Goal: Task Accomplishment & Management: Manage account settings

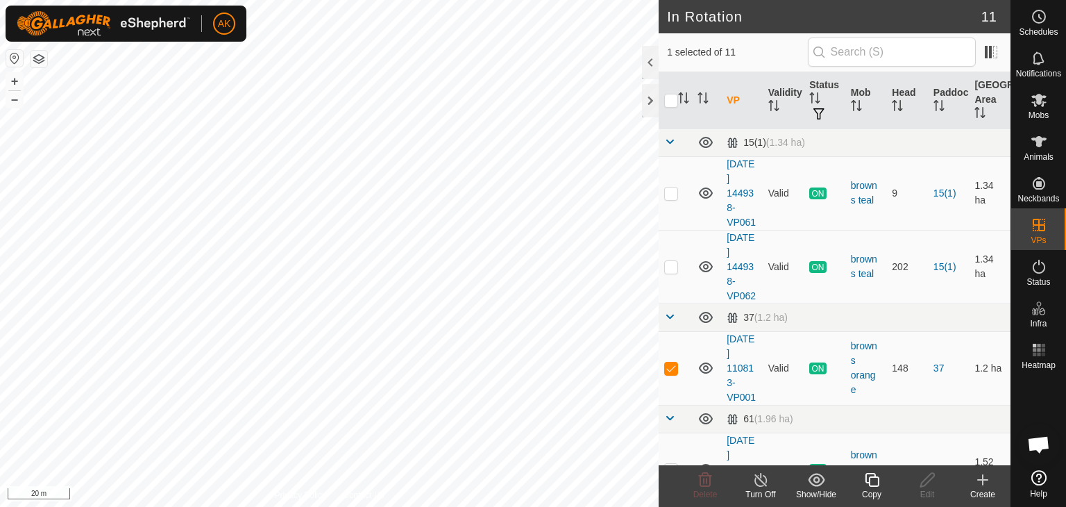
click at [865, 476] on icon at bounding box center [872, 480] width 14 height 14
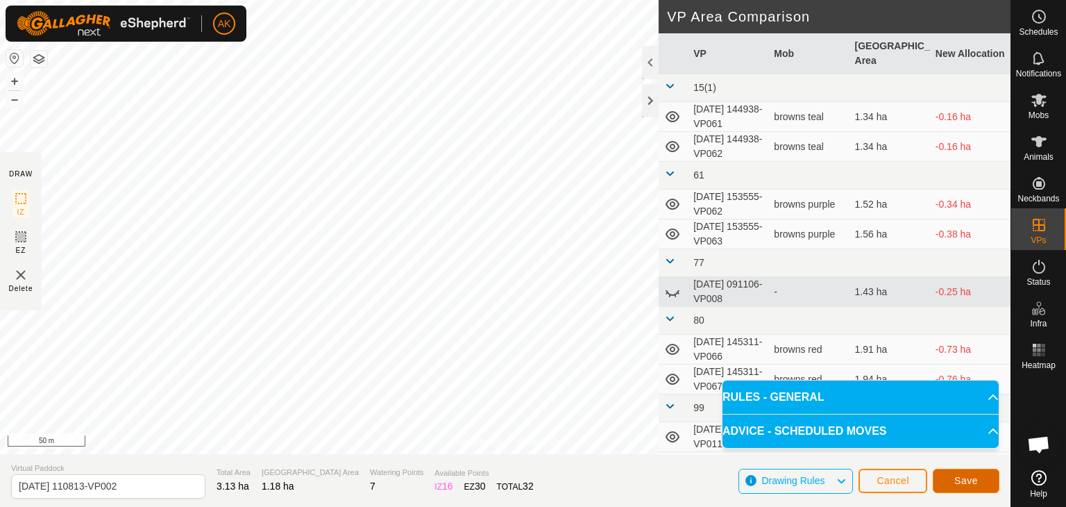
click at [960, 471] on button "Save" at bounding box center [966, 480] width 67 height 24
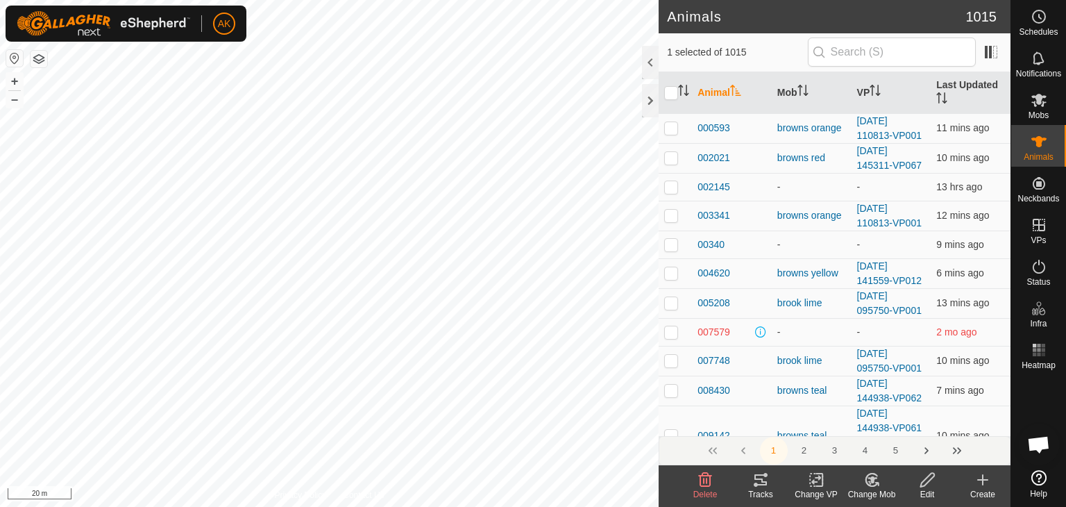
click at [869, 482] on icon at bounding box center [871, 479] width 17 height 17
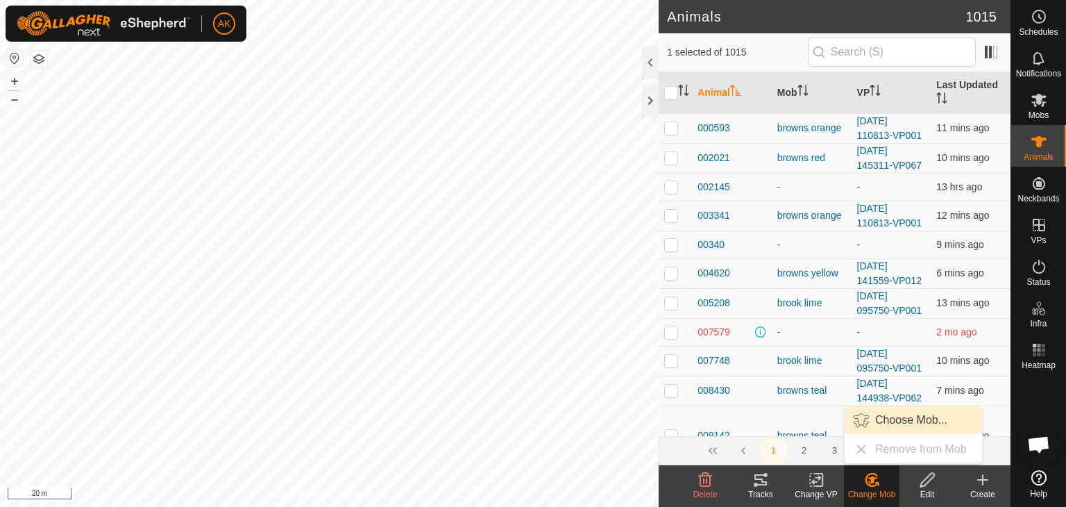
click at [890, 416] on link "Choose Mob..." at bounding box center [913, 420] width 137 height 28
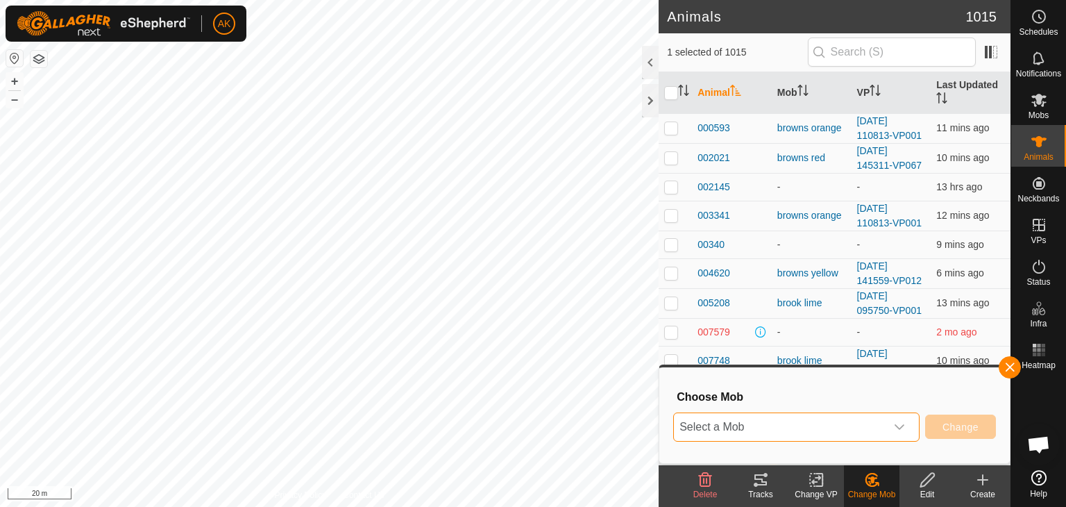
click at [811, 430] on span "Select a Mob" at bounding box center [780, 427] width 212 height 28
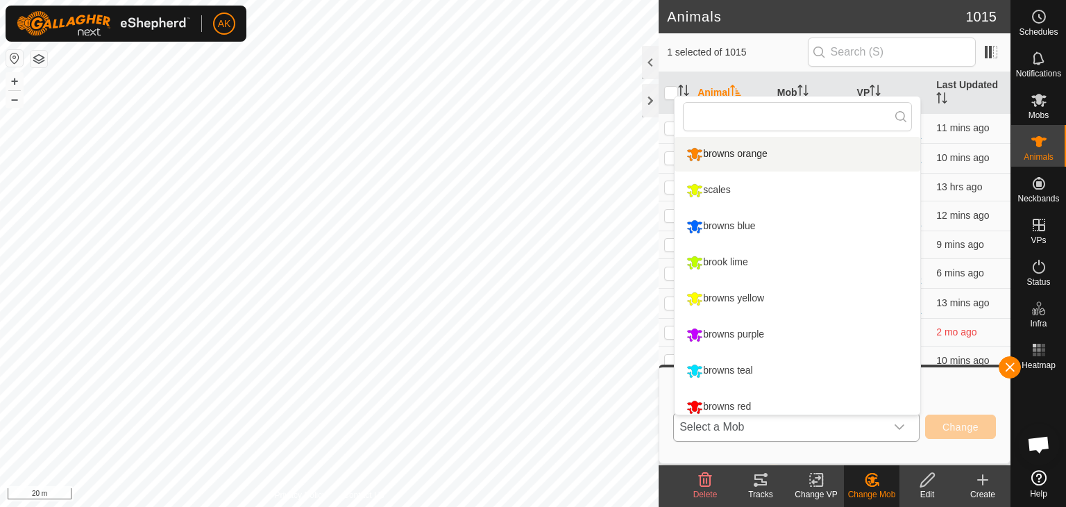
click at [743, 142] on li "browns orange" at bounding box center [798, 154] width 246 height 35
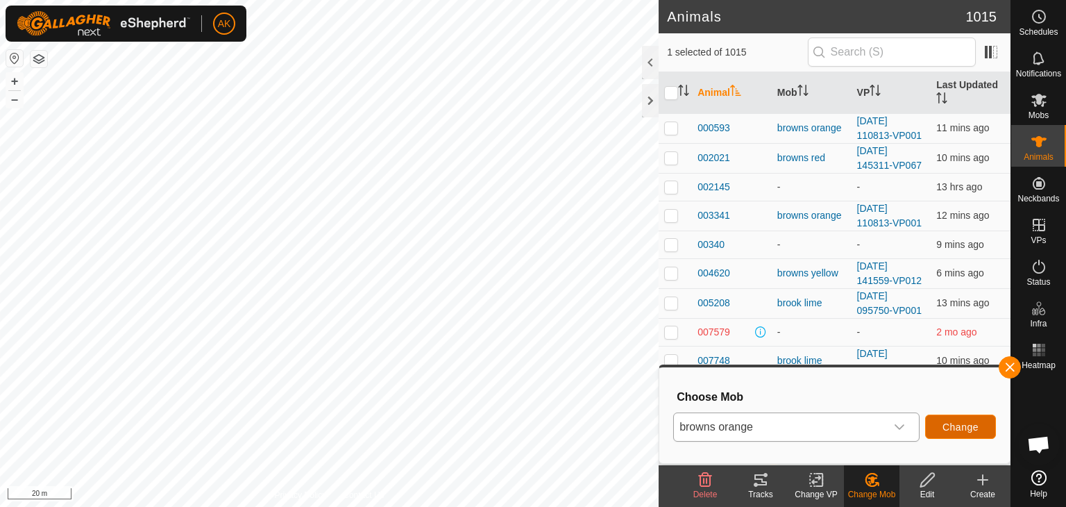
click at [952, 427] on span "Change" at bounding box center [961, 426] width 36 height 11
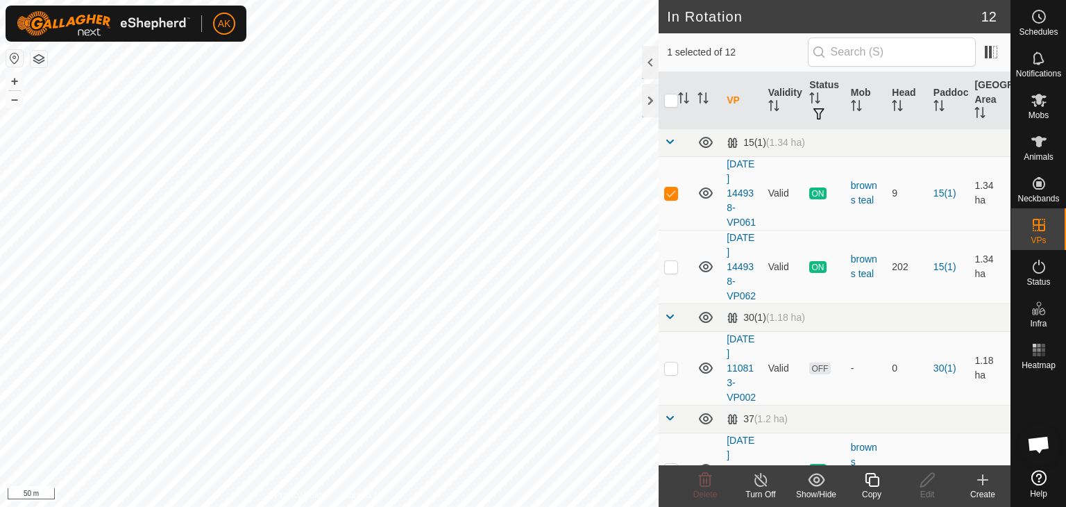
checkbox input "false"
checkbox input "true"
click at [875, 480] on icon at bounding box center [871, 479] width 17 height 17
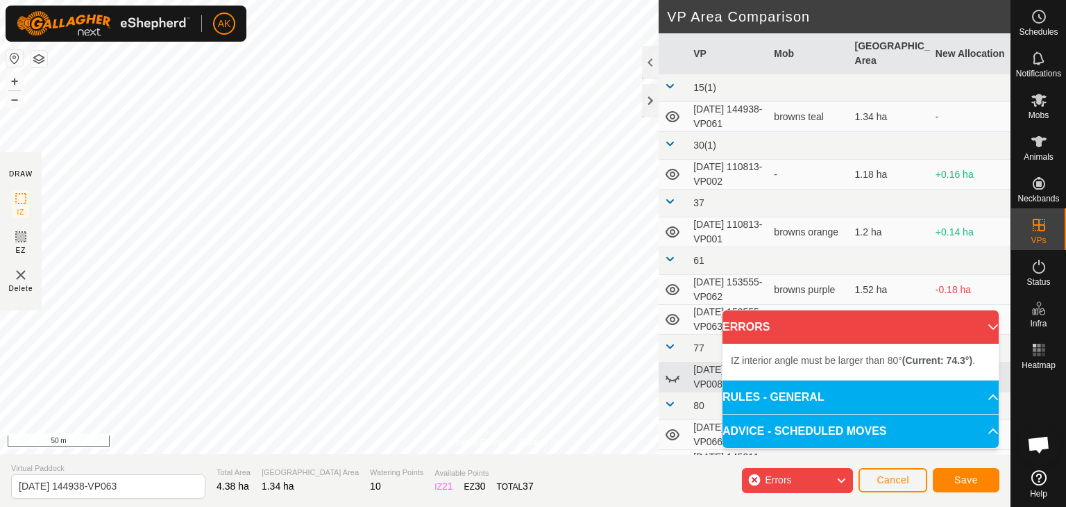
click at [458, 464] on div "Privacy Policy Contact Us 901052 2590901052 browns teal 2025-09-06 144938-VP062…" at bounding box center [505, 253] width 1011 height 507
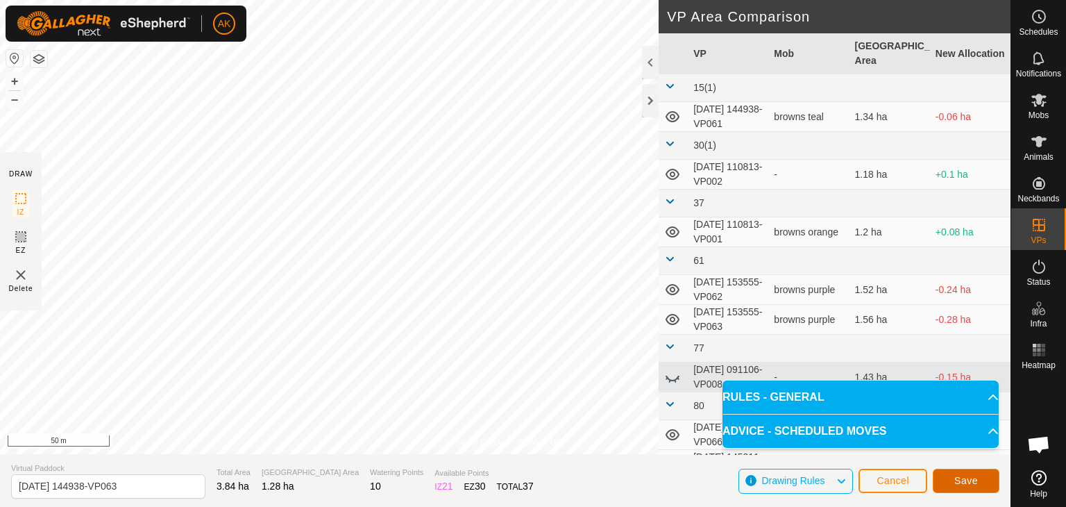
click at [958, 484] on span "Save" at bounding box center [966, 480] width 24 height 11
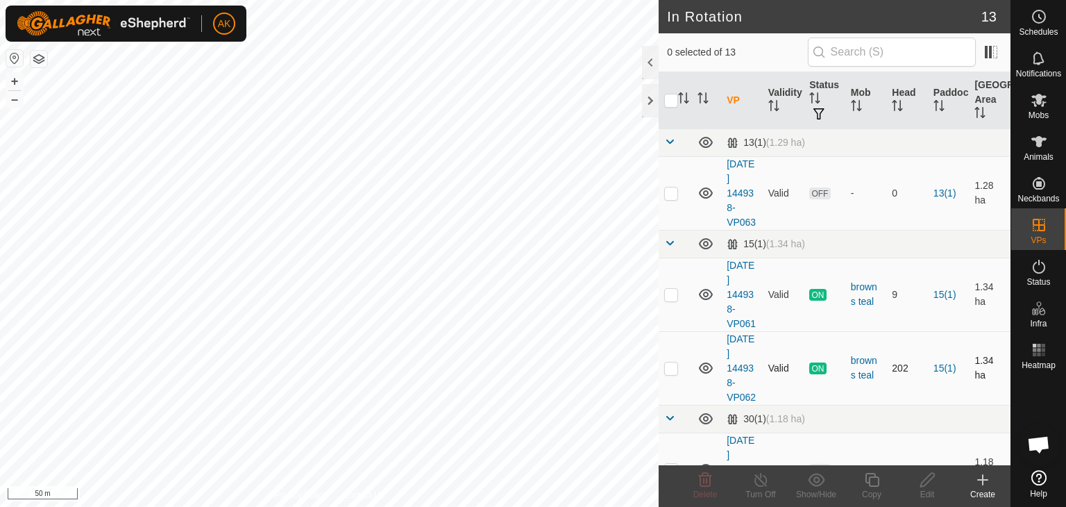
checkbox input "true"
click at [877, 479] on icon at bounding box center [871, 479] width 17 height 17
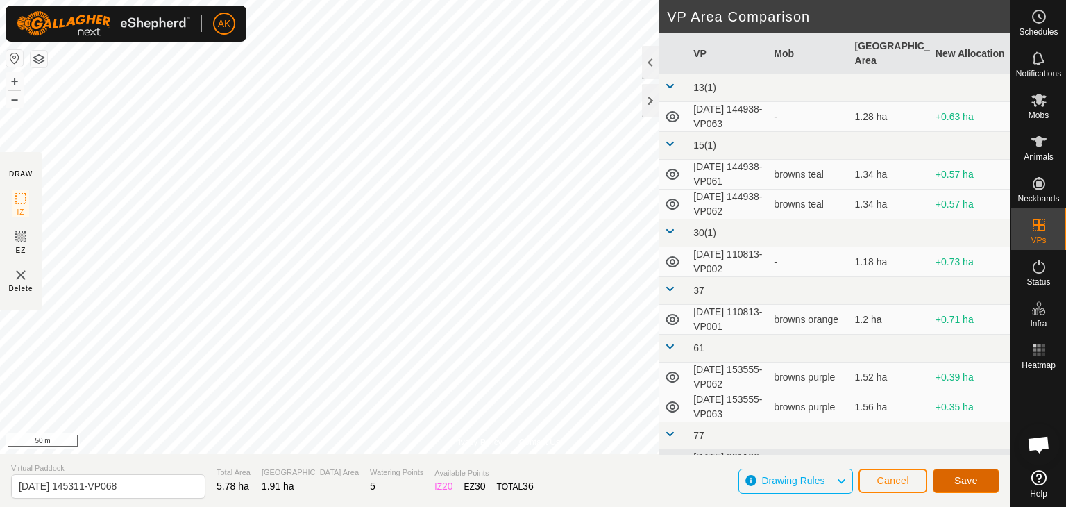
click at [958, 478] on span "Save" at bounding box center [966, 480] width 24 height 11
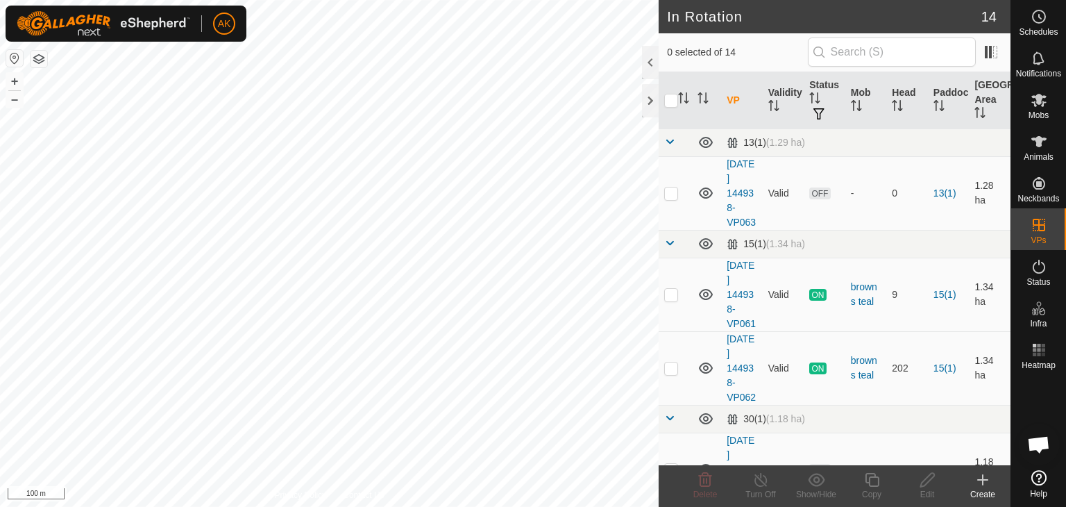
click at [473, 506] on html "AK Schedules Notifications Mobs Animals Neckbands VPs Status Infra Heatmap Help…" at bounding box center [533, 253] width 1066 height 507
checkbox input "true"
click at [870, 476] on icon at bounding box center [872, 480] width 14 height 14
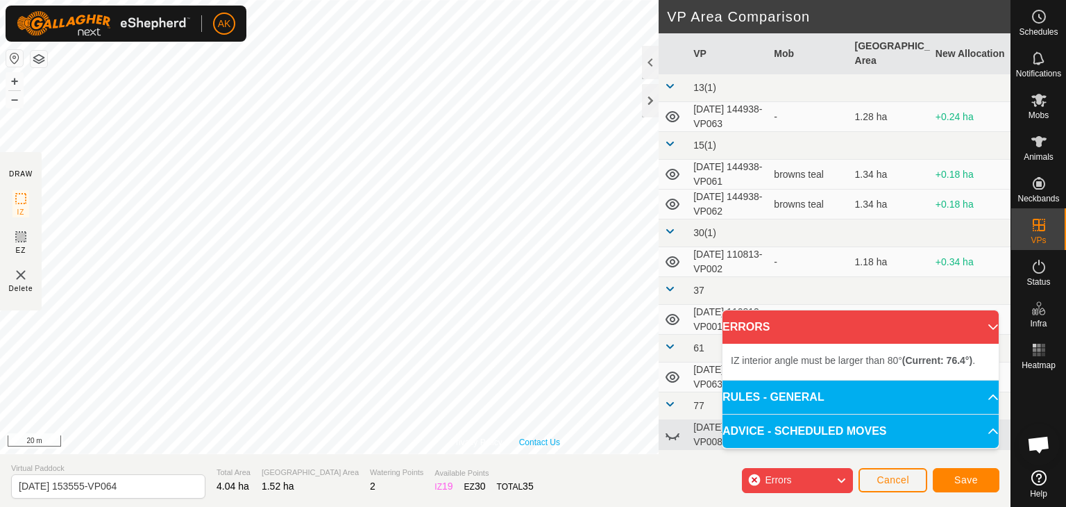
click at [535, 462] on div "Privacy Policy Contact Us 204661 2979204661 browns purple 2025-09-06 153555-VP0…" at bounding box center [505, 253] width 1011 height 507
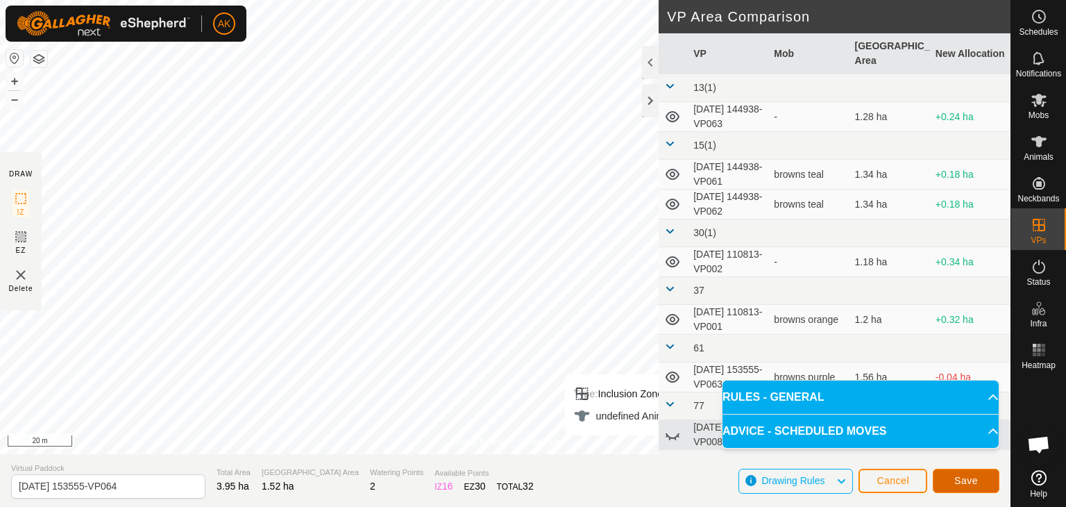
click at [975, 480] on span "Save" at bounding box center [966, 480] width 24 height 11
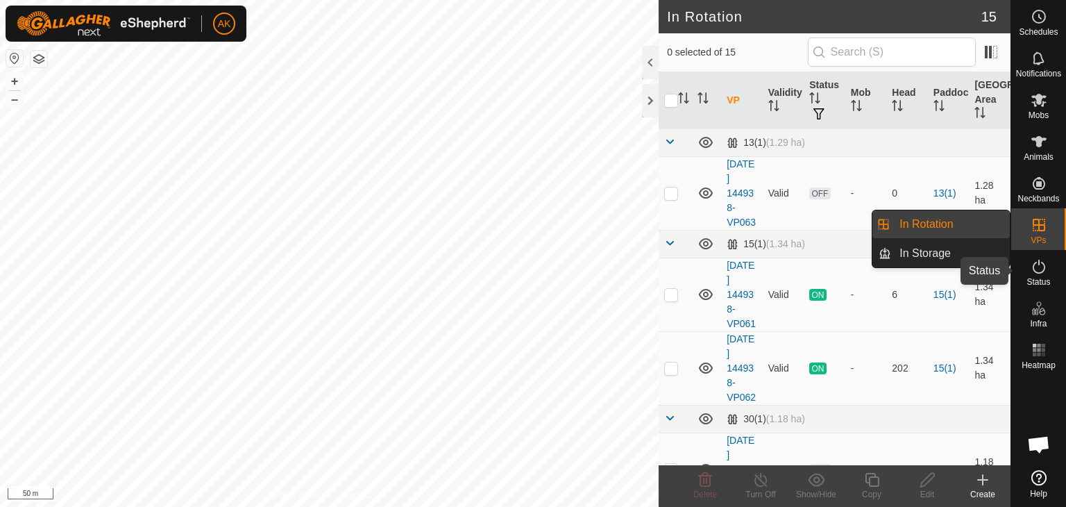
click at [1042, 270] on icon at bounding box center [1039, 266] width 17 height 17
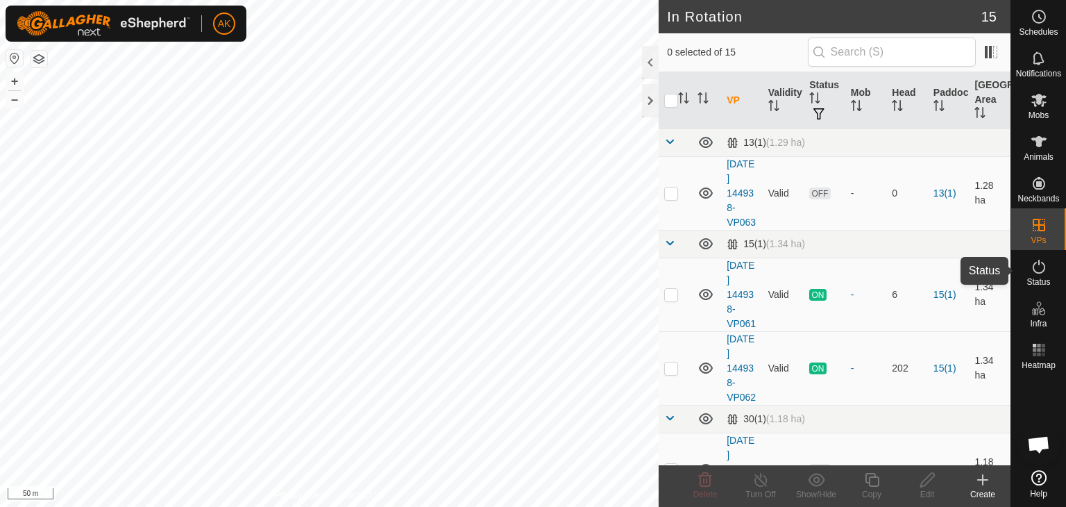
click at [1042, 270] on icon at bounding box center [1039, 266] width 17 height 17
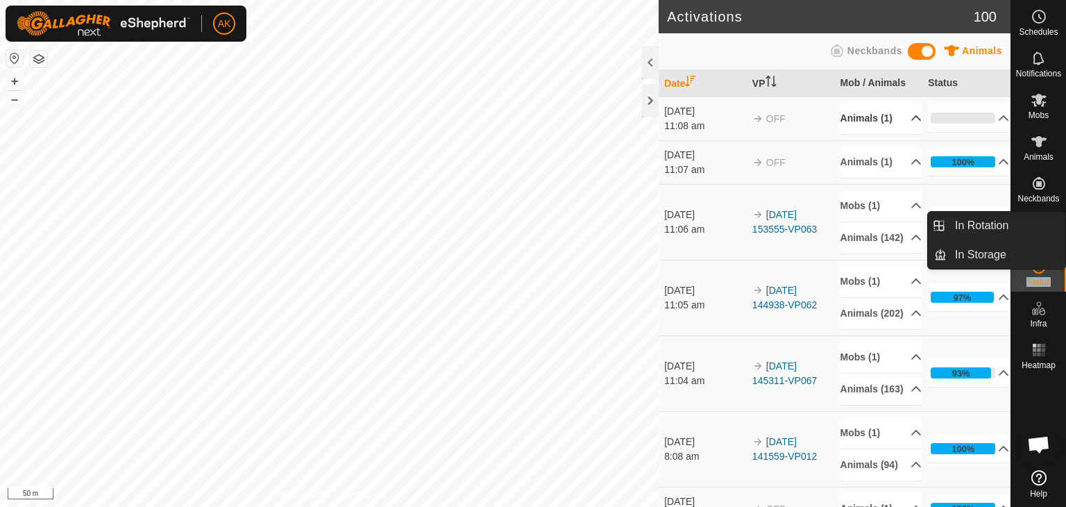
click at [880, 117] on p-accordion-header "Animals (1)" at bounding box center [880, 118] width 81 height 31
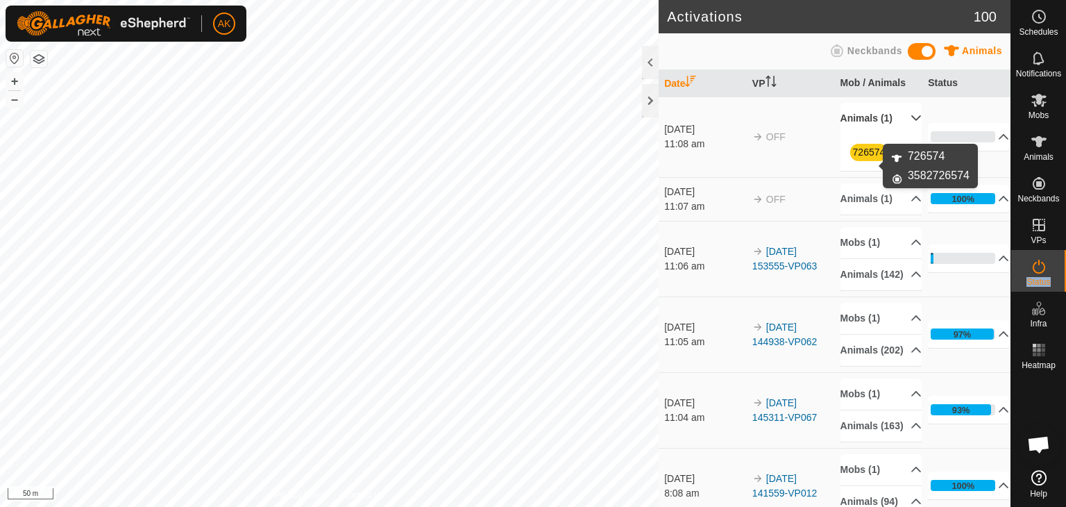
click at [865, 158] on link "726574" at bounding box center [869, 151] width 33 height 11
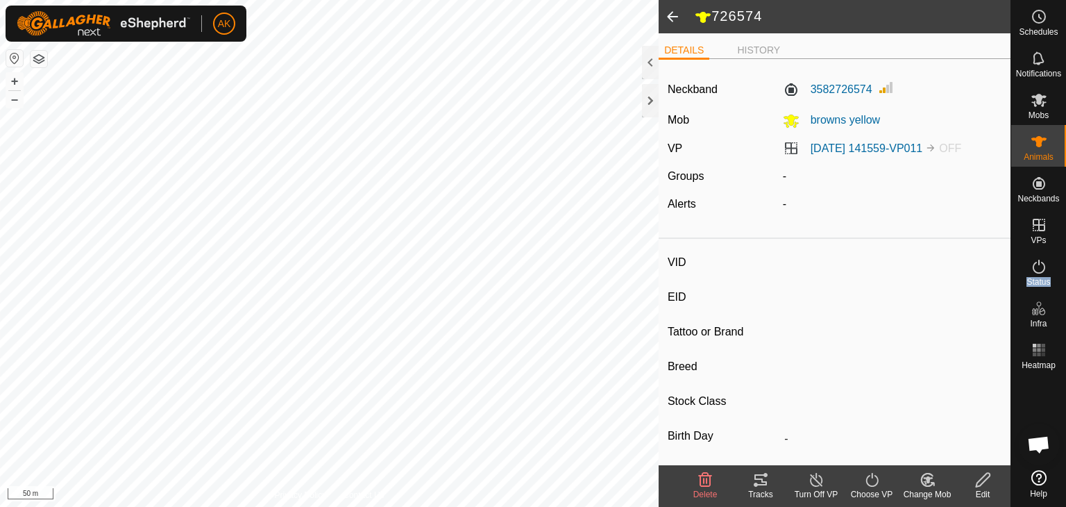
type input "726574"
type input "-"
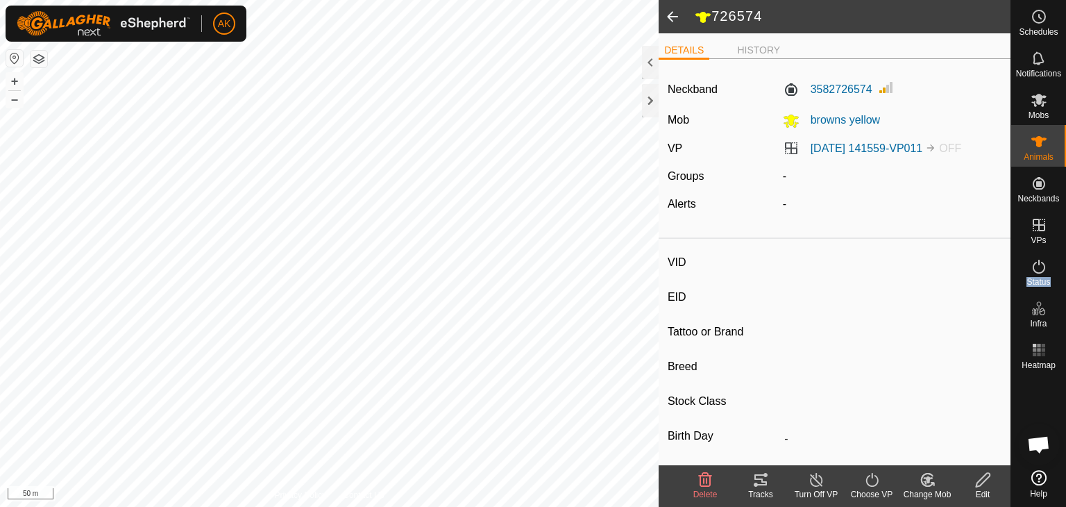
type input "-"
click at [708, 475] on icon at bounding box center [705, 479] width 17 height 17
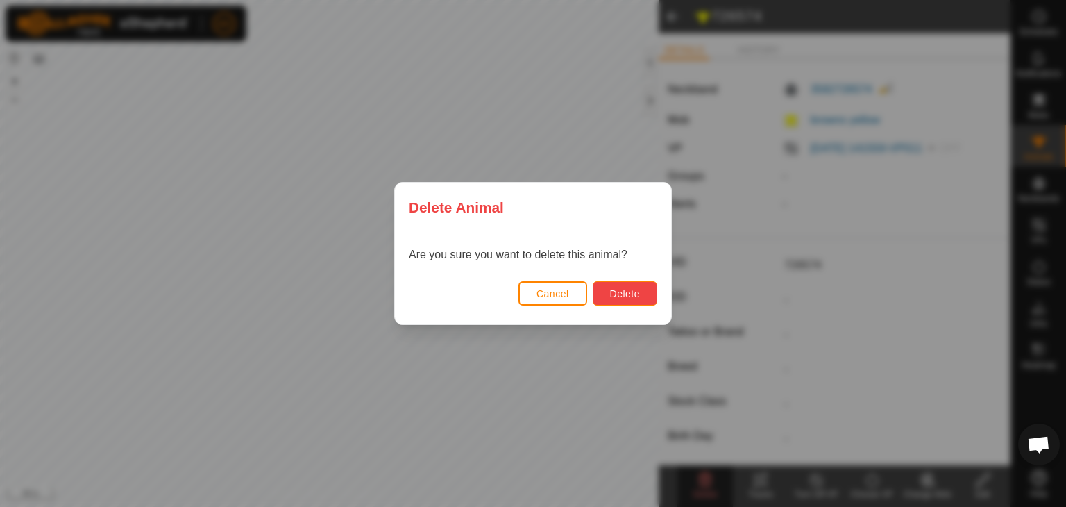
click at [625, 294] on span "Delete" at bounding box center [625, 293] width 30 height 11
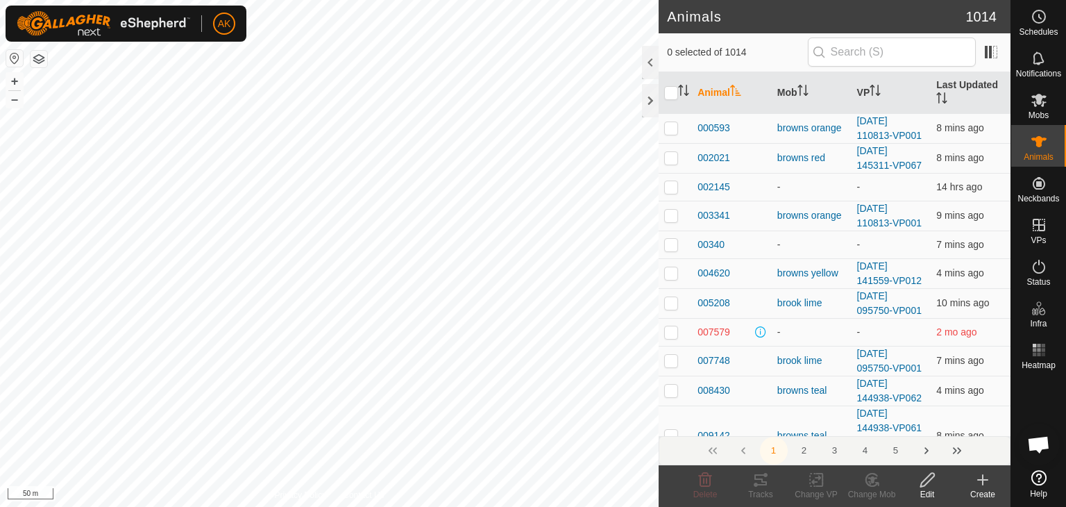
click at [45, 56] on button "button" at bounding box center [39, 59] width 17 height 17
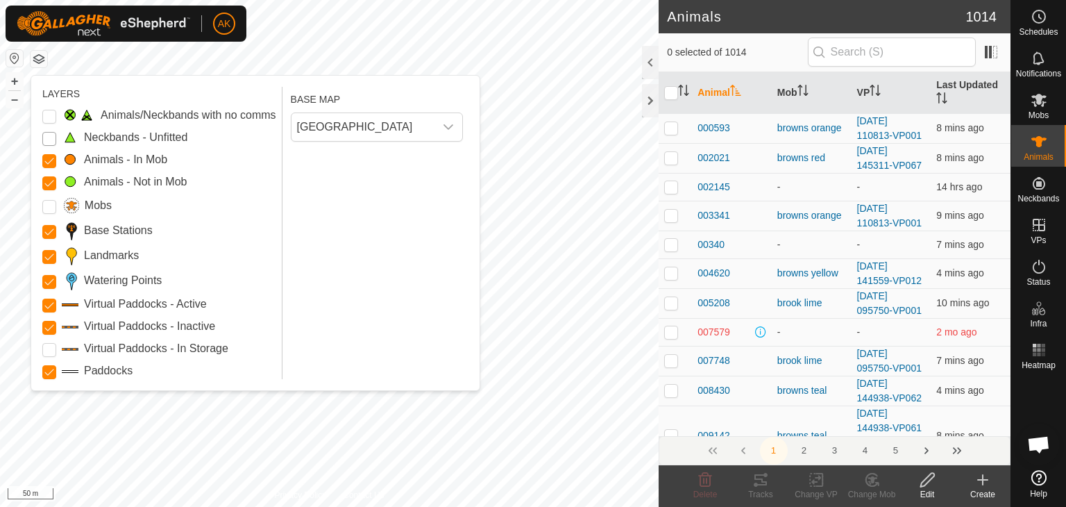
click at [44, 140] on Unfitted "Neckbands - Unfitted" at bounding box center [49, 139] width 14 height 14
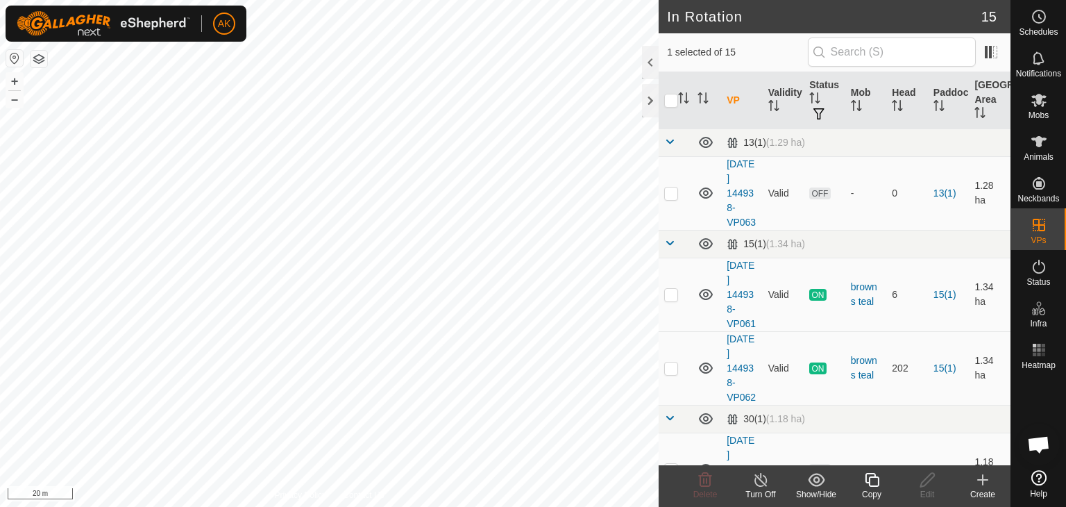
checkbox input "true"
checkbox input "false"
click at [709, 479] on icon at bounding box center [705, 480] width 13 height 14
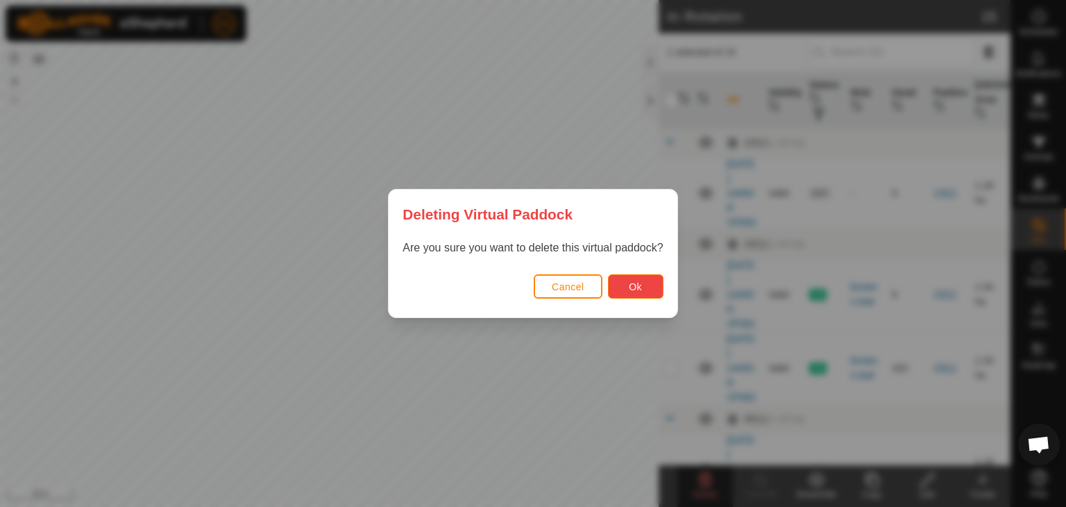
click at [639, 281] on span "Ok" at bounding box center [635, 286] width 13 height 11
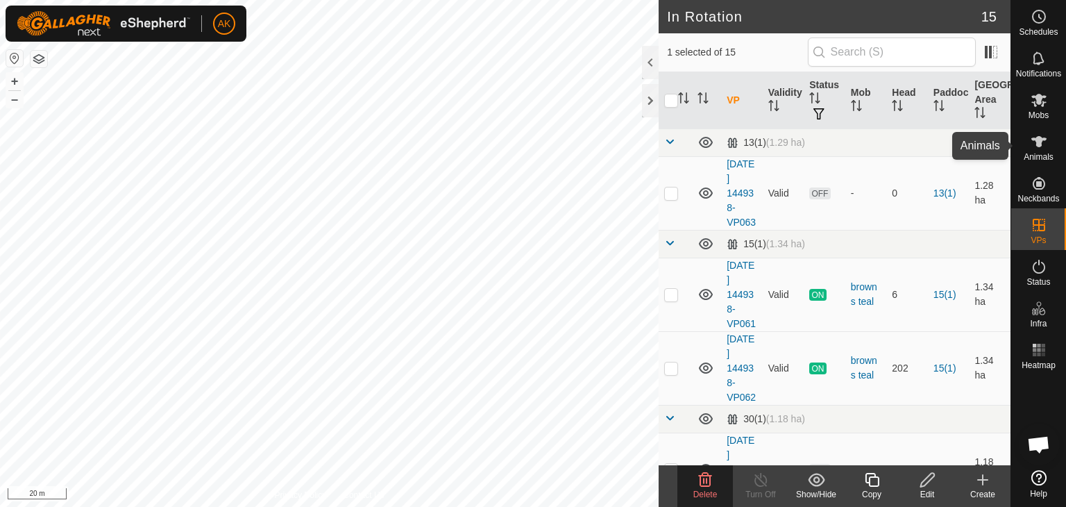
click at [1038, 143] on icon at bounding box center [1038, 141] width 15 height 11
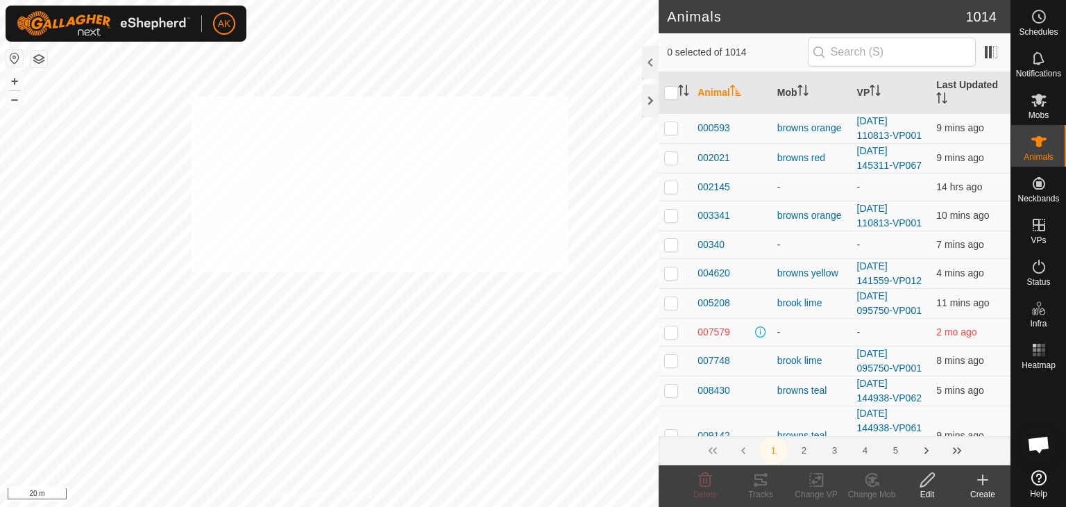
checkbox input "true"
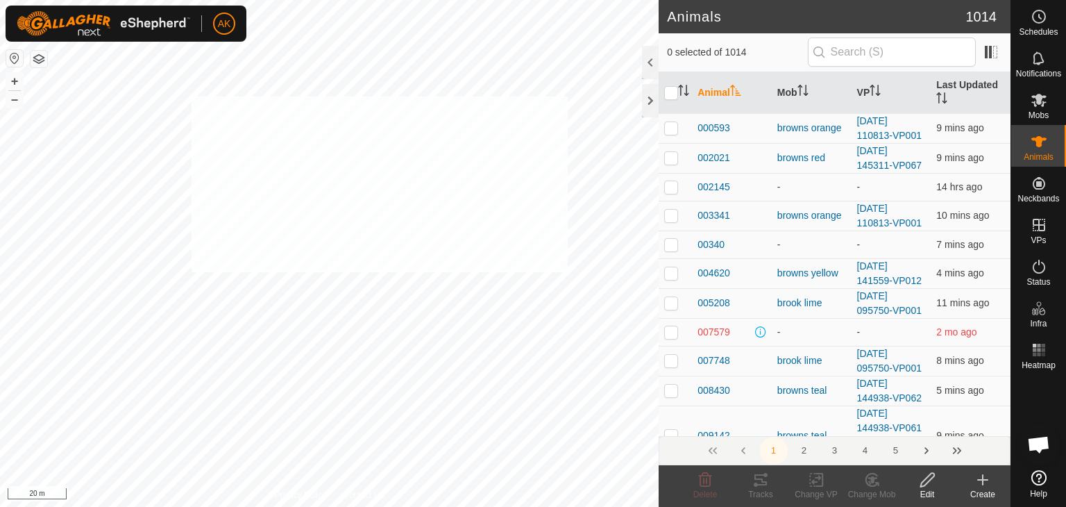
checkbox input "true"
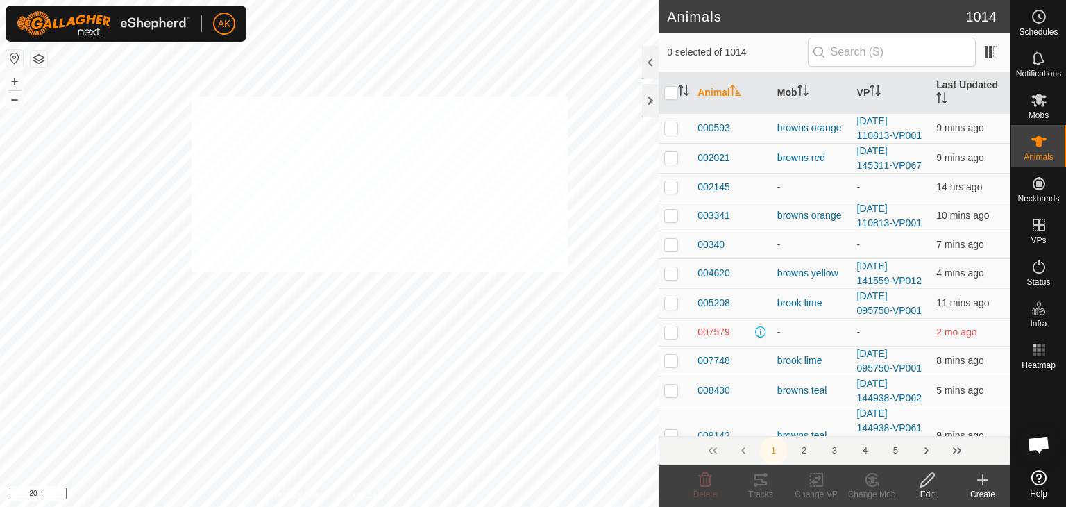
checkbox input "true"
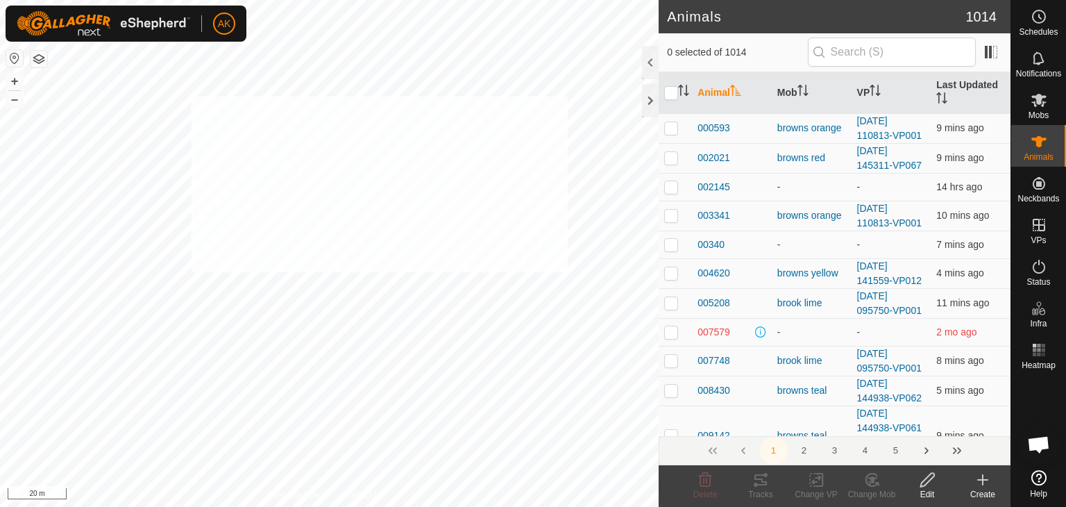
checkbox input "true"
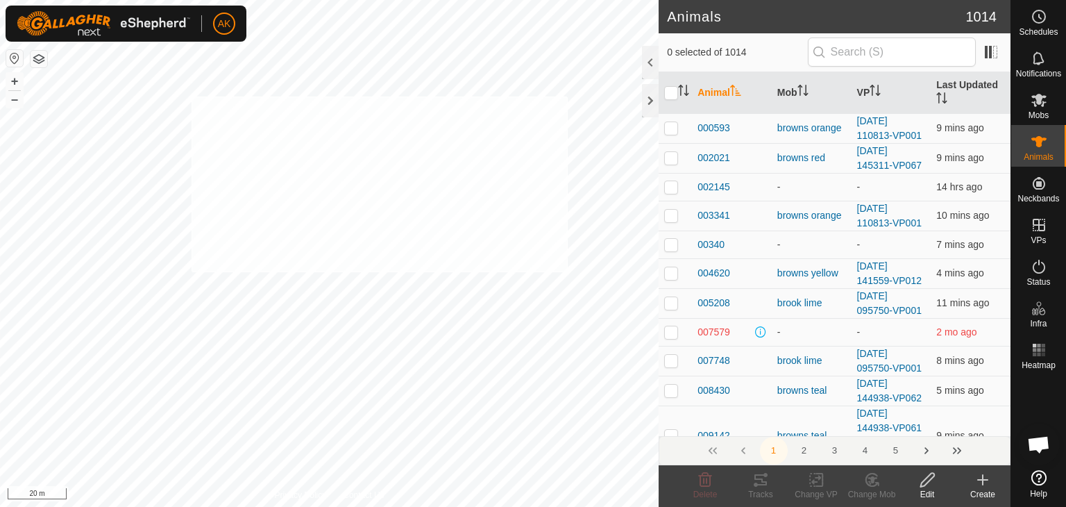
checkbox input "true"
click at [869, 480] on icon at bounding box center [871, 479] width 17 height 17
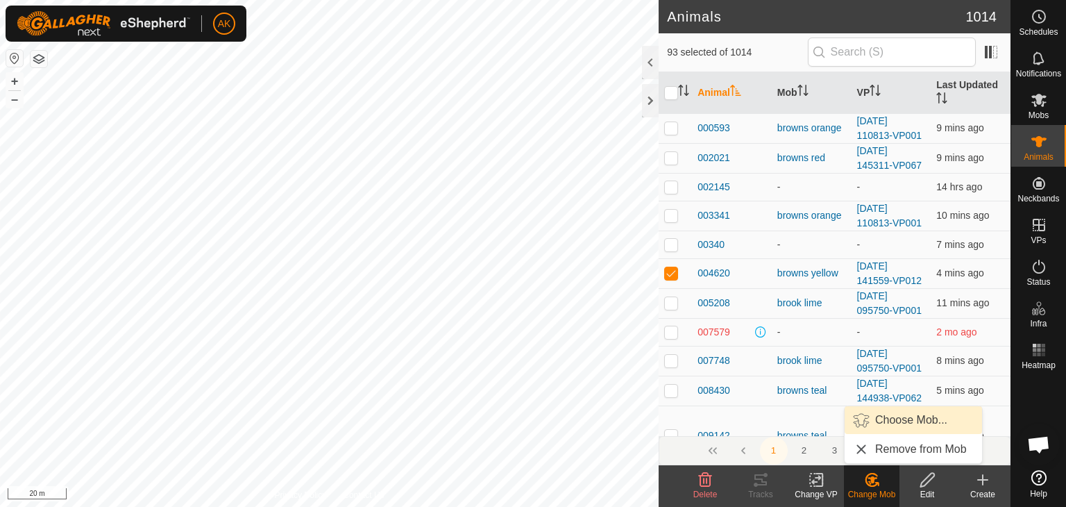
click at [888, 421] on link "Choose Mob..." at bounding box center [913, 420] width 137 height 28
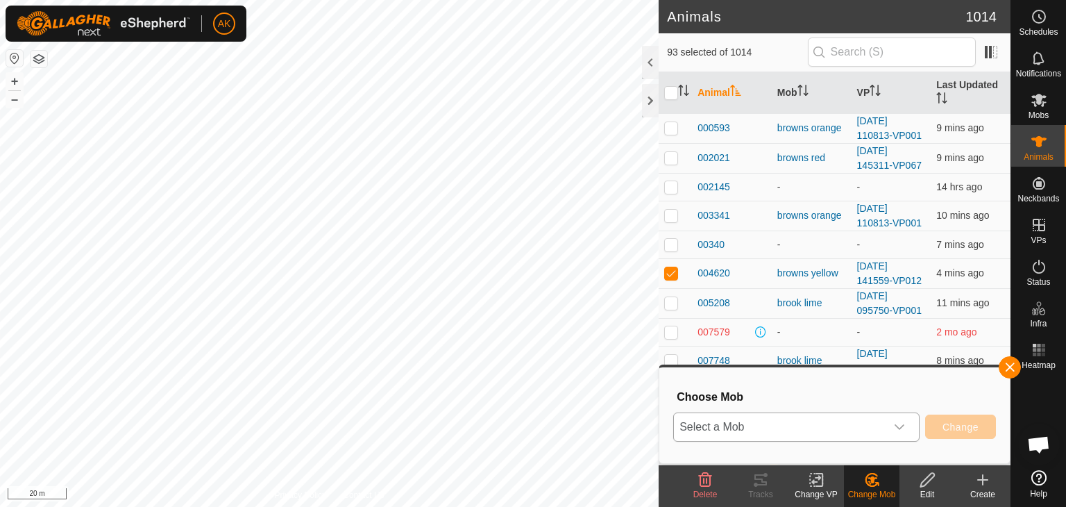
click at [788, 432] on span "Select a Mob" at bounding box center [780, 427] width 212 height 28
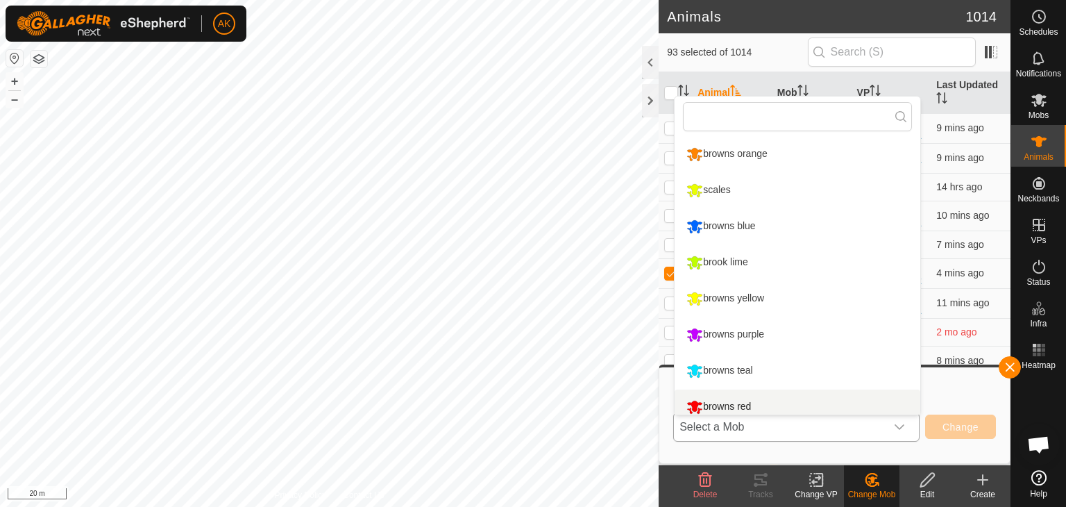
scroll to position [10, 0]
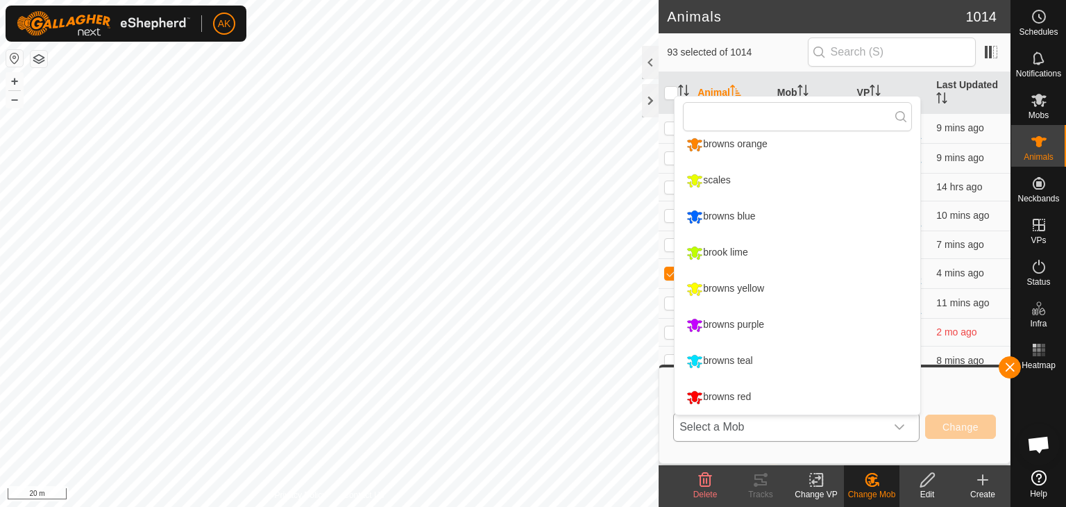
click at [725, 289] on li "browns yellow" at bounding box center [798, 288] width 246 height 35
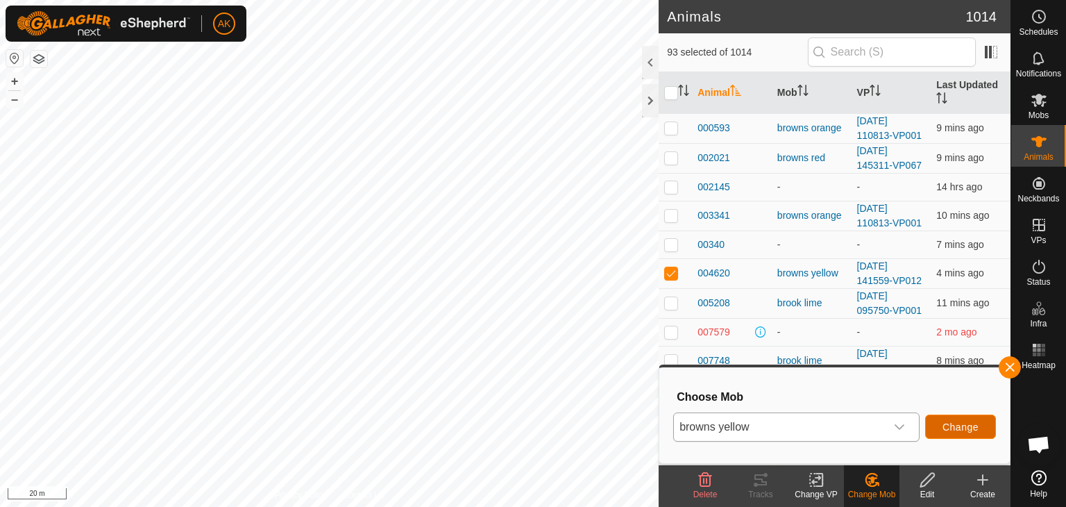
click at [954, 424] on span "Change" at bounding box center [961, 426] width 36 height 11
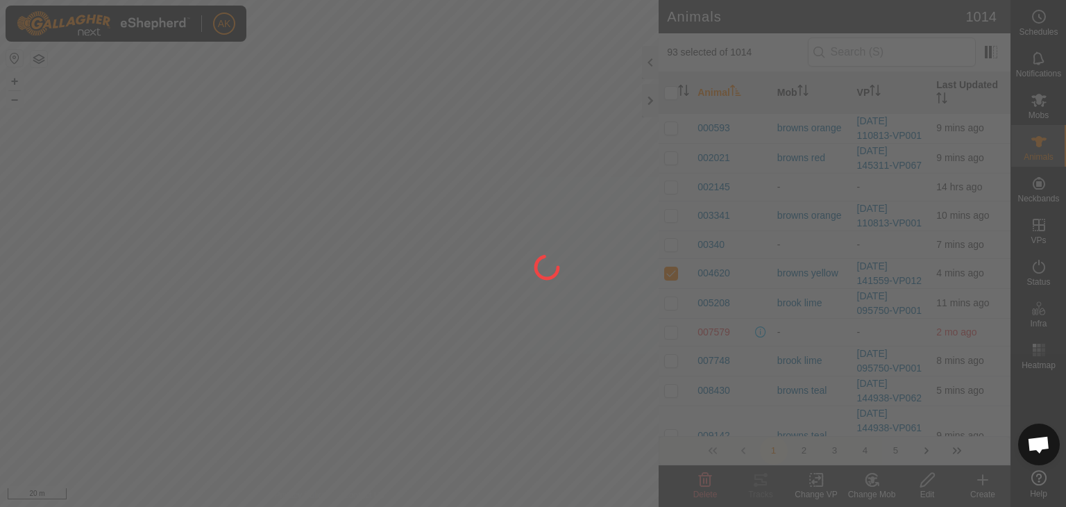
checkbox input "false"
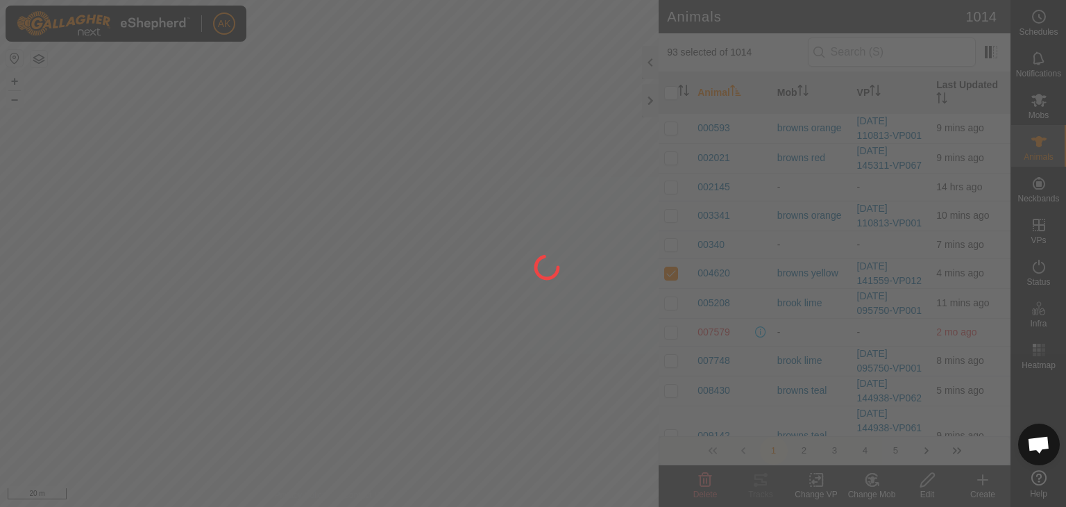
checkbox input "false"
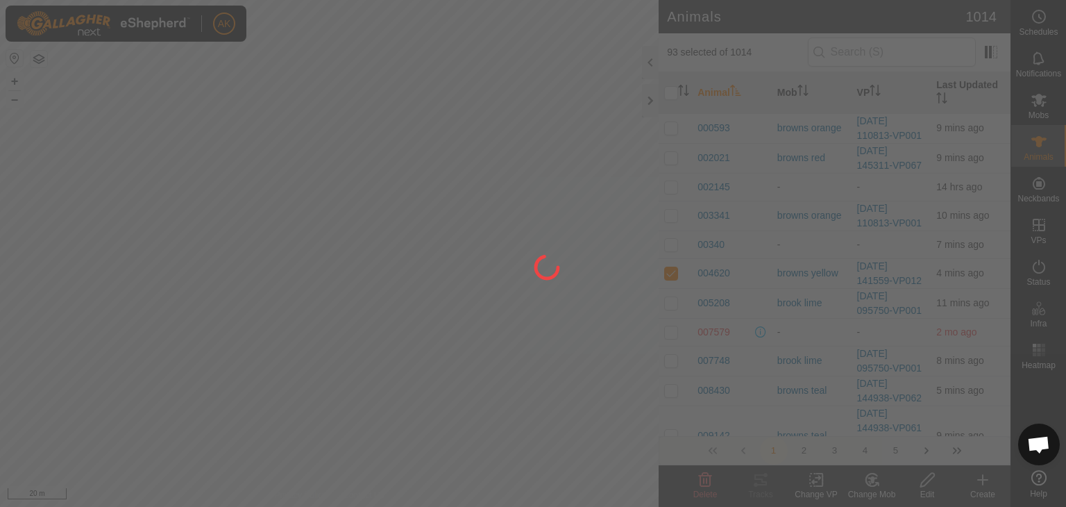
checkbox input "false"
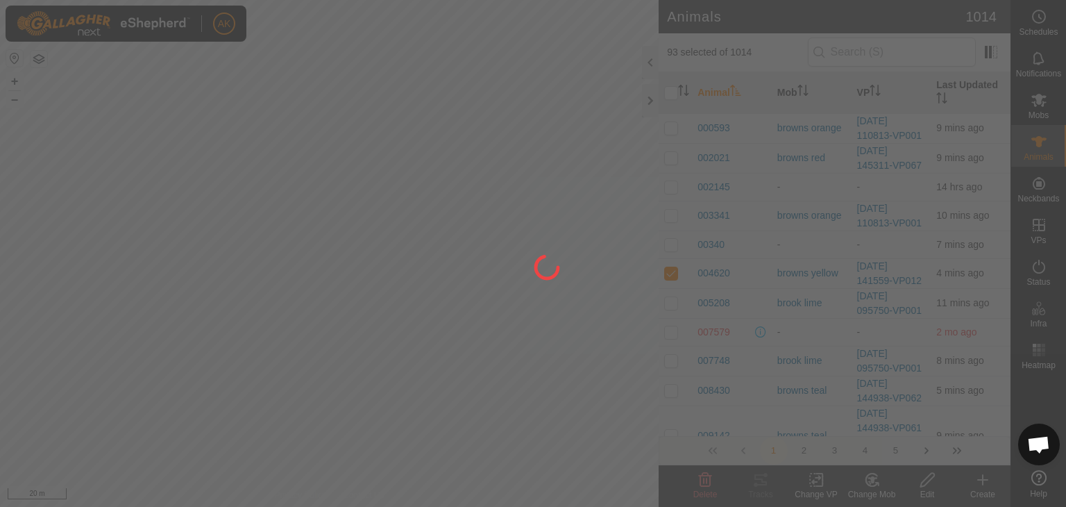
checkbox input "false"
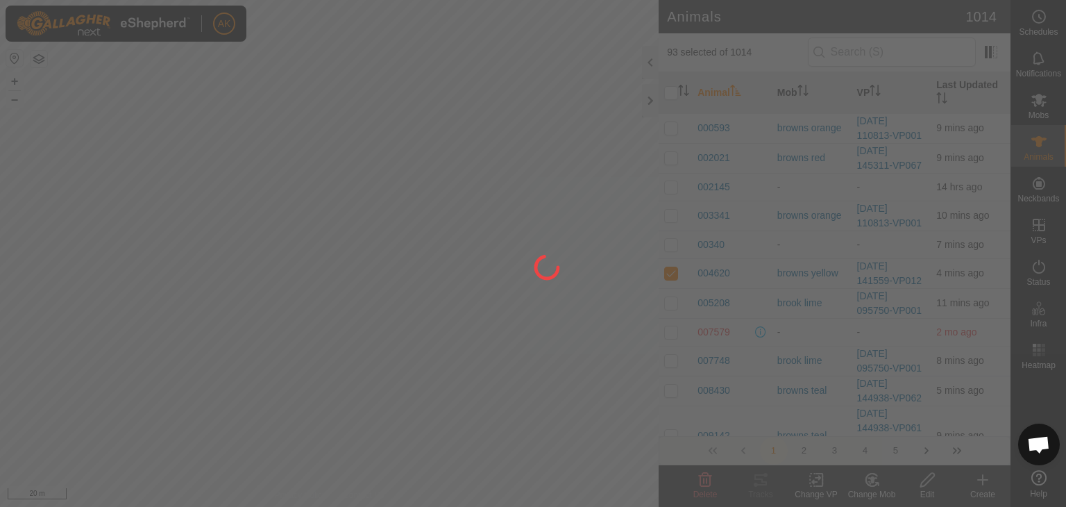
checkbox input "false"
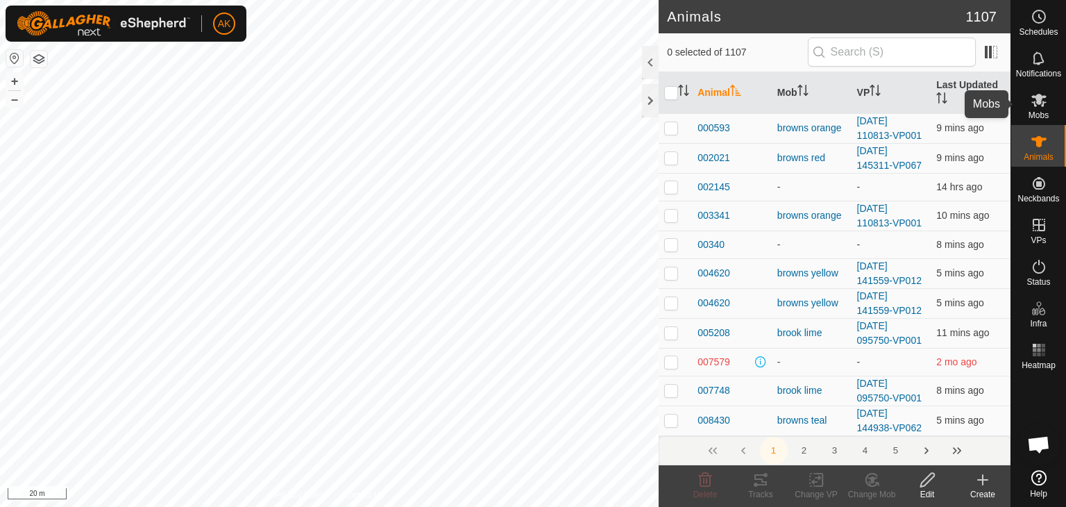
click at [1040, 101] on icon at bounding box center [1038, 100] width 15 height 13
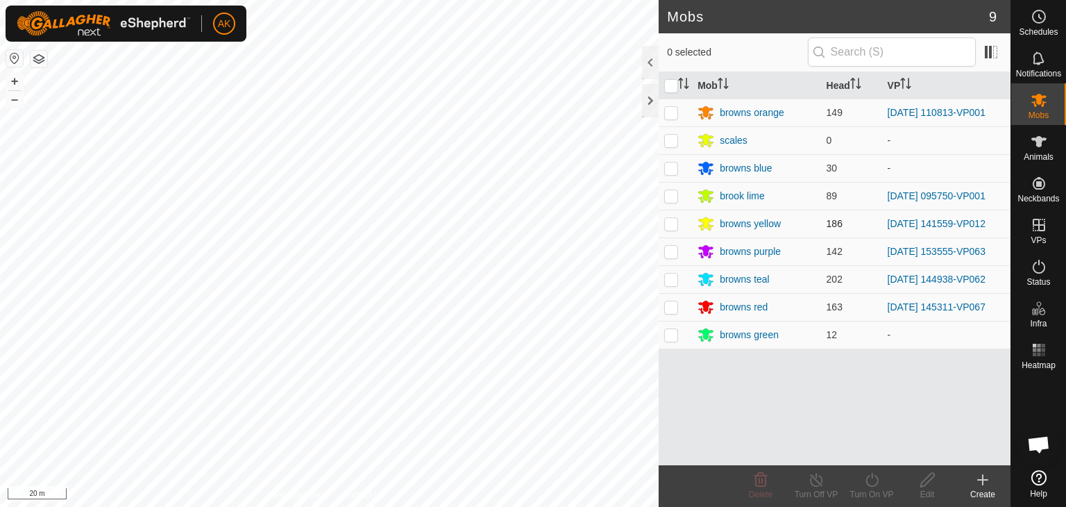
click at [668, 228] on p-checkbox at bounding box center [671, 223] width 14 height 11
checkbox input "true"
click at [870, 477] on icon at bounding box center [871, 479] width 17 height 17
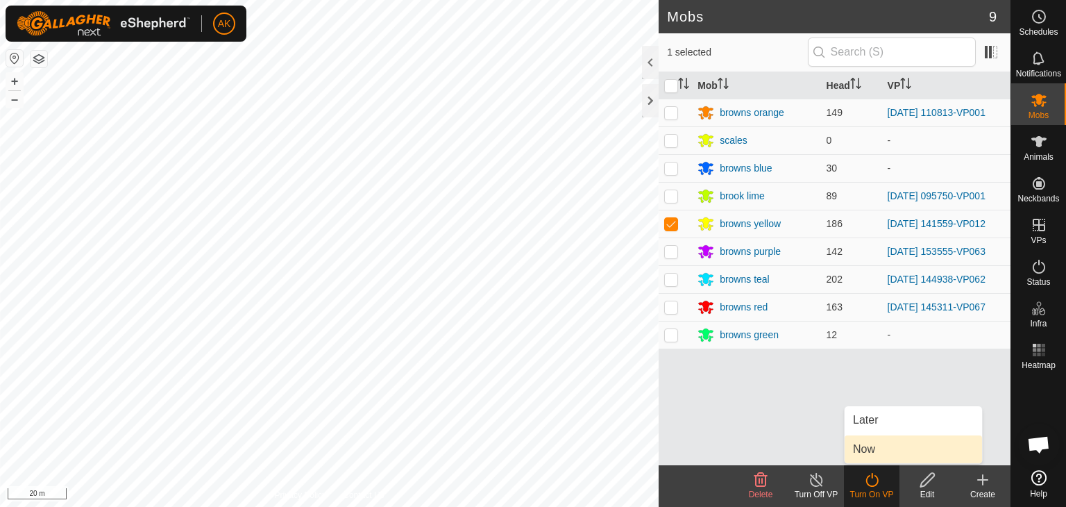
click at [873, 442] on link "Now" at bounding box center [913, 449] width 137 height 28
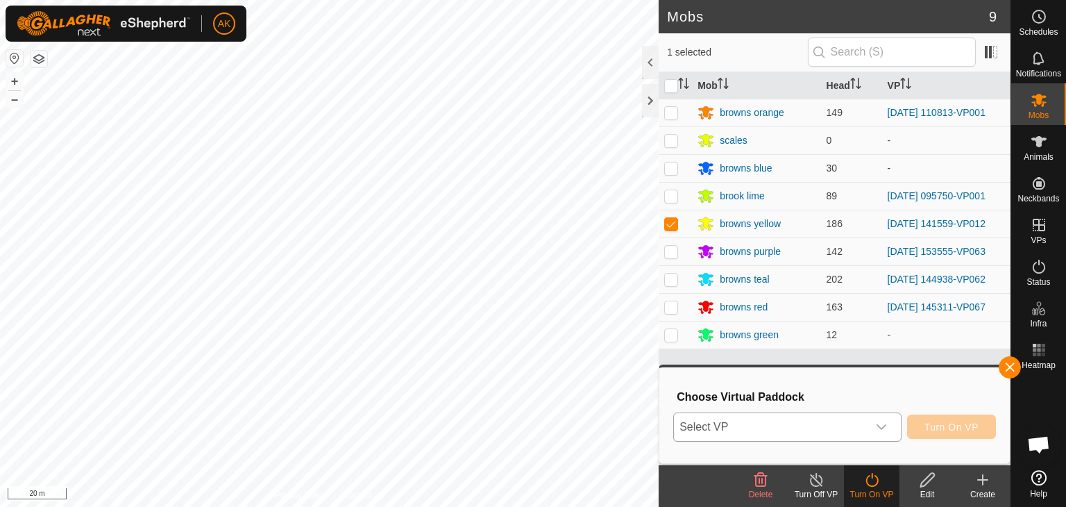
click at [761, 428] on span "Select VP" at bounding box center [771, 427] width 194 height 28
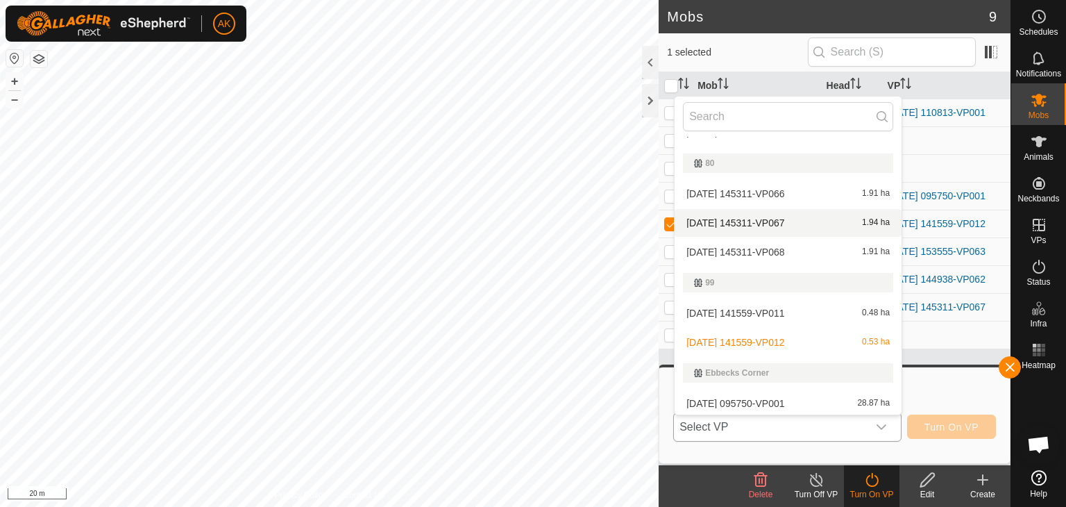
scroll to position [446, 0]
click at [763, 338] on li "2025-09-27 141559-VP012 0.53 ha" at bounding box center [788, 340] width 227 height 28
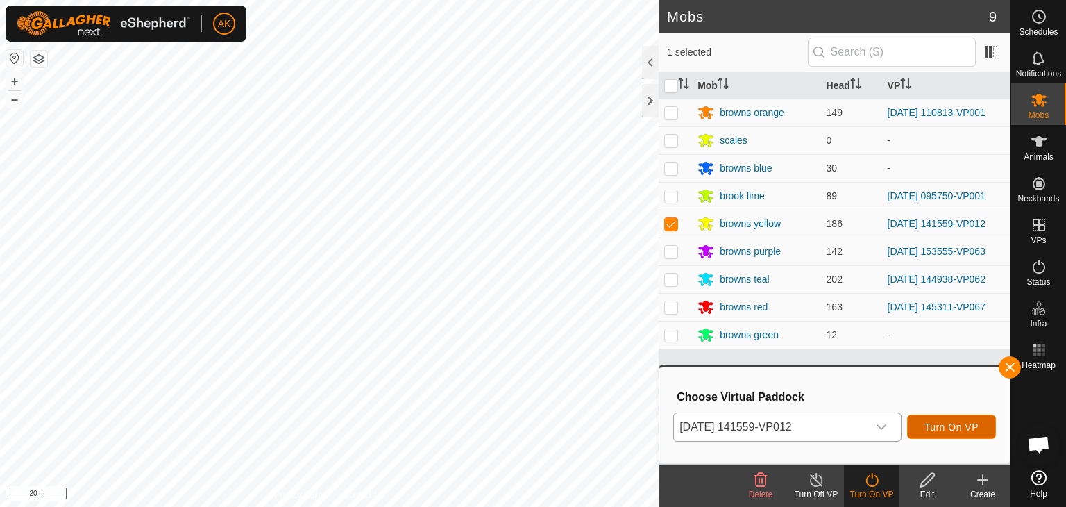
click at [954, 423] on span "Turn On VP" at bounding box center [951, 426] width 54 height 11
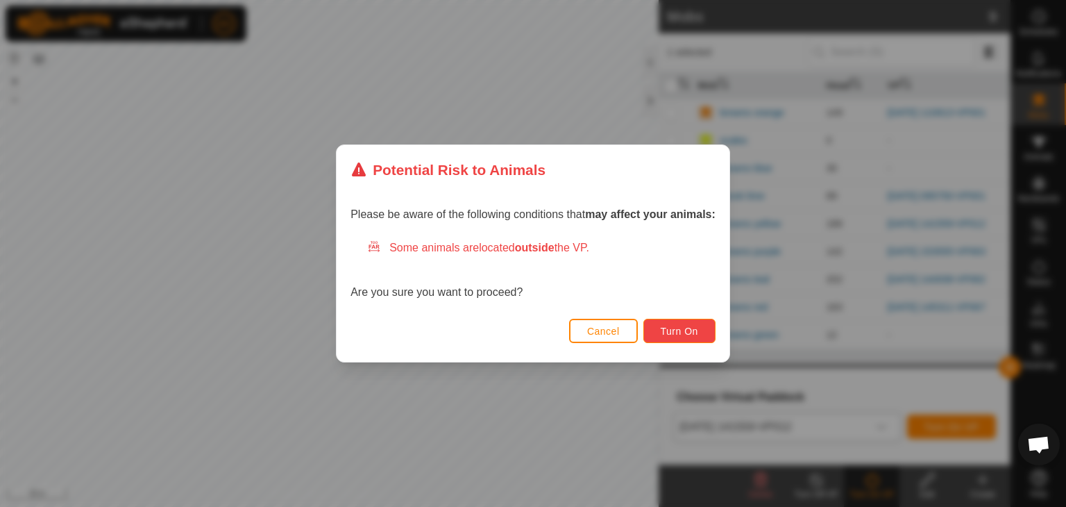
click at [661, 324] on button "Turn On" at bounding box center [679, 331] width 72 height 24
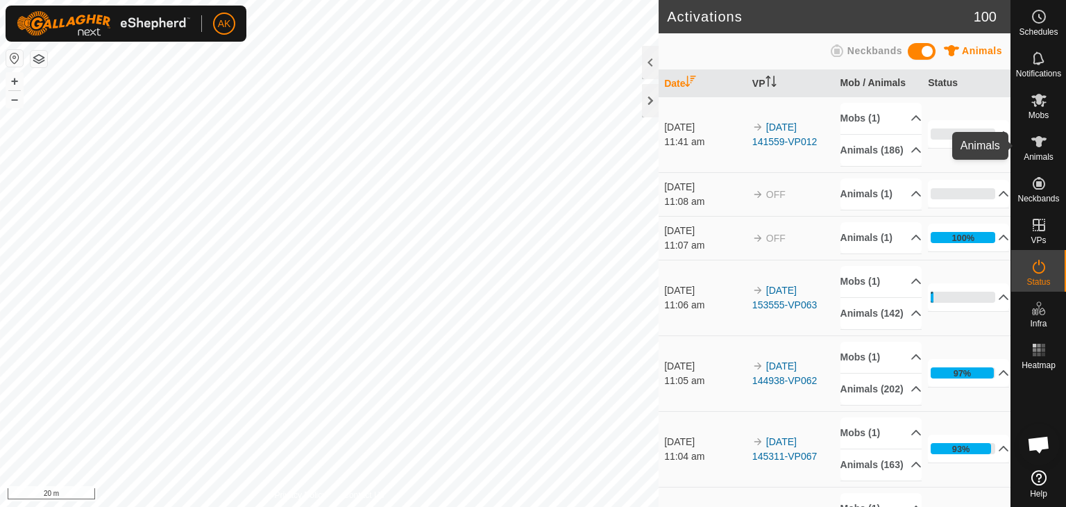
click at [1039, 150] on es-animals-svg-icon at bounding box center [1039, 141] width 25 height 22
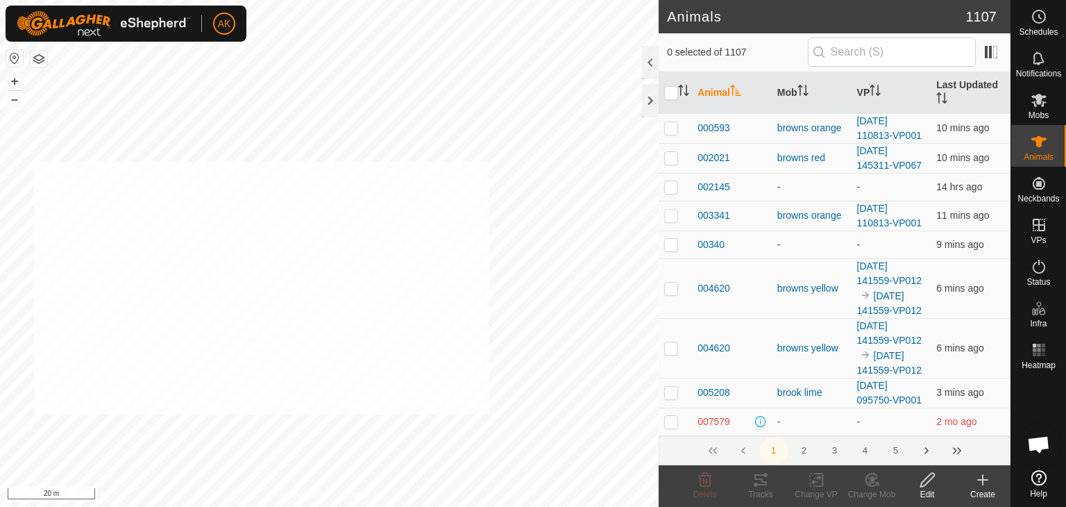
checkbox input "true"
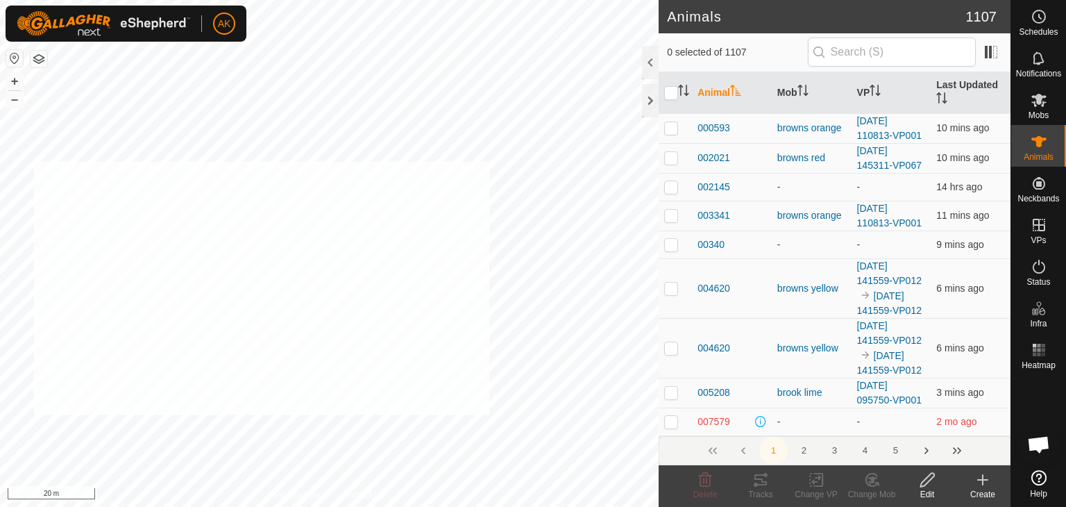
checkbox input "true"
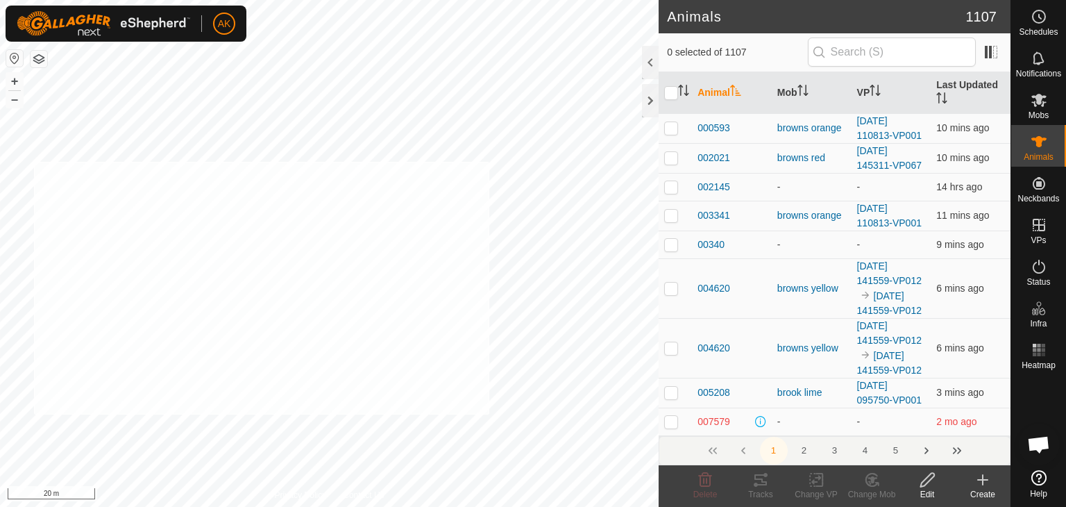
checkbox input "true"
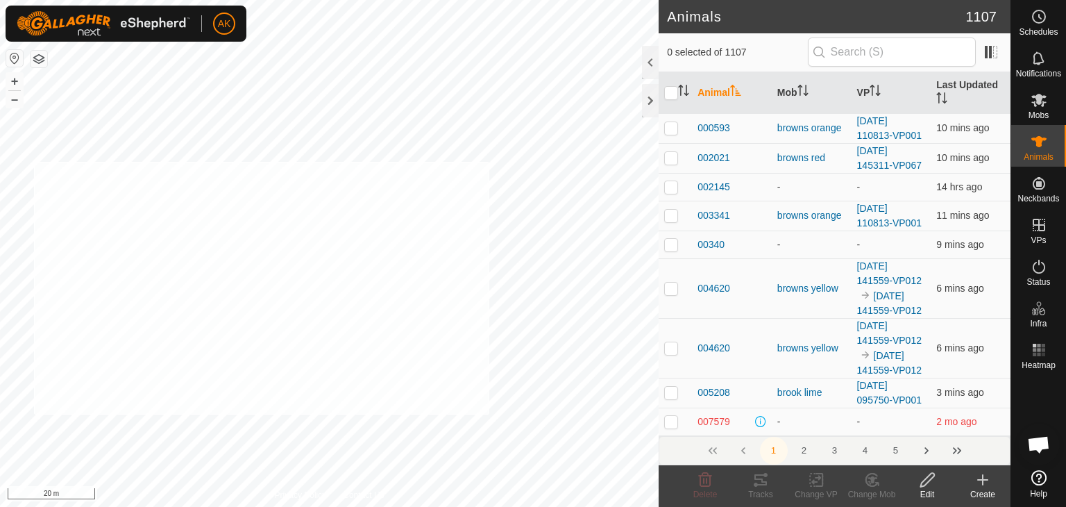
checkbox input "true"
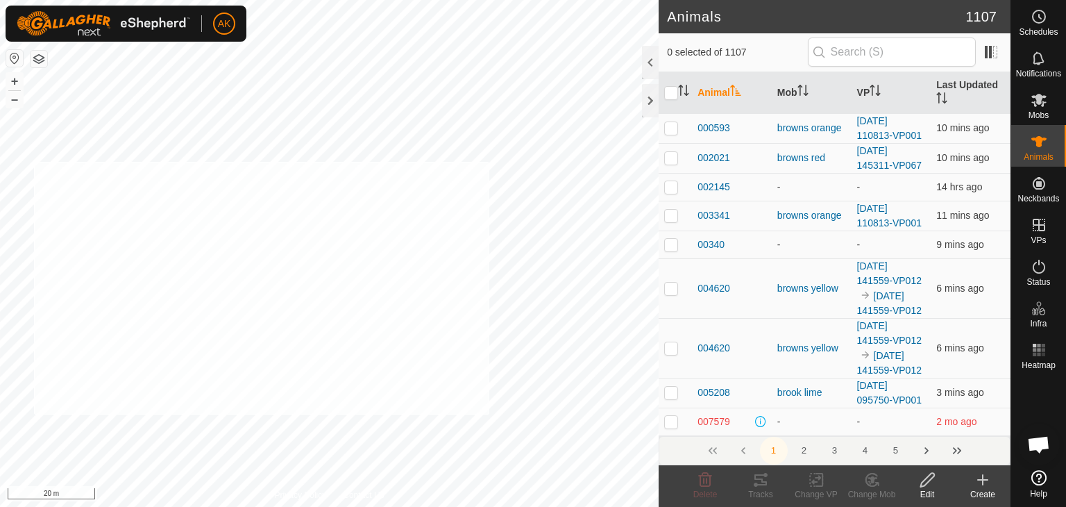
checkbox input "true"
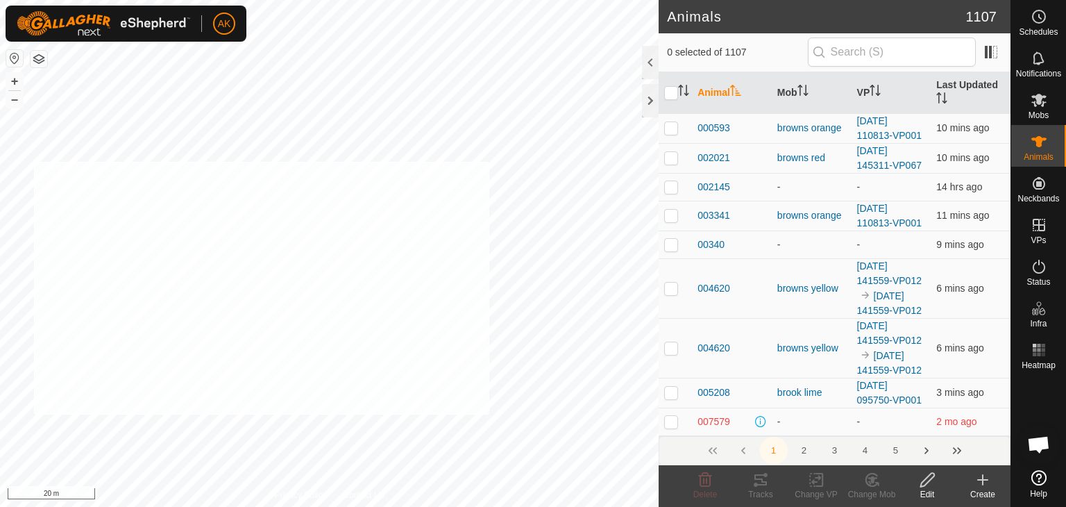
checkbox input "true"
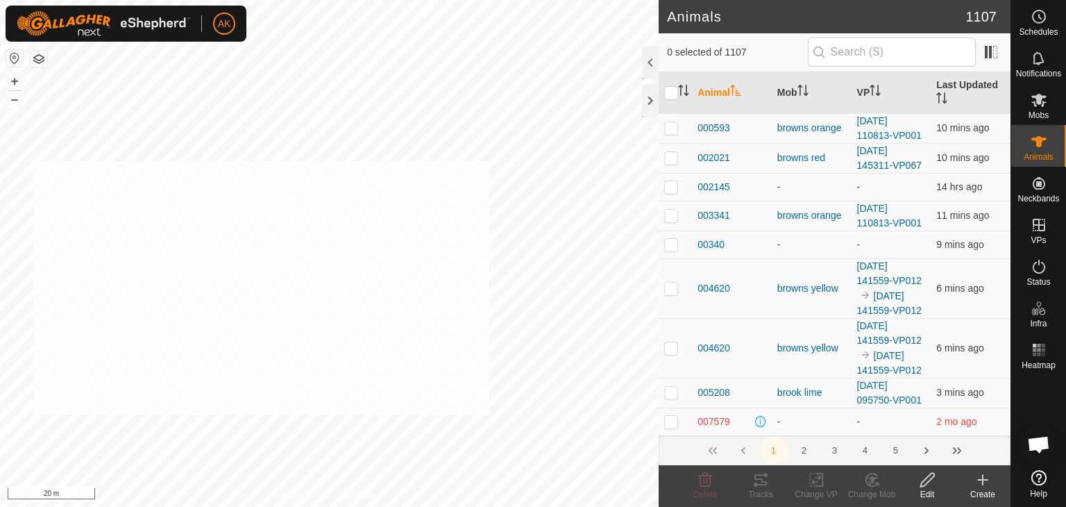
checkbox input "true"
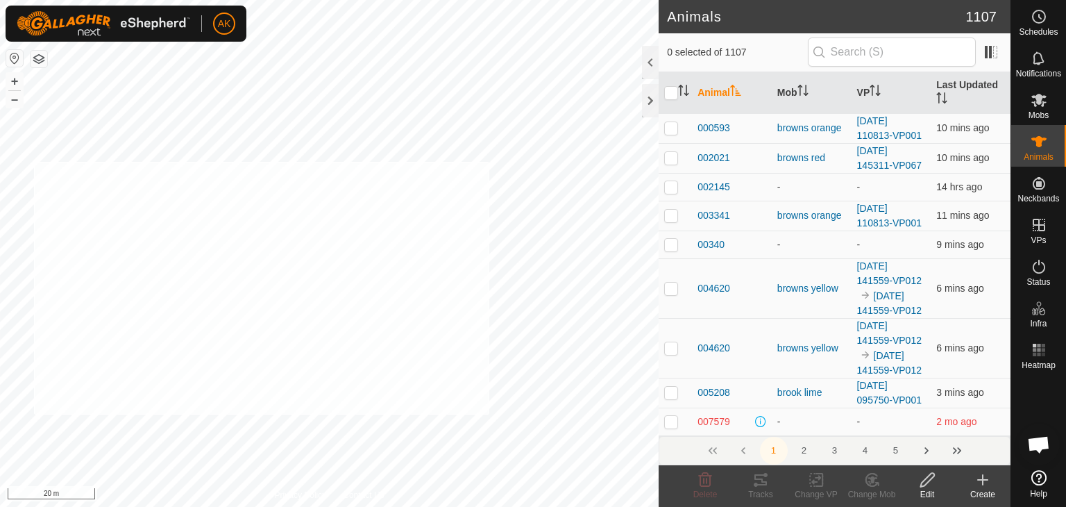
checkbox input "true"
click at [812, 482] on icon at bounding box center [816, 479] width 10 height 9
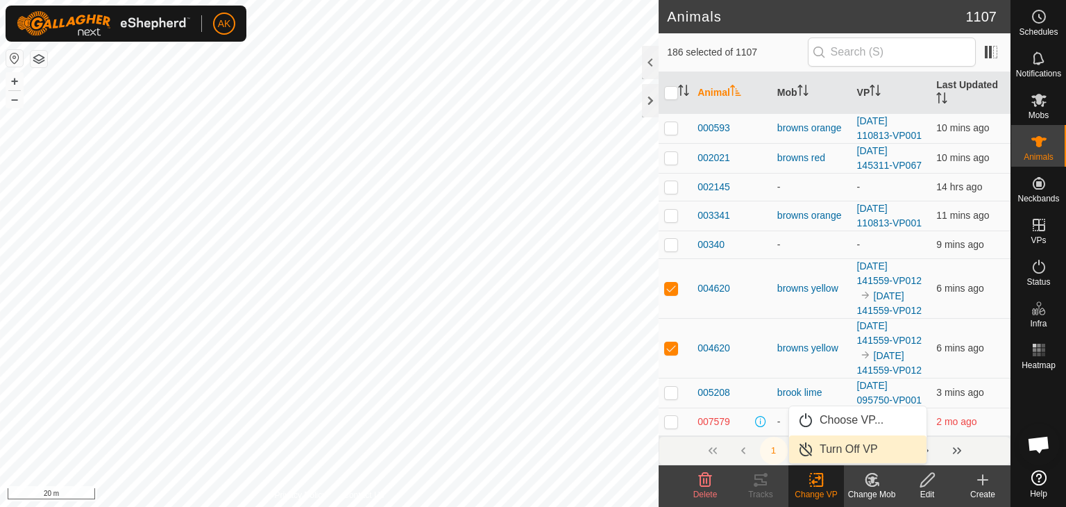
click at [837, 444] on link "Turn Off VP" at bounding box center [857, 449] width 137 height 28
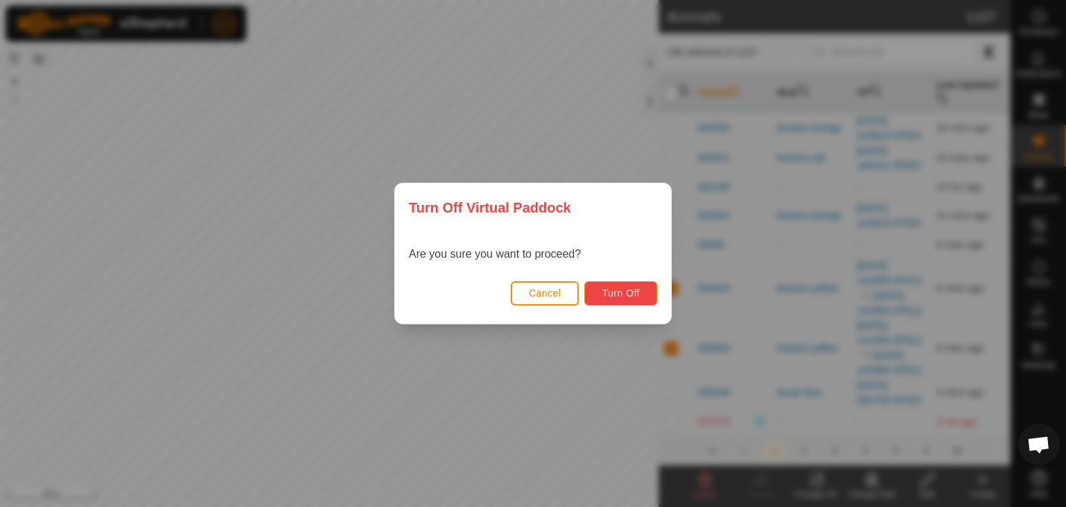
click at [623, 287] on span "Turn Off" at bounding box center [621, 292] width 38 height 11
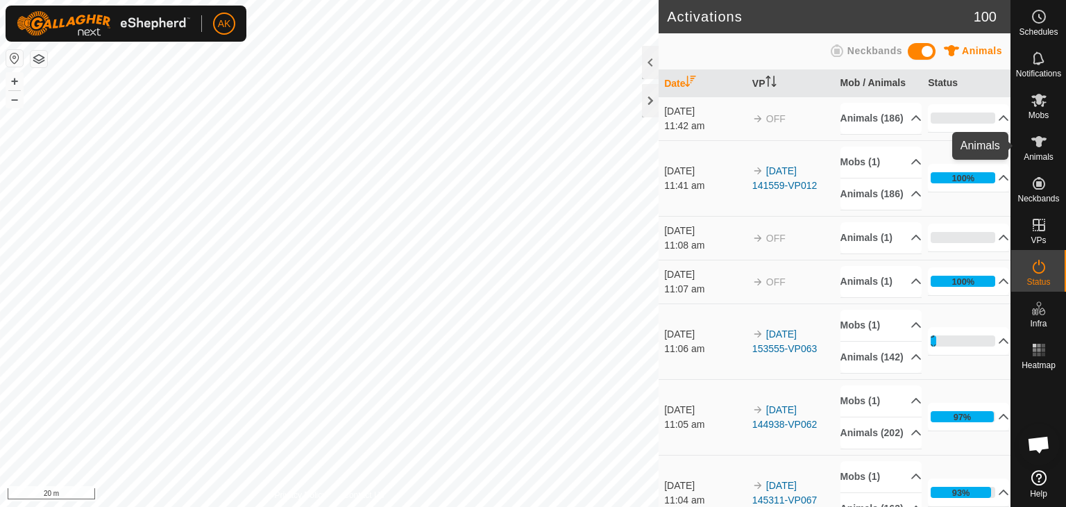
click at [1036, 141] on icon at bounding box center [1038, 141] width 15 height 11
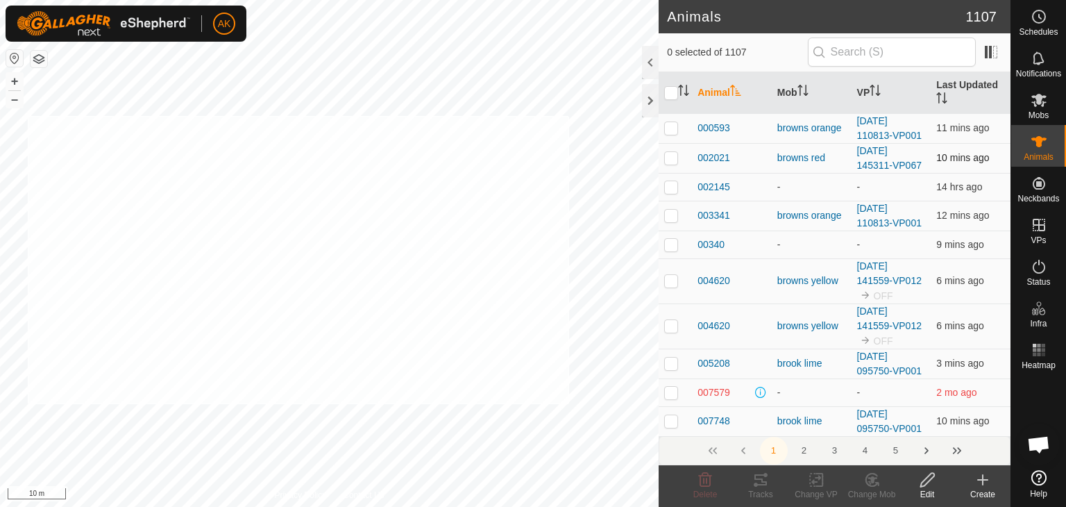
checkbox input "true"
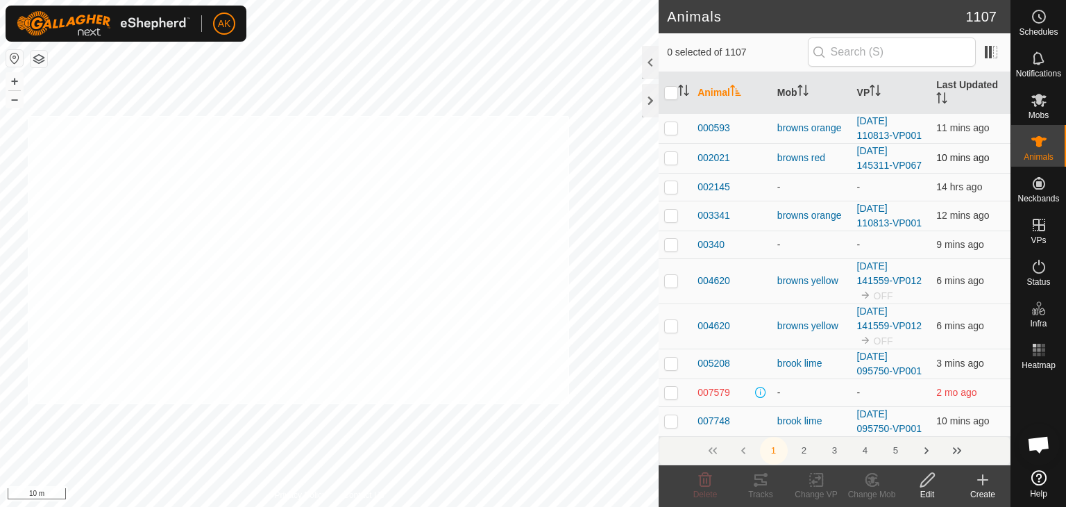
checkbox input "true"
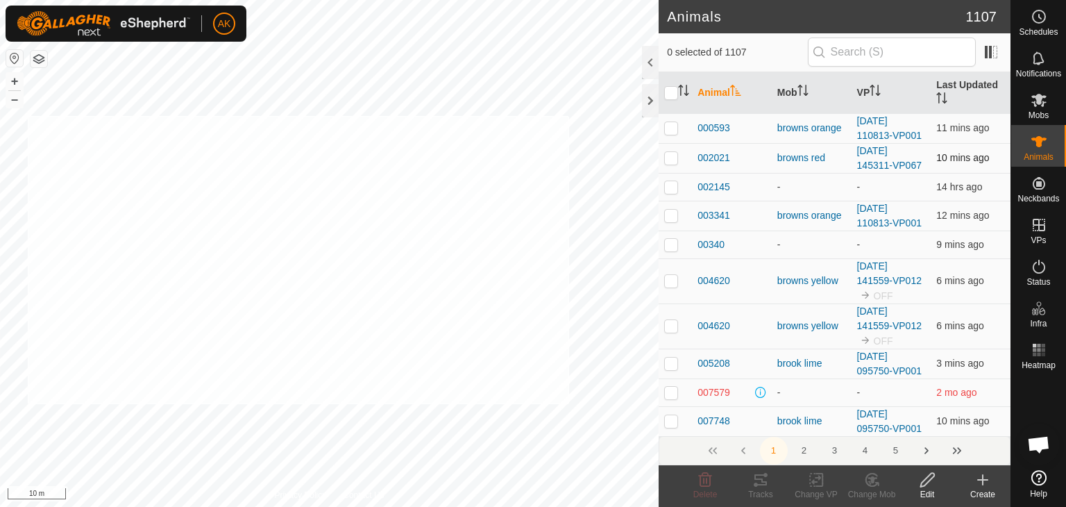
checkbox input "true"
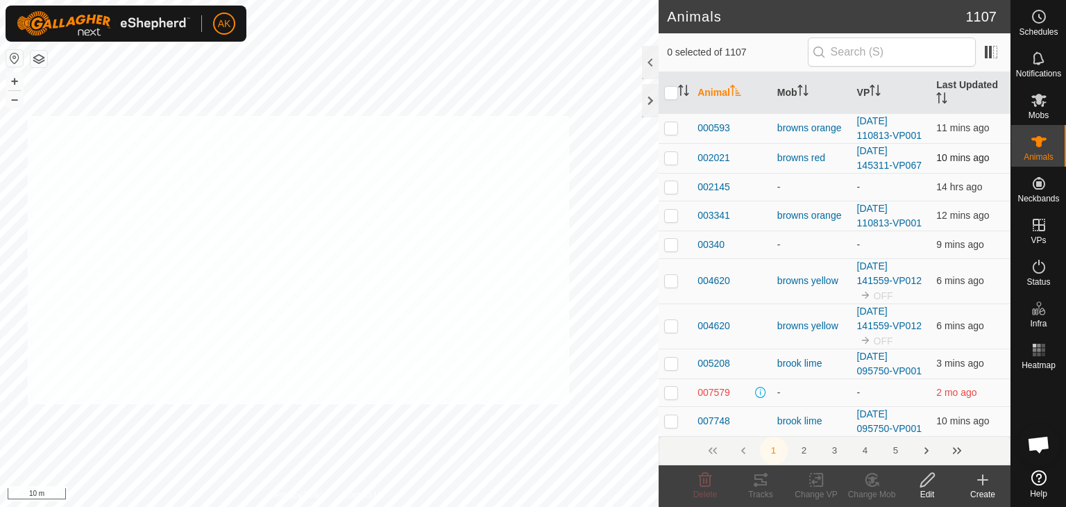
checkbox input "true"
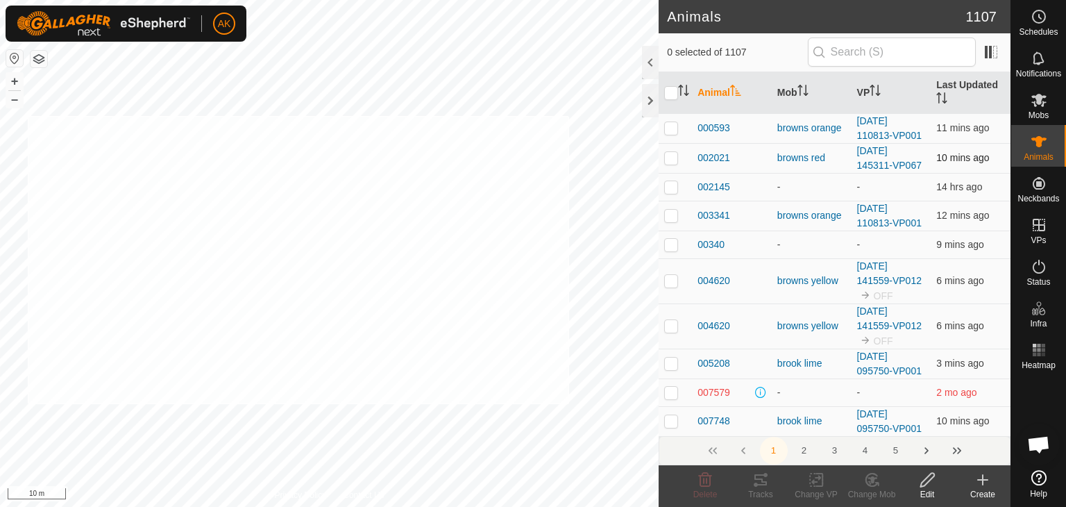
checkbox input "true"
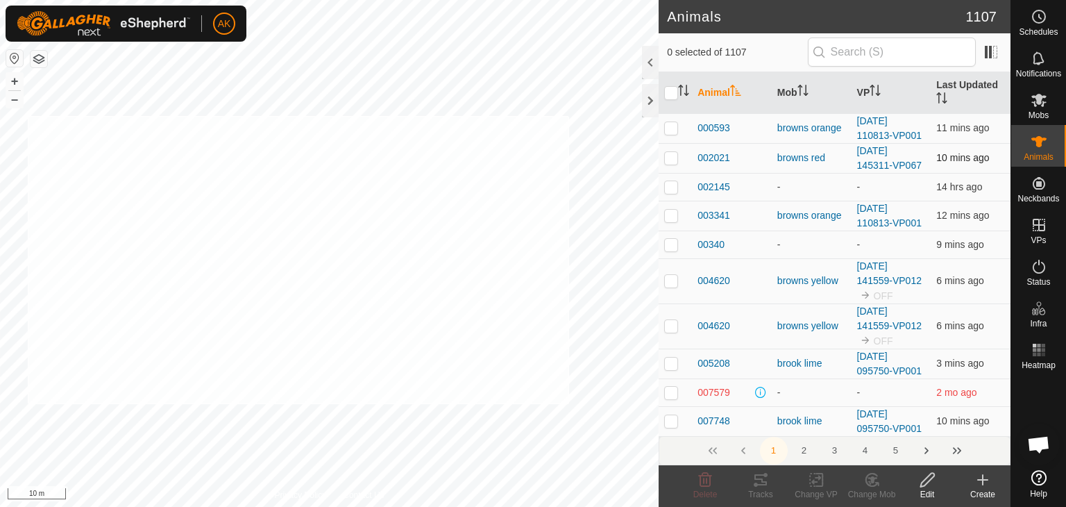
checkbox input "true"
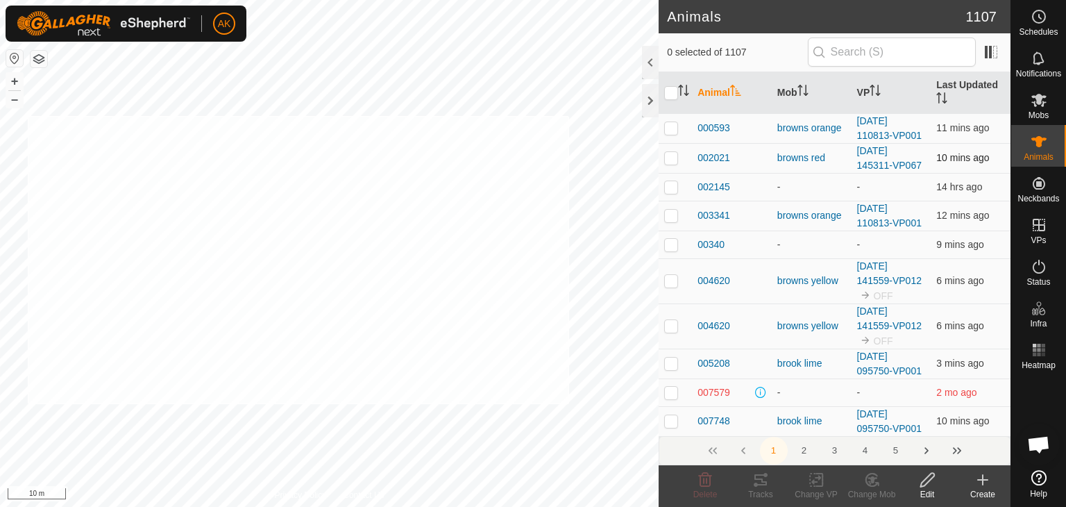
checkbox input "true"
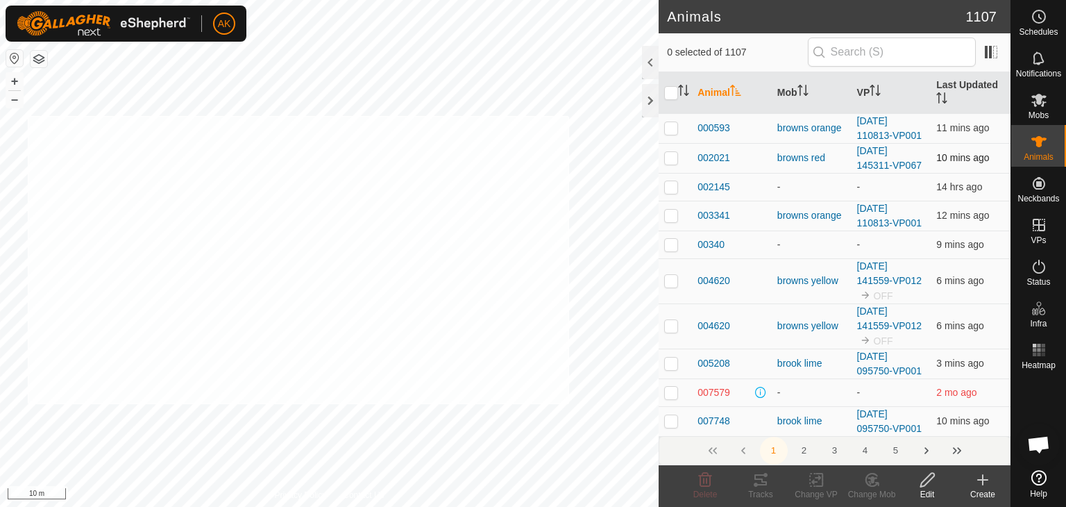
checkbox input "true"
click at [808, 478] on icon at bounding box center [816, 479] width 17 height 17
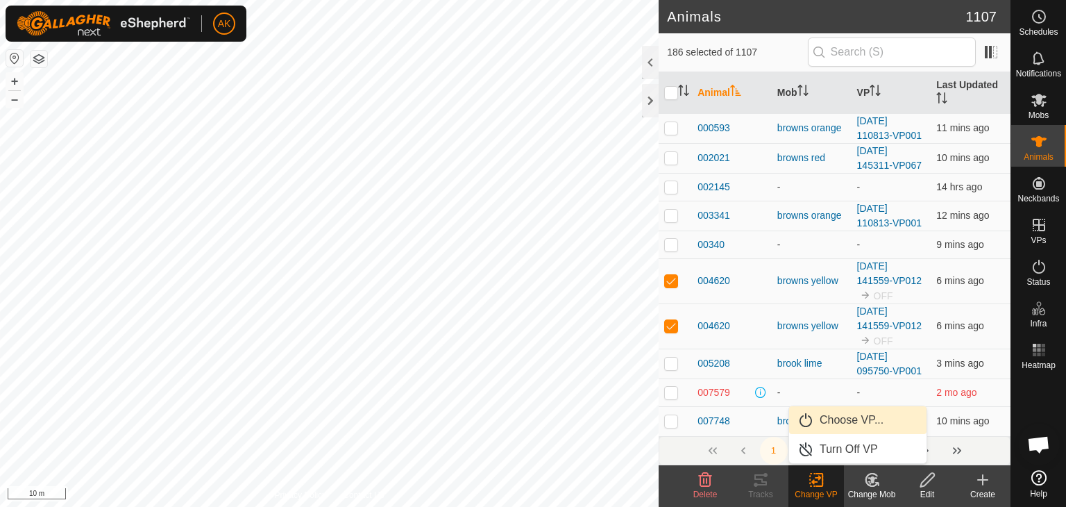
click at [838, 423] on link "Choose VP..." at bounding box center [857, 420] width 137 height 28
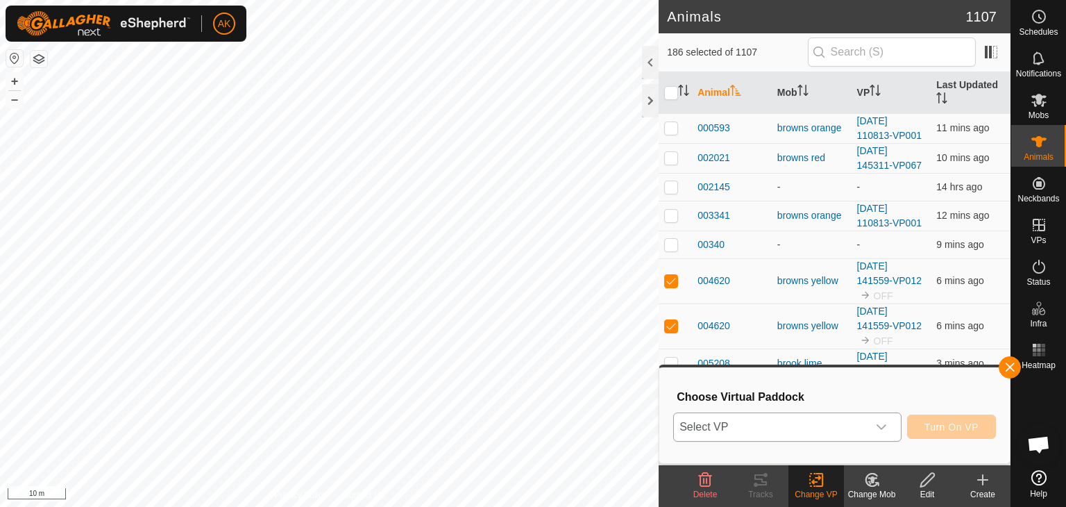
click at [837, 423] on span "Select VP" at bounding box center [771, 427] width 194 height 28
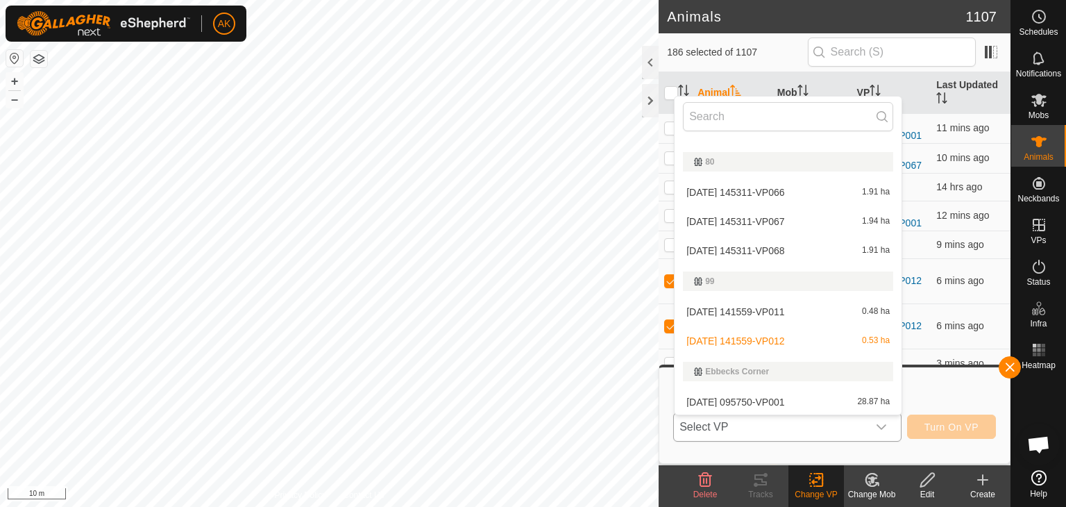
scroll to position [446, 0]
click at [770, 344] on li "2025-09-27 141559-VP012 0.53 ha" at bounding box center [788, 340] width 227 height 28
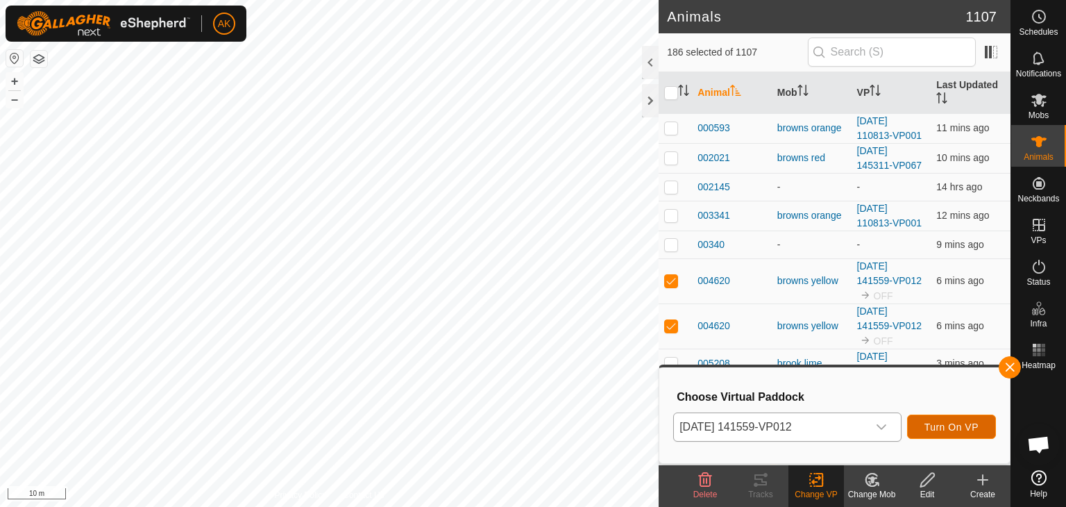
click at [933, 434] on button "Turn On VP" at bounding box center [951, 426] width 89 height 24
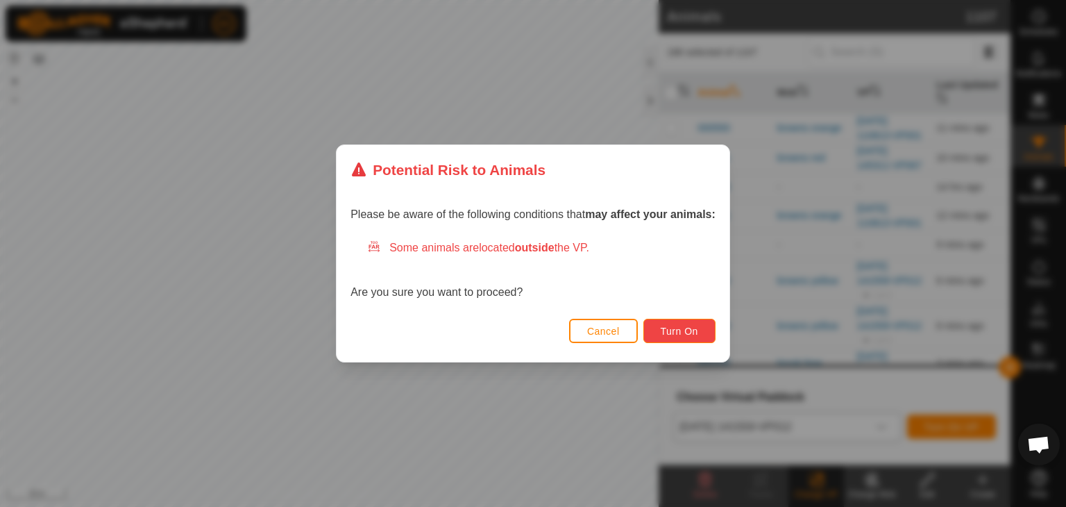
click at [677, 328] on span "Turn On" at bounding box center [679, 331] width 37 height 11
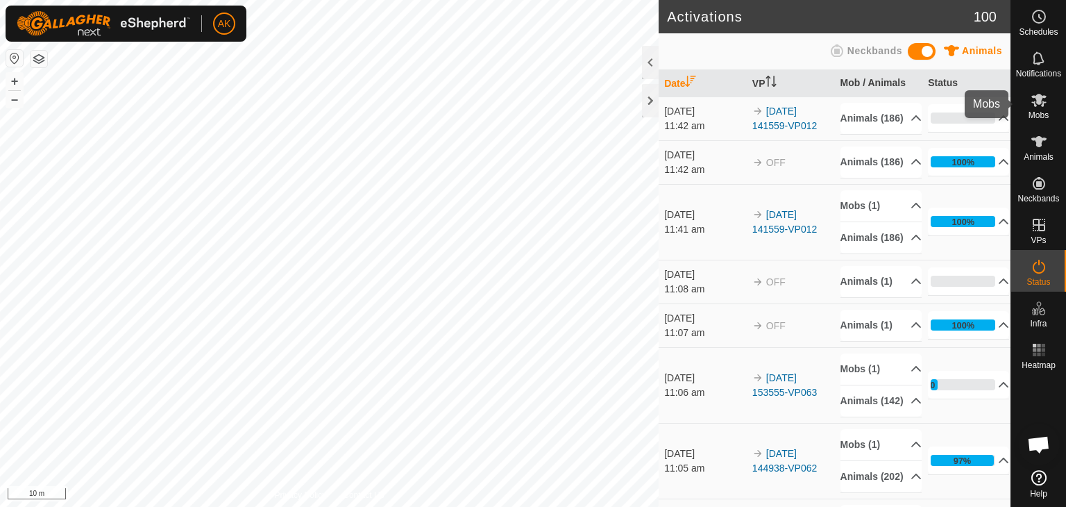
click at [1034, 108] on icon at bounding box center [1039, 100] width 17 height 17
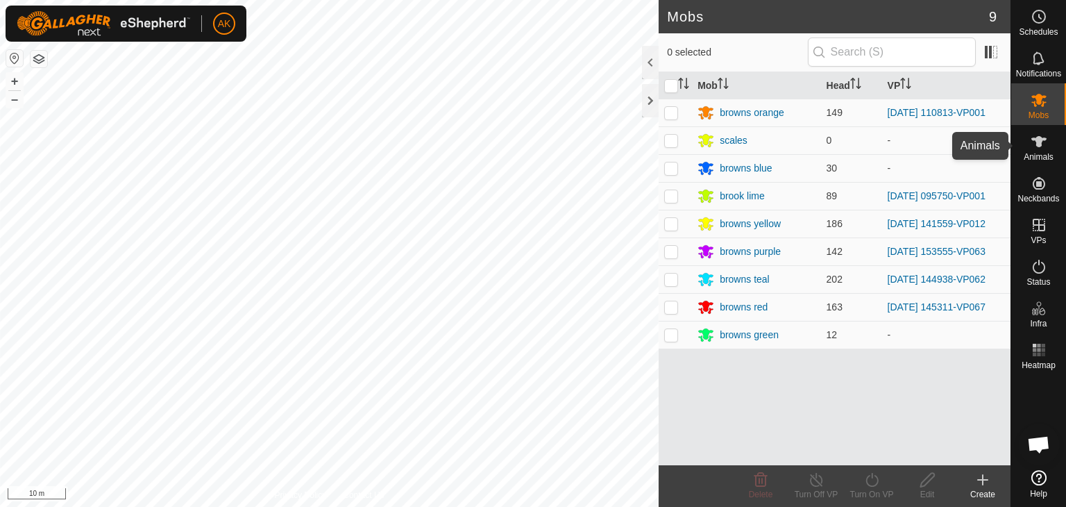
click at [1033, 142] on icon at bounding box center [1039, 141] width 17 height 17
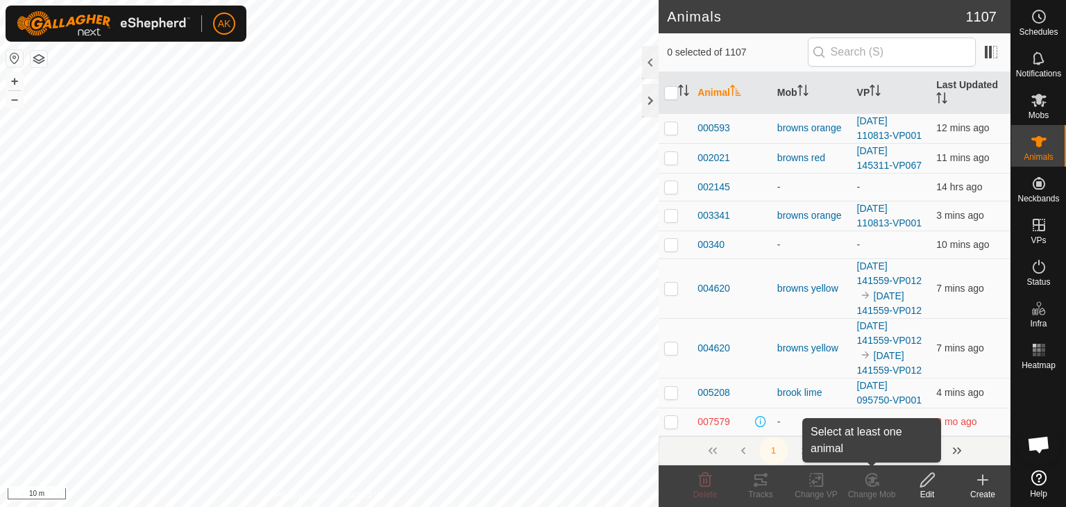
click at [875, 486] on icon at bounding box center [871, 479] width 17 height 17
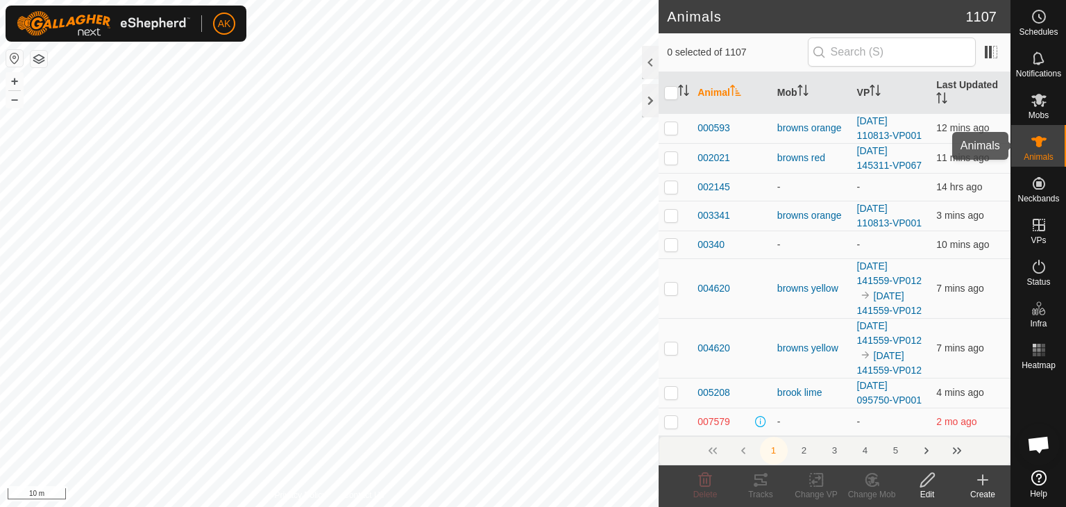
click at [1041, 153] on span "Animals" at bounding box center [1039, 157] width 30 height 8
click at [1047, 103] on es-mob-svg-icon at bounding box center [1039, 100] width 25 height 22
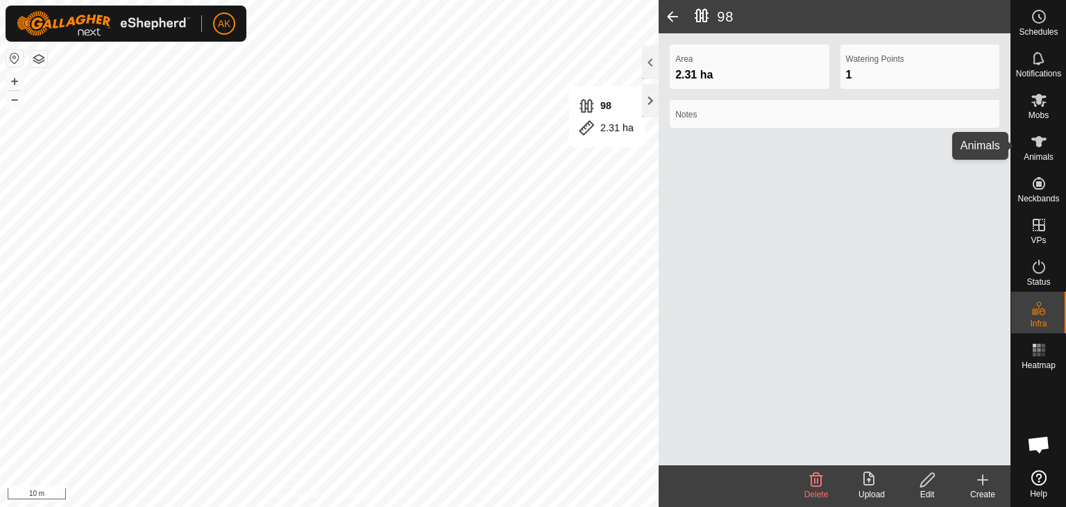
click at [1031, 149] on icon at bounding box center [1039, 141] width 17 height 17
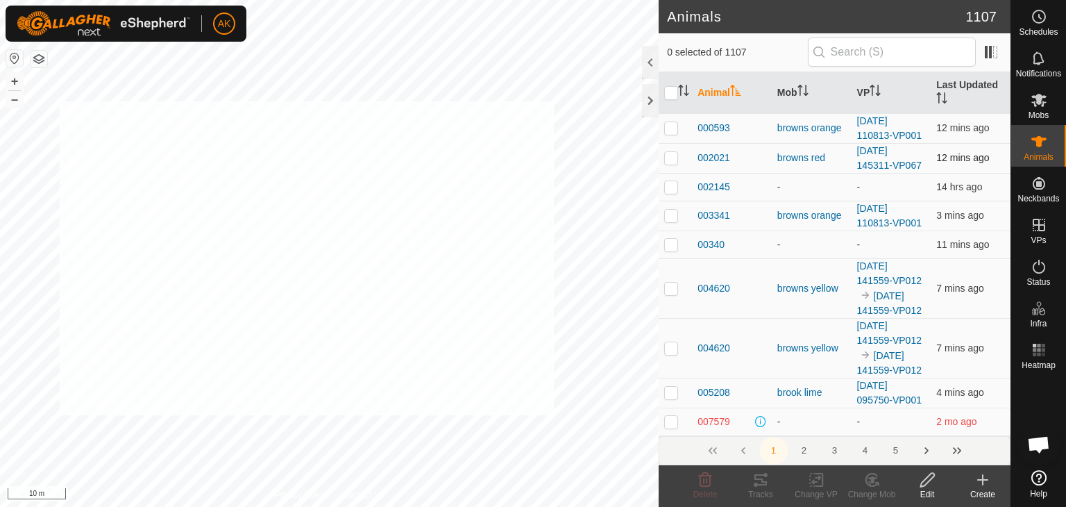
checkbox input "true"
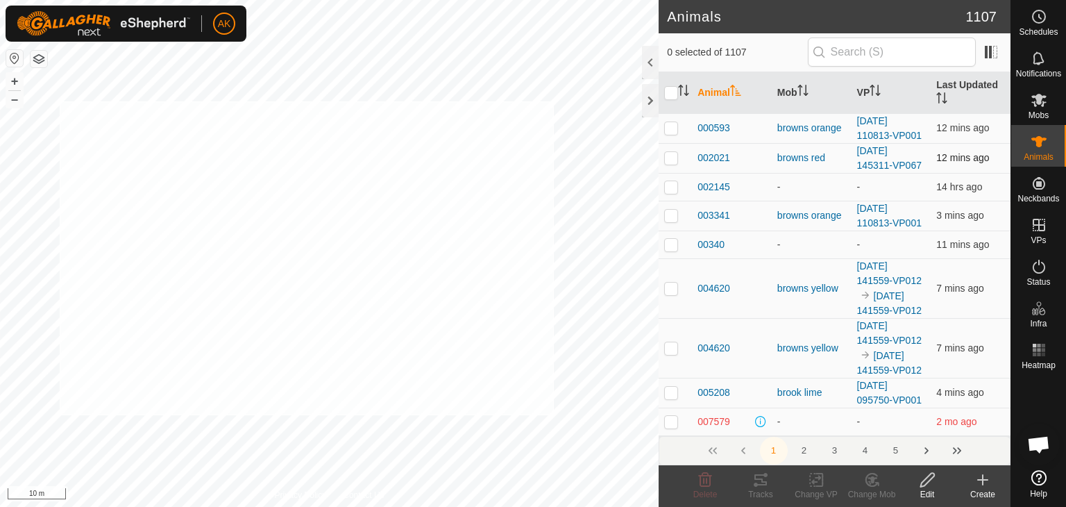
checkbox input "true"
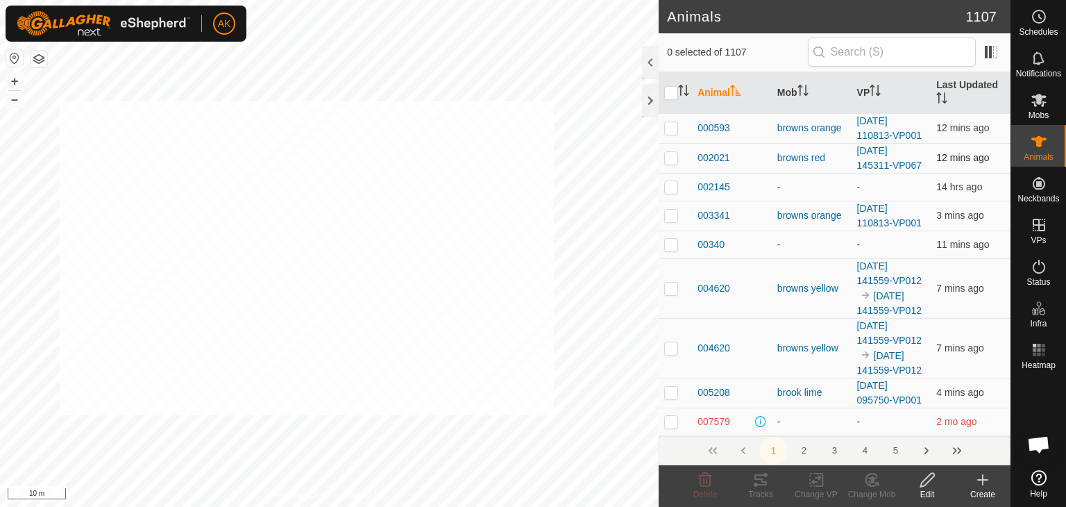
checkbox input "true"
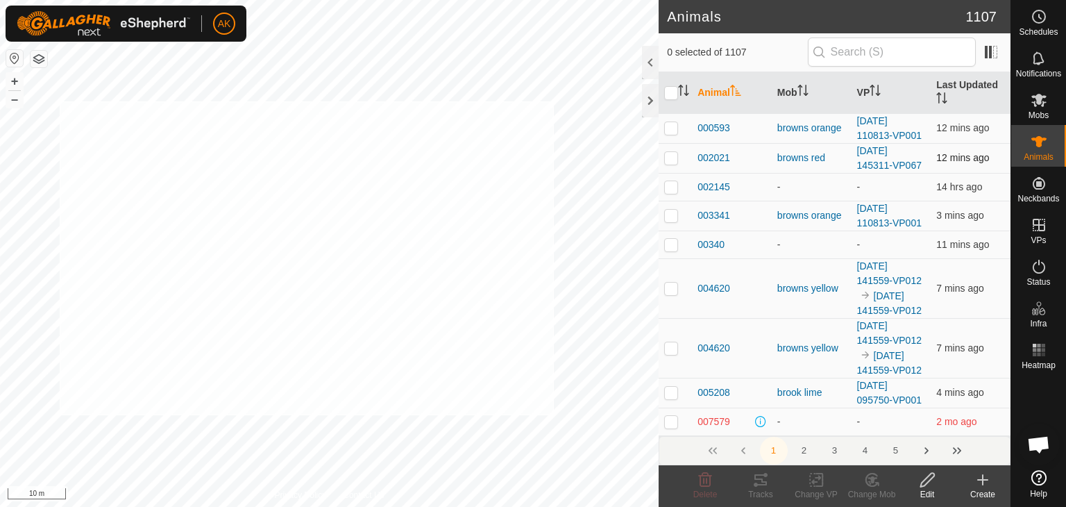
checkbox input "true"
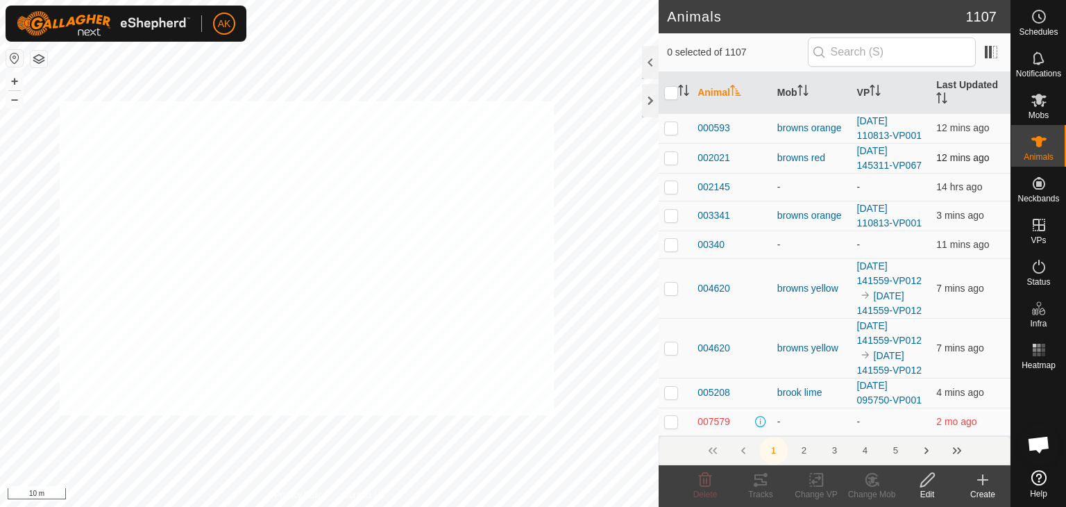
checkbox input "true"
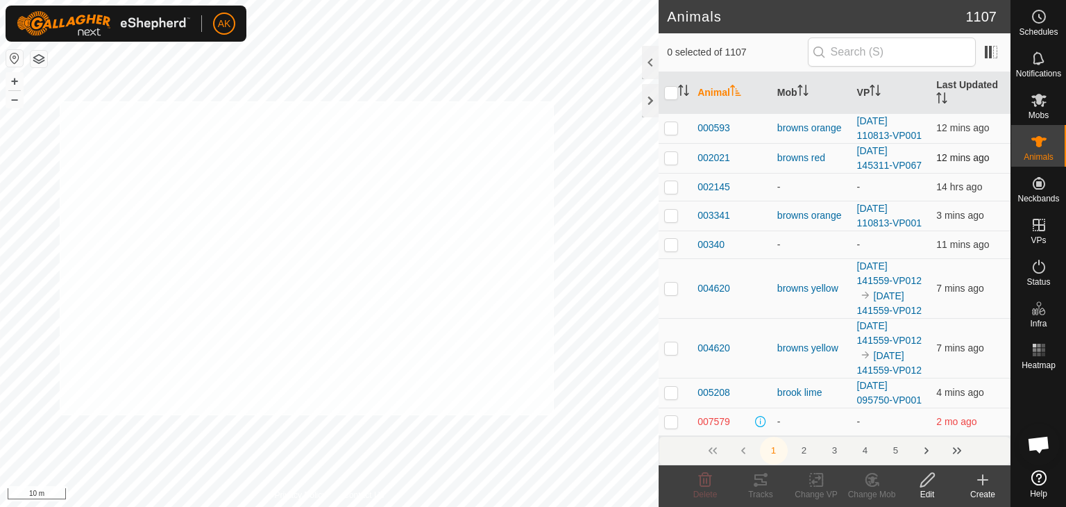
checkbox input "true"
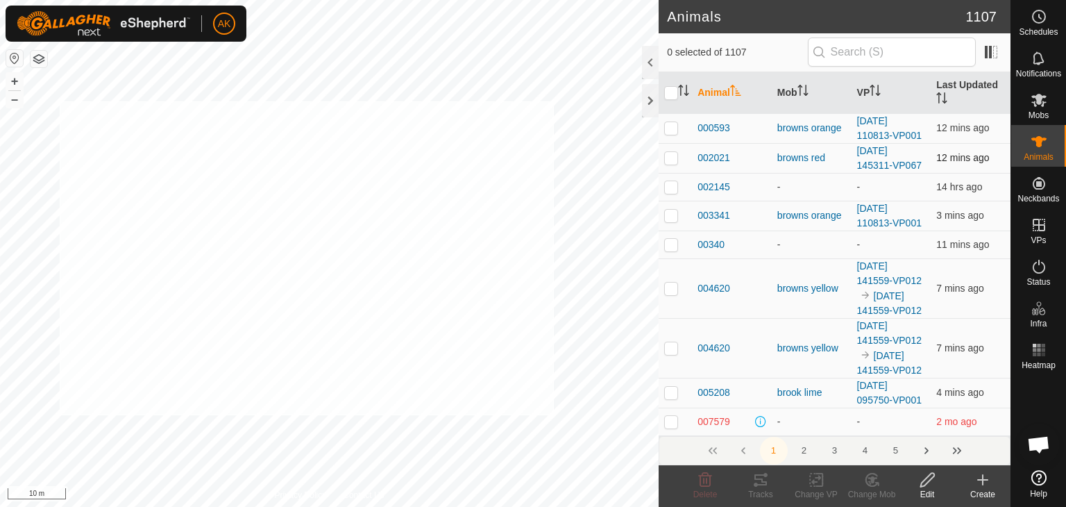
checkbox input "true"
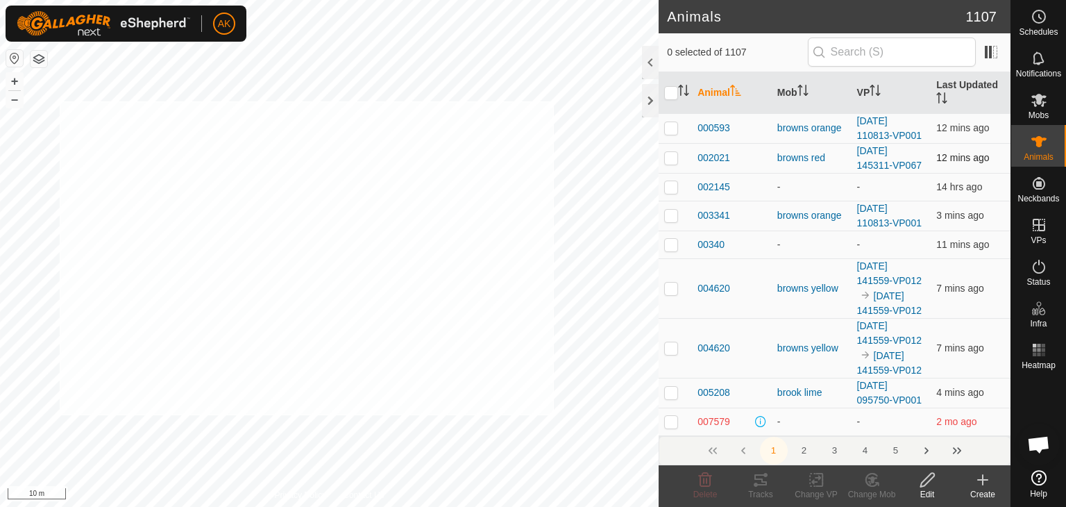
checkbox input "true"
click at [878, 478] on icon at bounding box center [871, 479] width 17 height 17
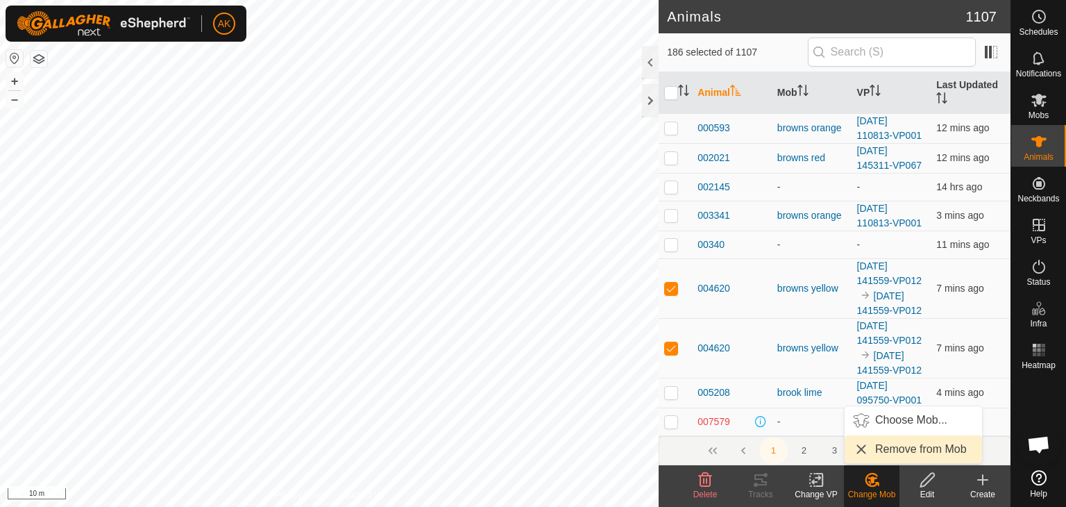
click at [883, 450] on link "Remove from Mob" at bounding box center [913, 449] width 137 height 28
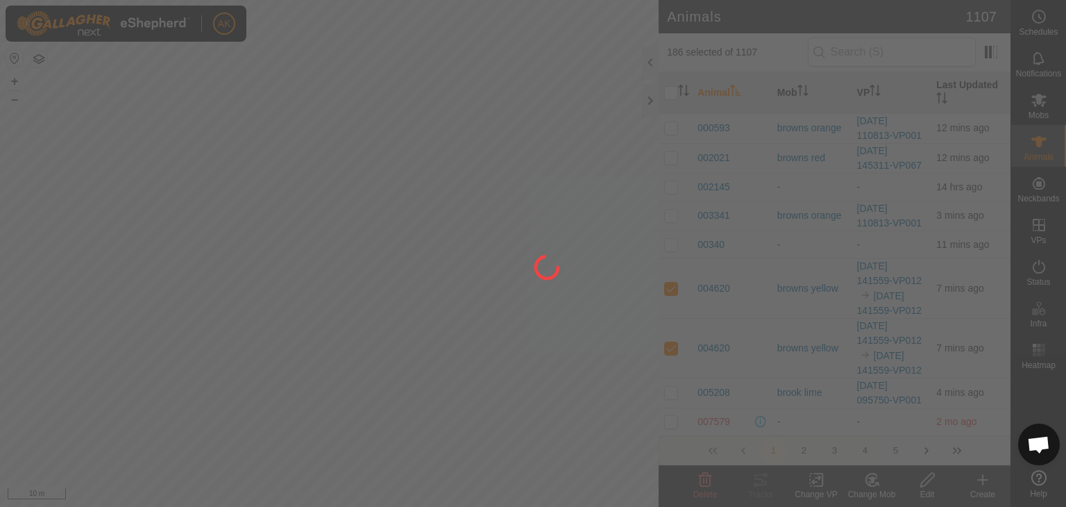
checkbox input "false"
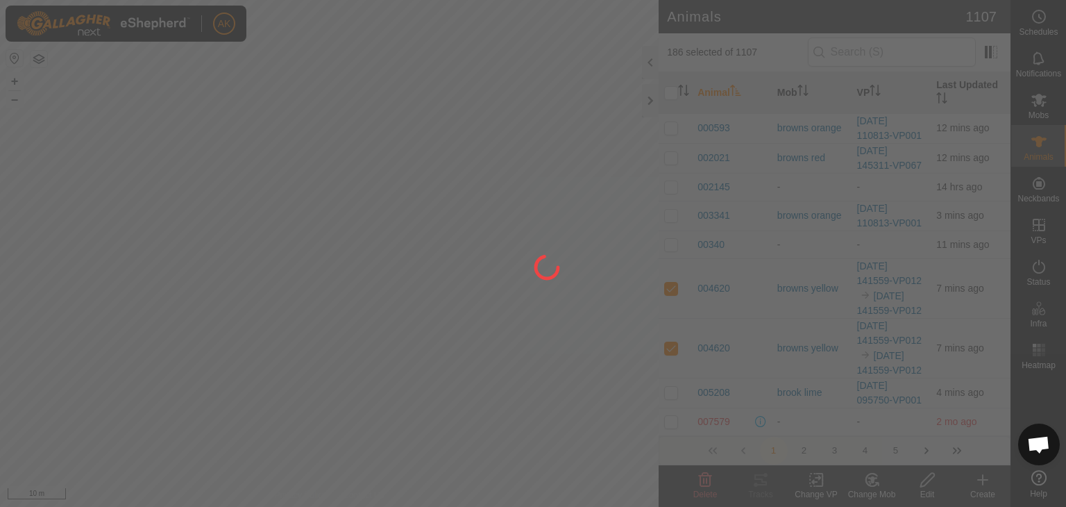
checkbox input "false"
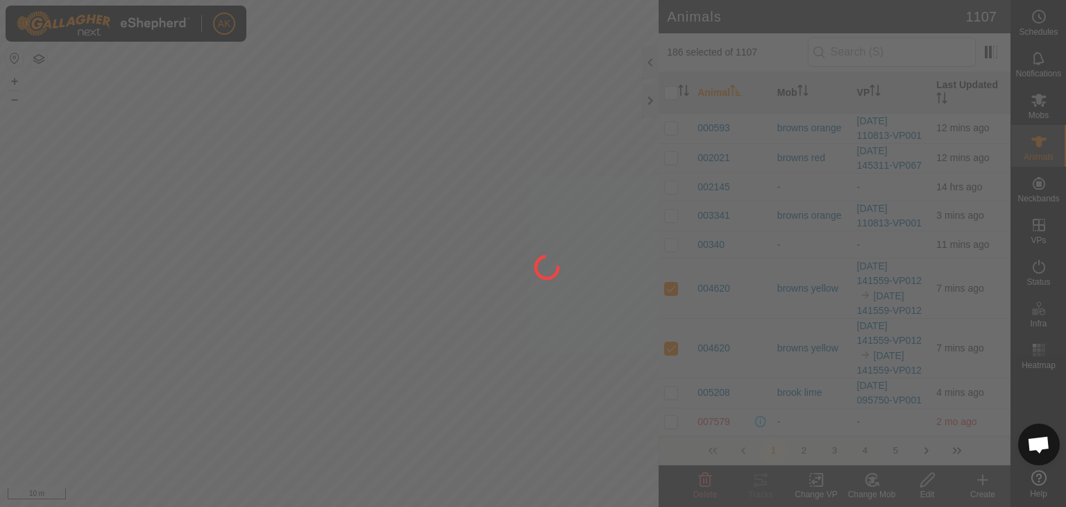
checkbox input "false"
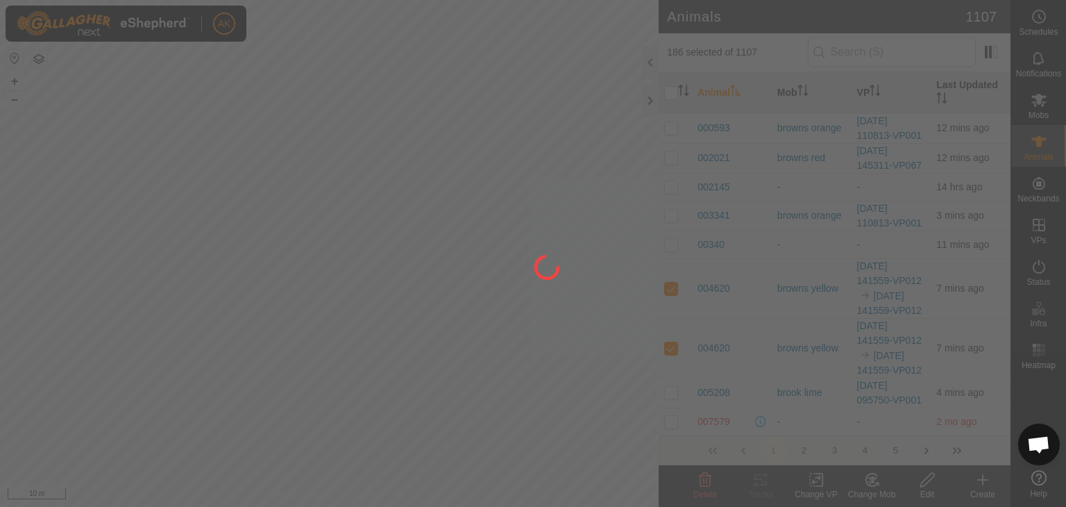
checkbox input "false"
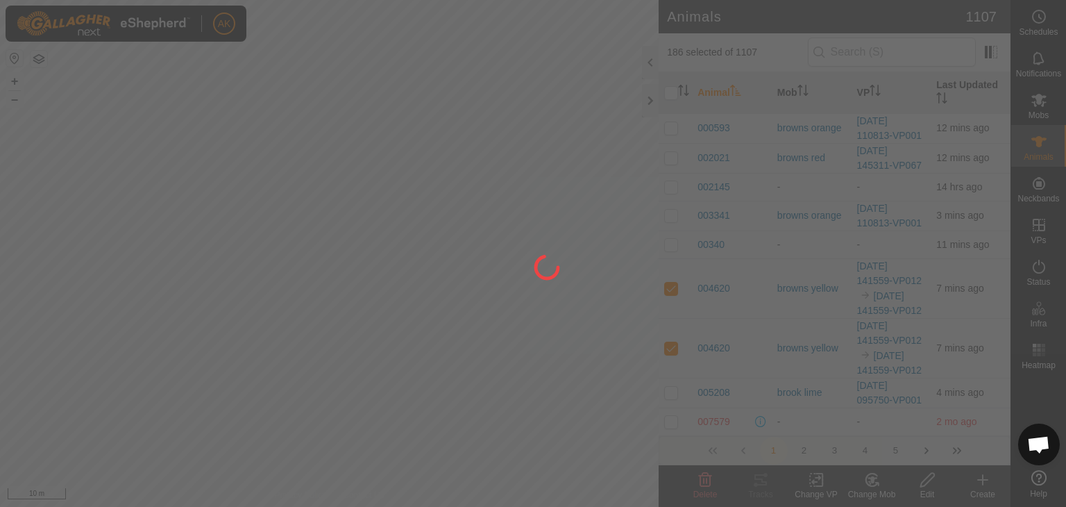
checkbox input "false"
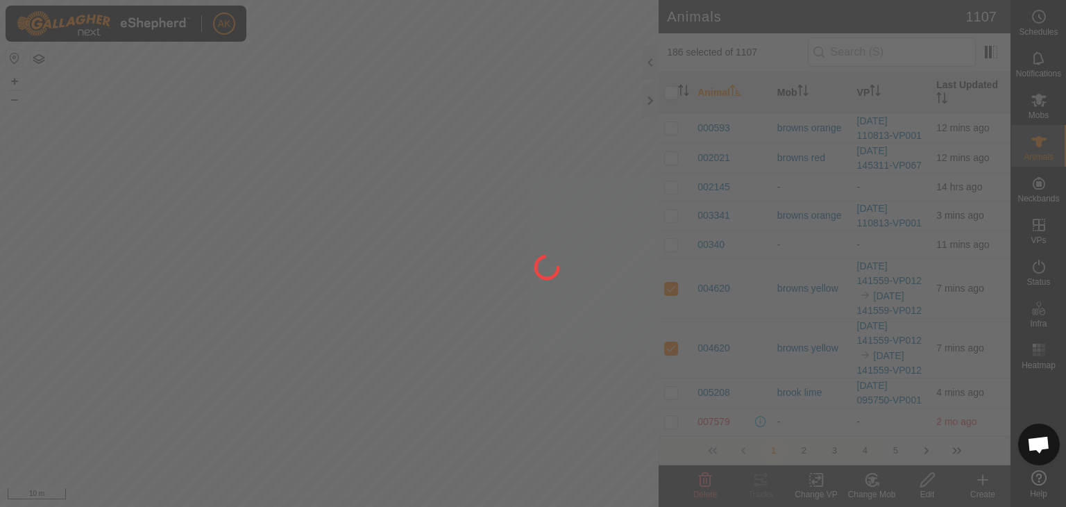
checkbox input "false"
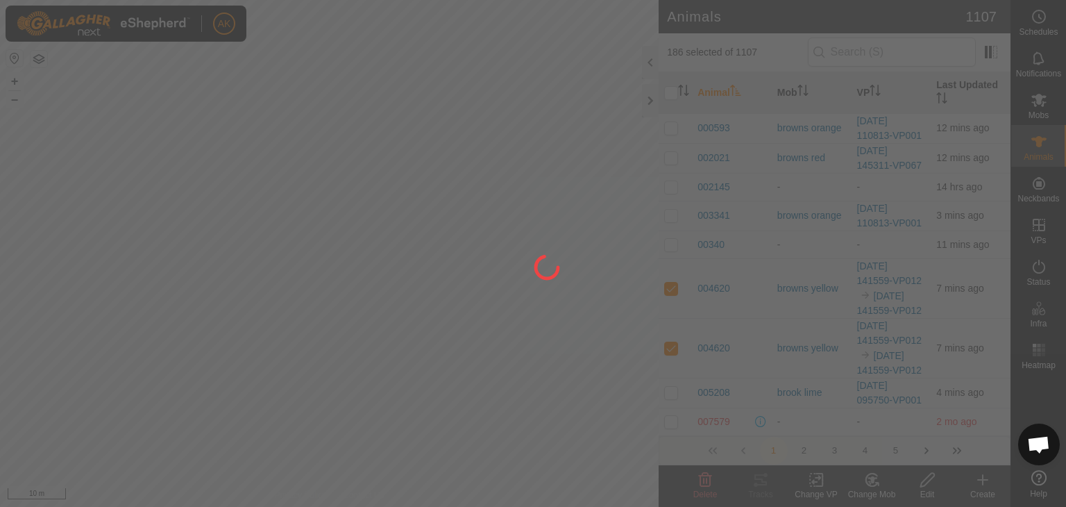
checkbox input "false"
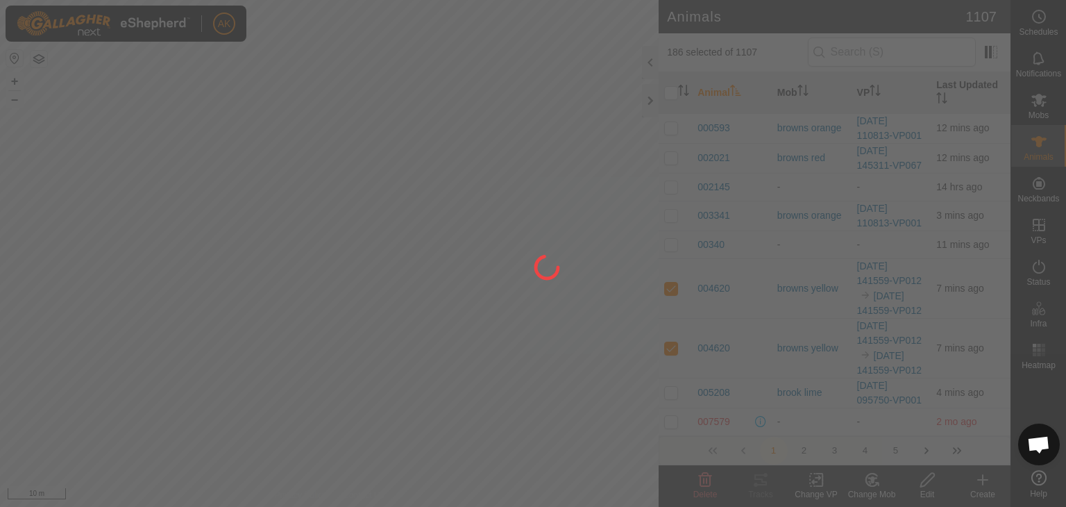
checkbox input "false"
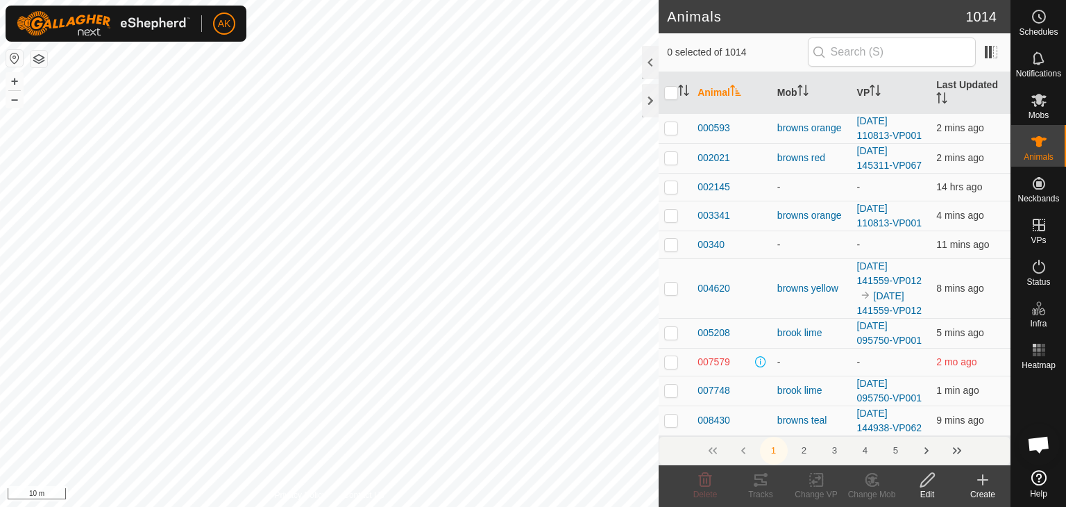
click at [320, 176] on div "Privacy Policy Contact Us 2025-09-27 141559-VP012 Type: Inclusion Zone 186 Anim…" at bounding box center [329, 253] width 659 height 507
checkbox input "true"
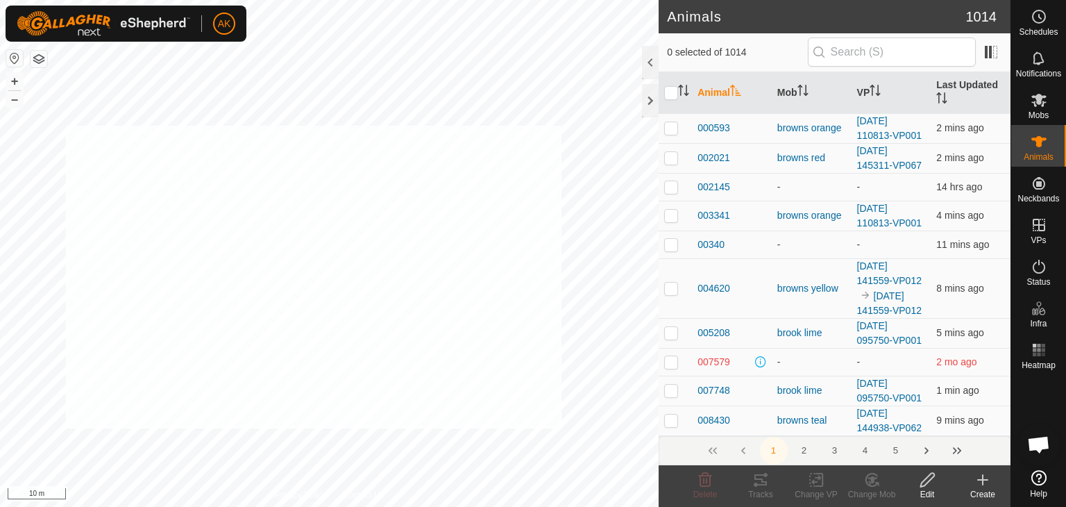
checkbox input "true"
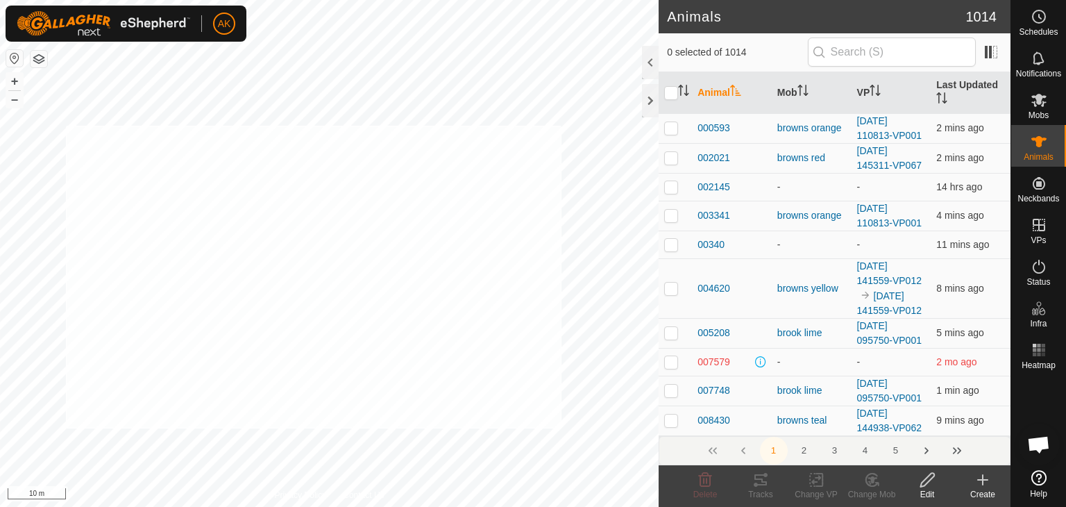
checkbox input "true"
click at [861, 478] on change-mob-svg-icon at bounding box center [872, 479] width 56 height 17
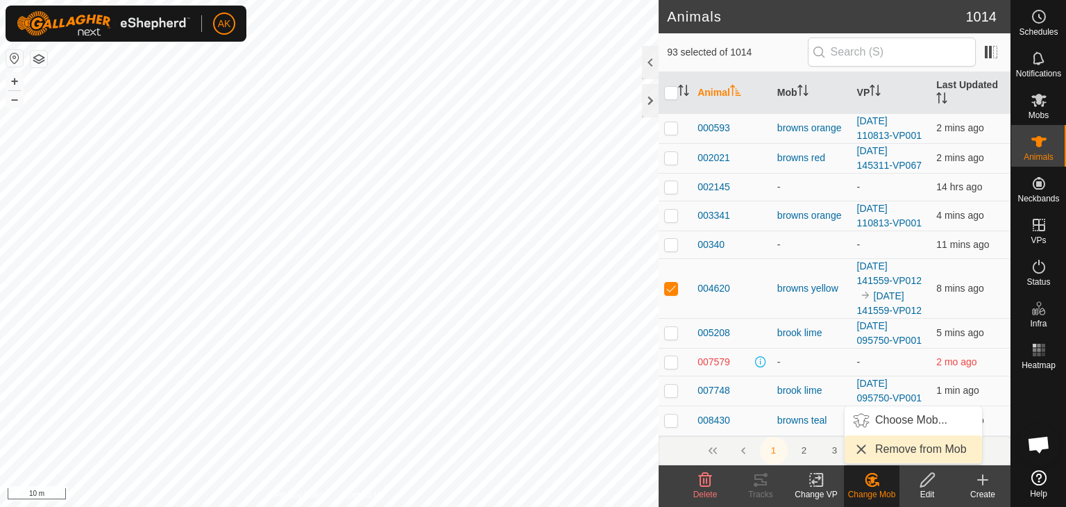
click at [883, 451] on link "Remove from Mob" at bounding box center [913, 449] width 137 height 28
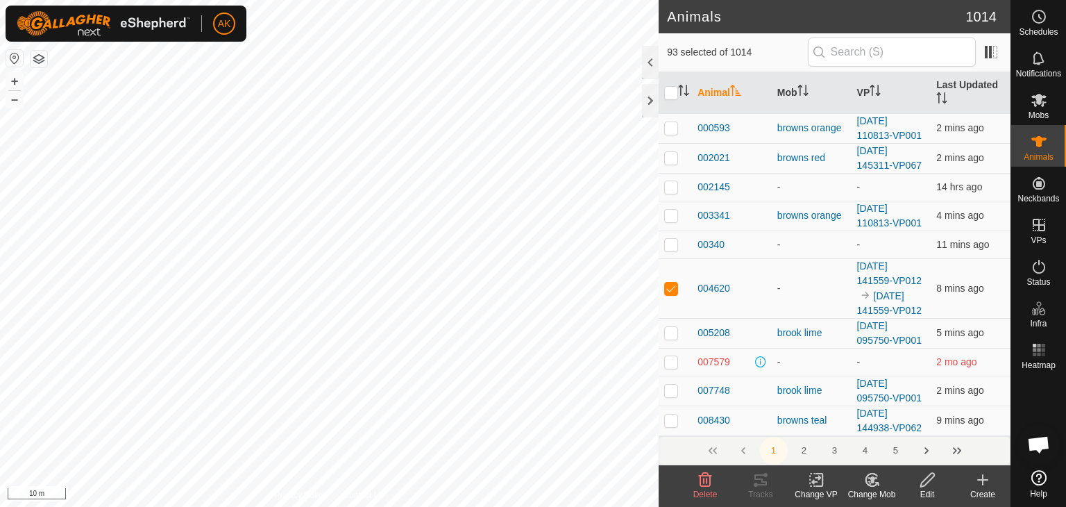
click at [875, 482] on icon at bounding box center [871, 479] width 17 height 17
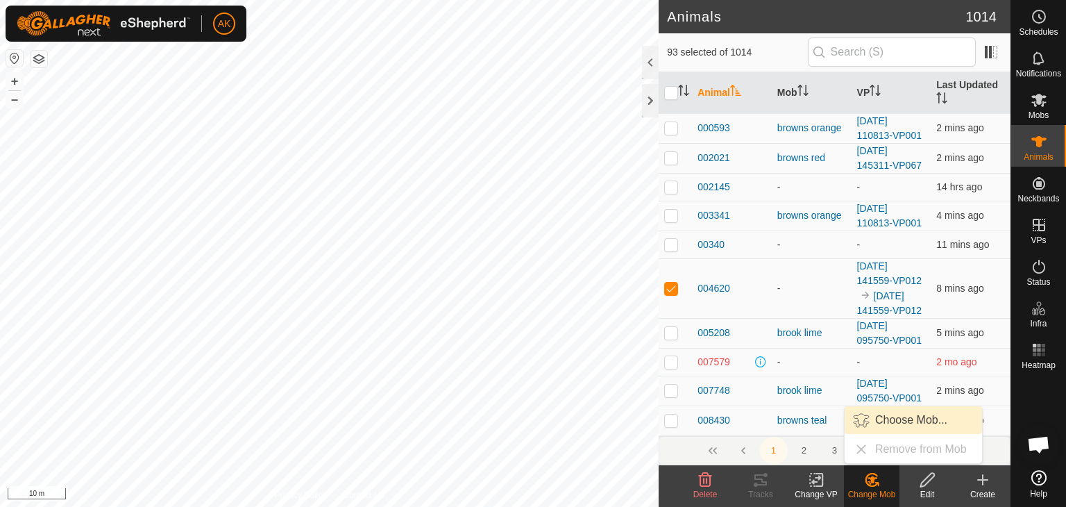
click at [880, 421] on link "Choose Mob..." at bounding box center [913, 420] width 137 height 28
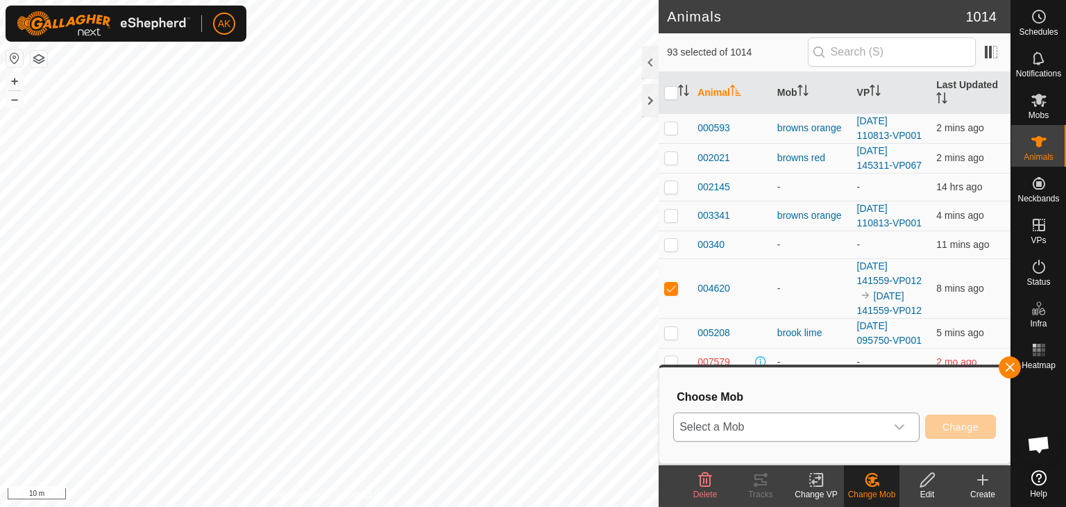
click at [800, 431] on span "Select a Mob" at bounding box center [780, 427] width 212 height 28
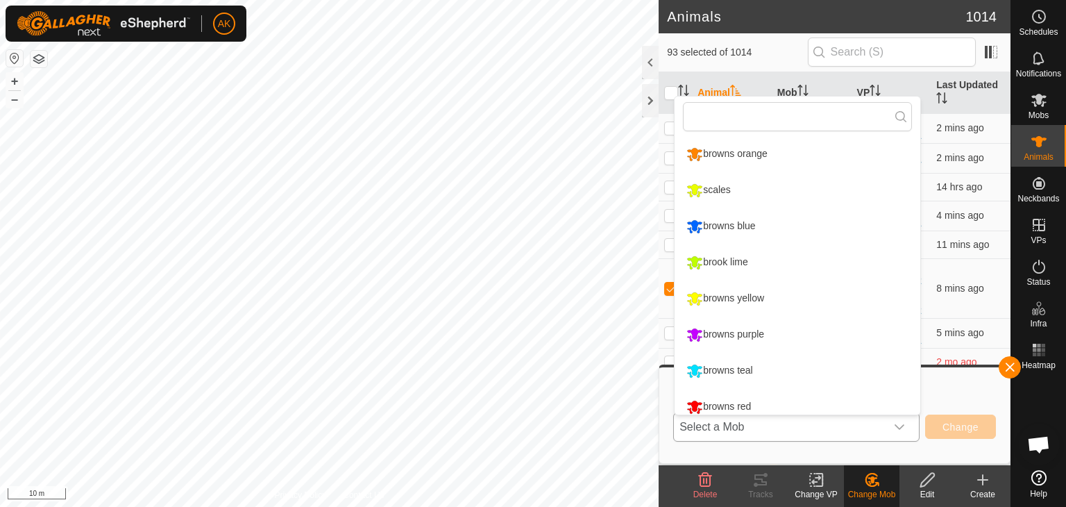
scroll to position [10, 0]
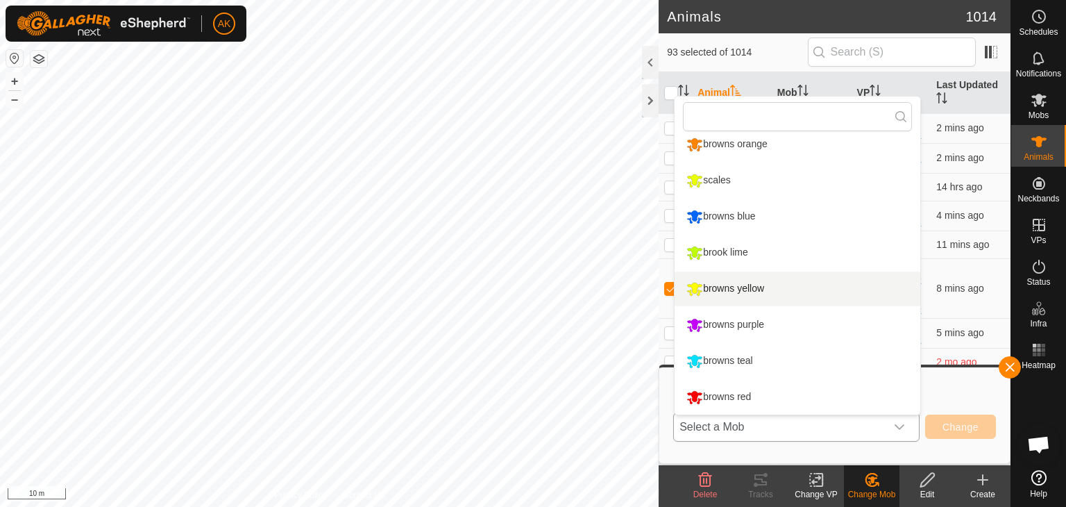
click at [741, 287] on li "browns yellow" at bounding box center [798, 288] width 246 height 35
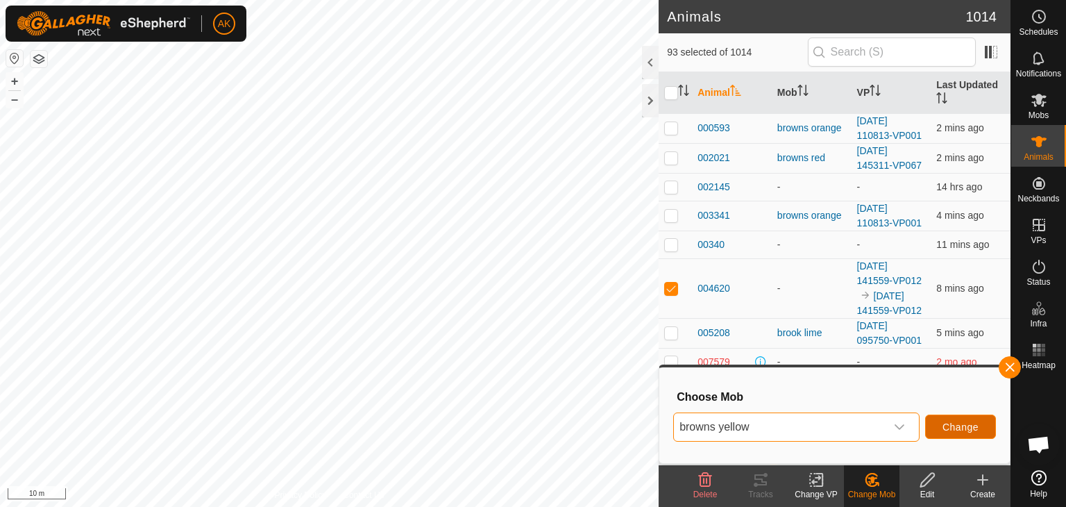
click at [961, 428] on span "Change" at bounding box center [961, 426] width 36 height 11
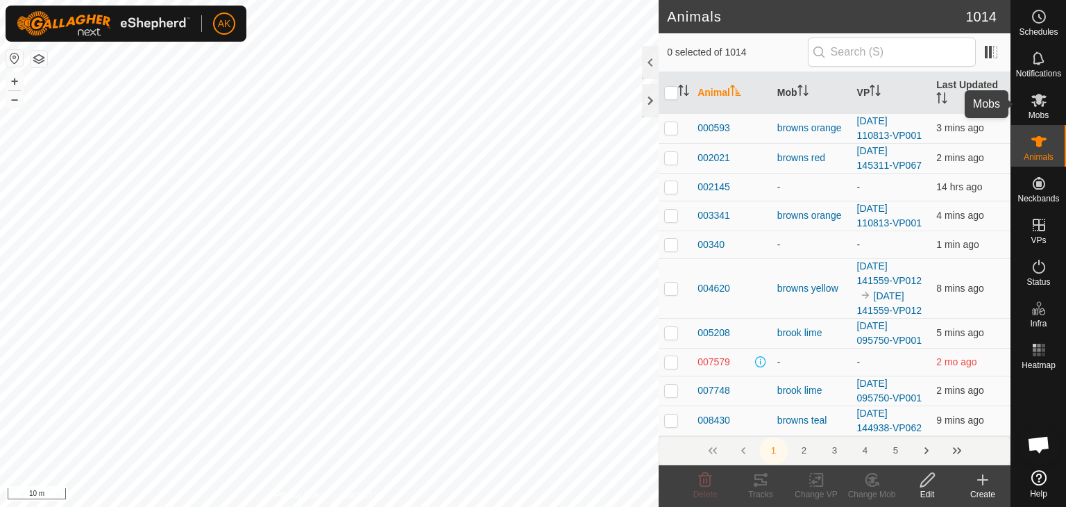
click at [1040, 105] on icon at bounding box center [1039, 100] width 17 height 17
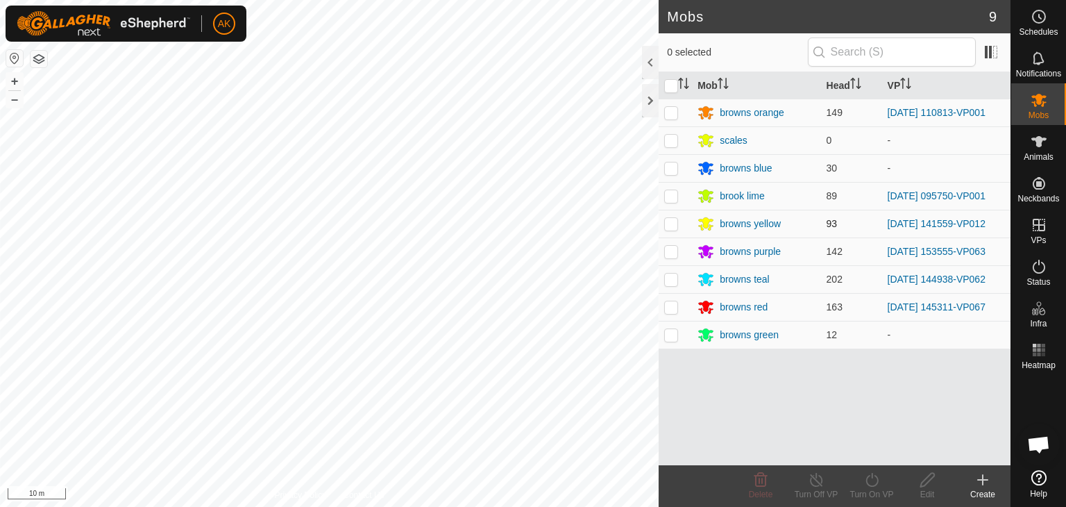
click at [666, 220] on p-checkbox at bounding box center [671, 223] width 14 height 11
click at [874, 478] on icon at bounding box center [871, 479] width 17 height 17
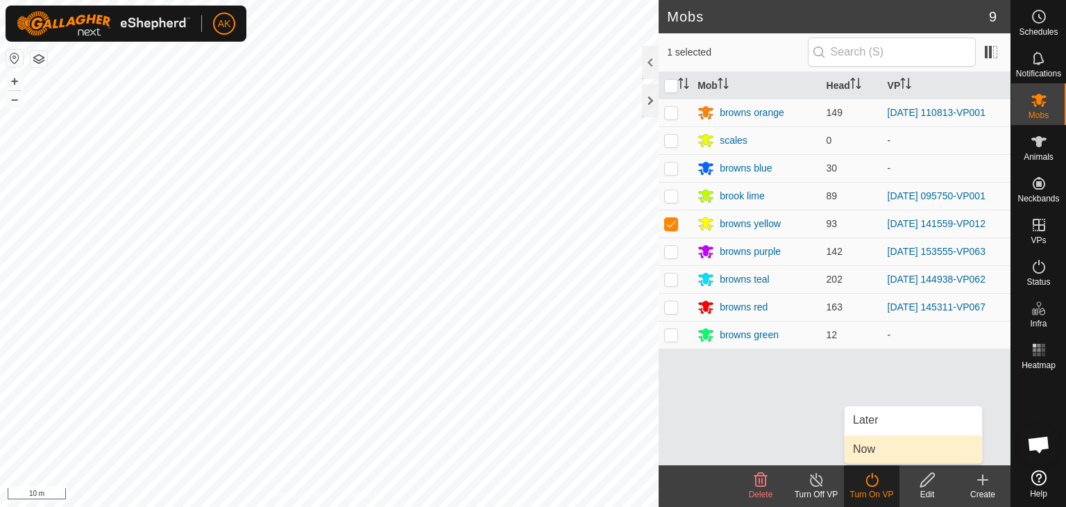
click at [874, 450] on link "Now" at bounding box center [913, 449] width 137 height 28
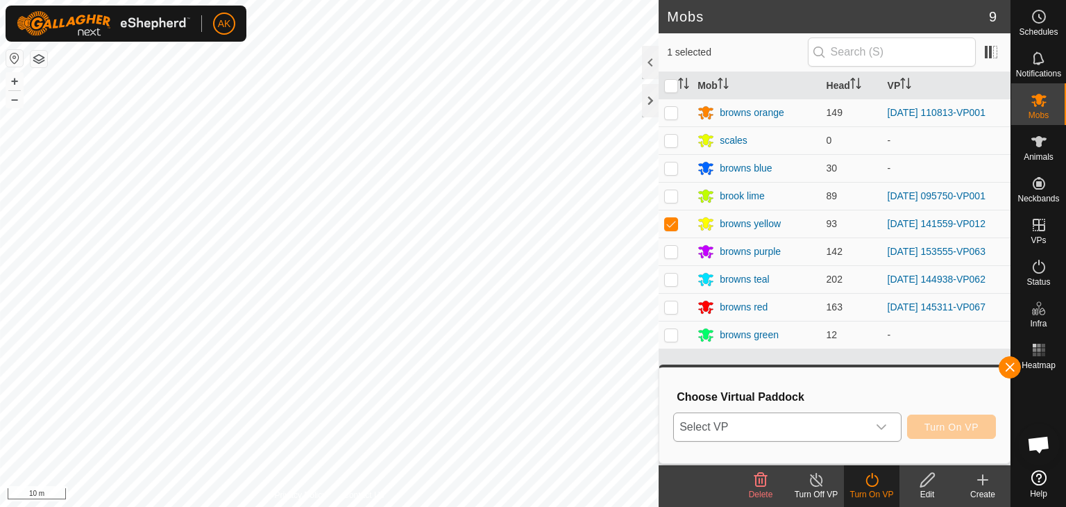
click at [823, 432] on span "Select VP" at bounding box center [771, 427] width 194 height 28
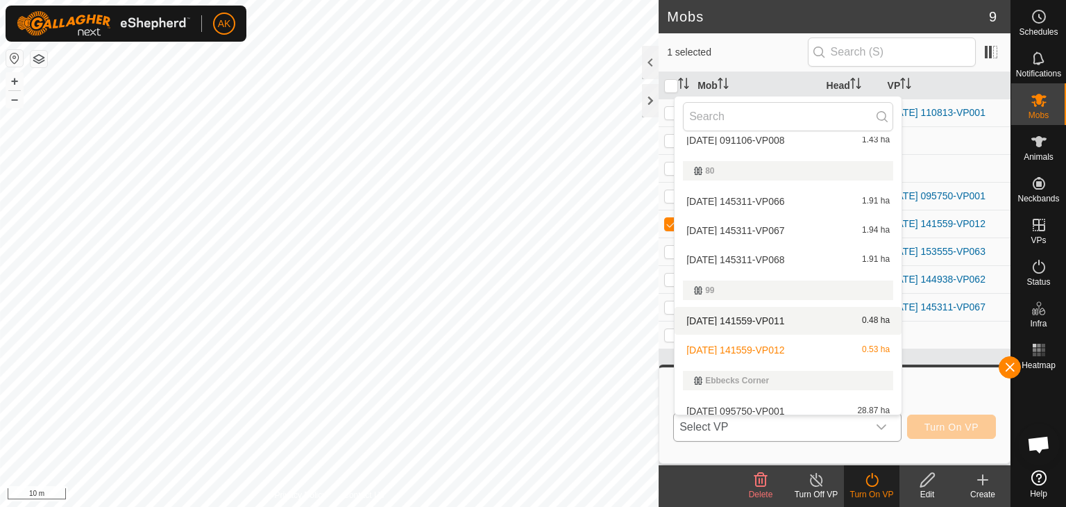
scroll to position [446, 0]
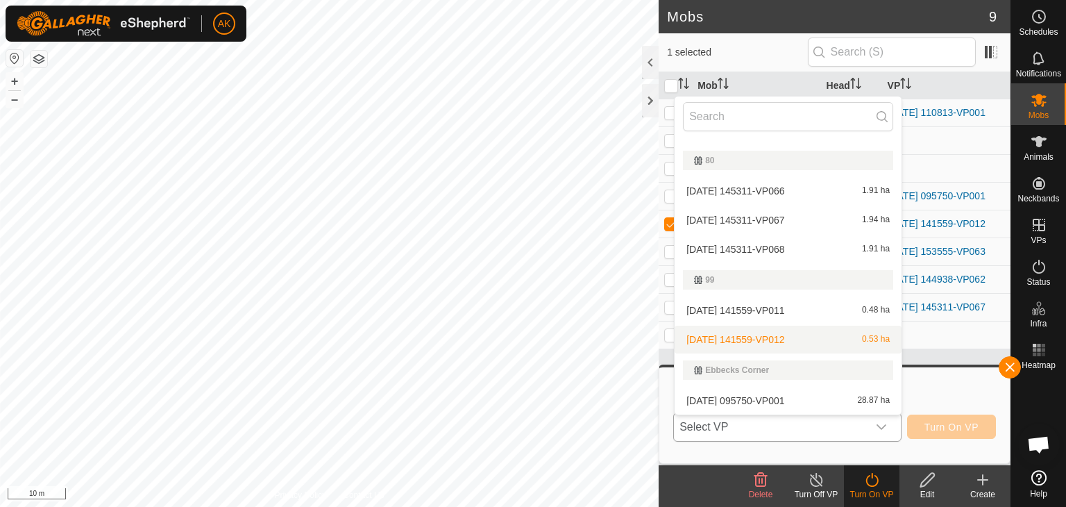
click at [780, 339] on li "2025-09-27 141559-VP012 0.53 ha" at bounding box center [788, 340] width 227 height 28
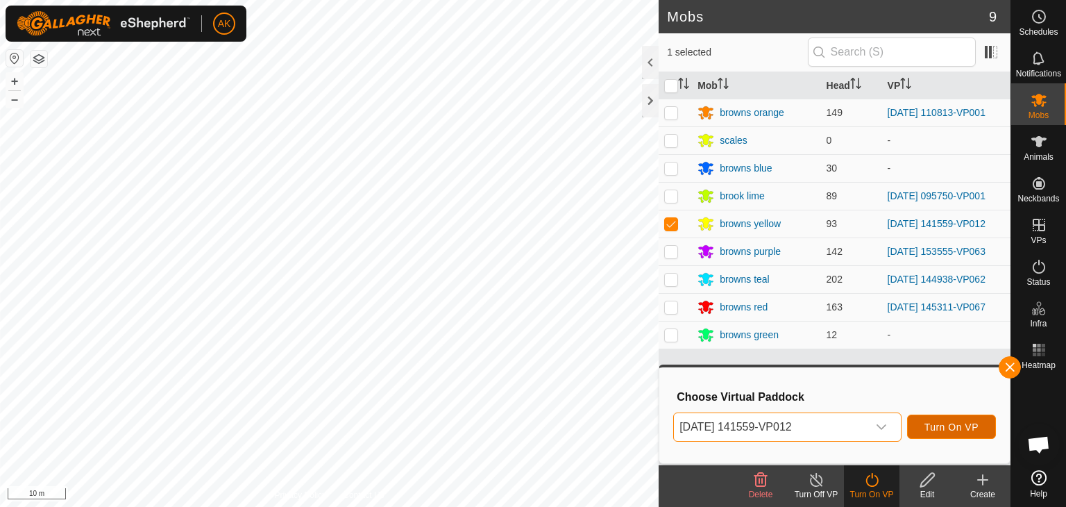
click at [938, 424] on span "Turn On VP" at bounding box center [951, 426] width 54 height 11
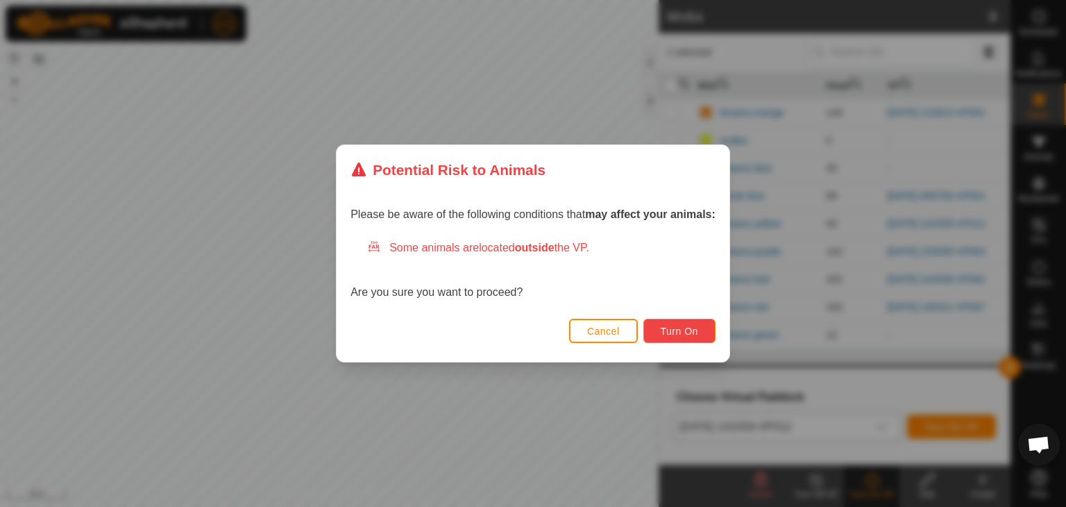
click at [683, 331] on span "Turn On" at bounding box center [679, 331] width 37 height 11
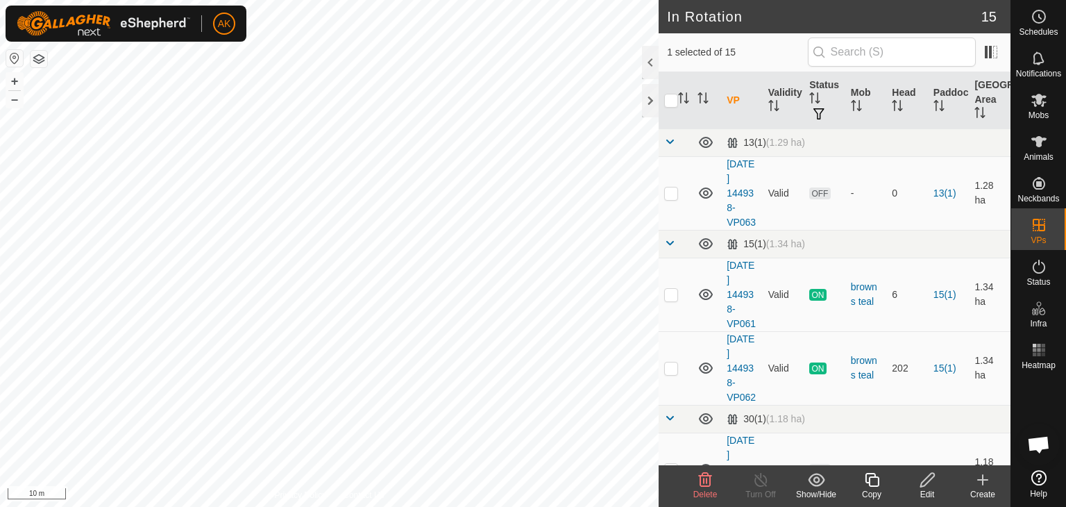
click at [708, 480] on icon at bounding box center [705, 479] width 17 height 17
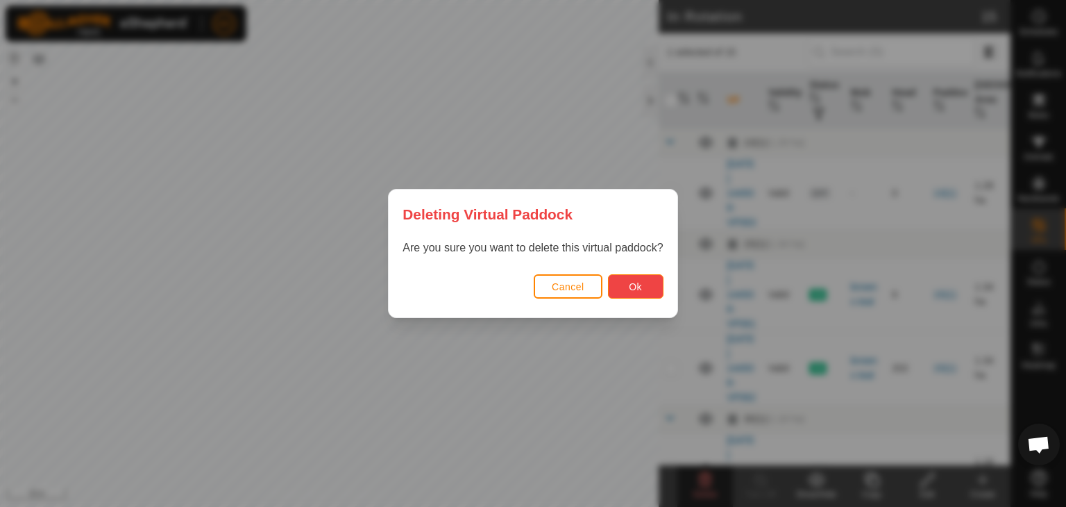
click at [620, 282] on button "Ok" at bounding box center [636, 286] width 56 height 24
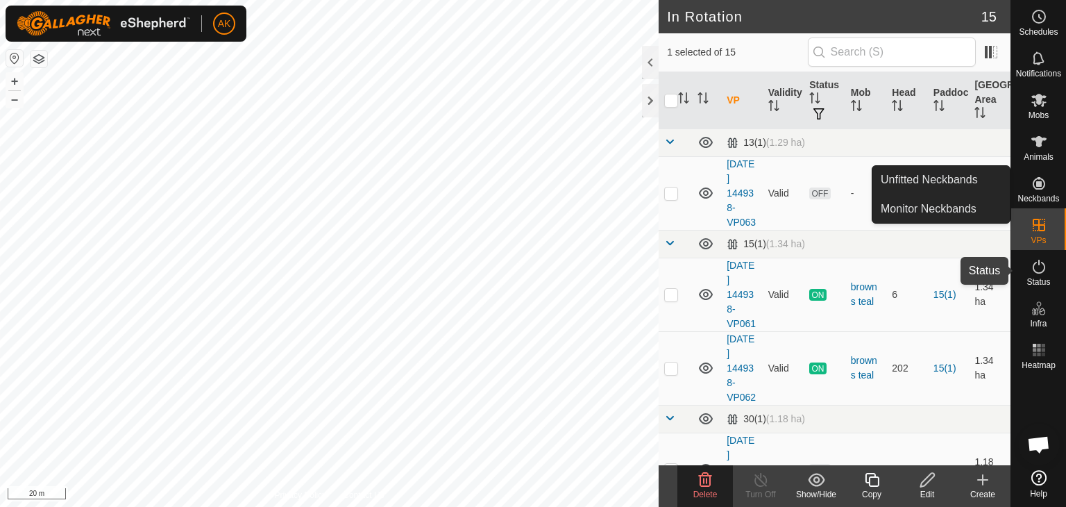
click at [1036, 269] on icon at bounding box center [1039, 266] width 17 height 17
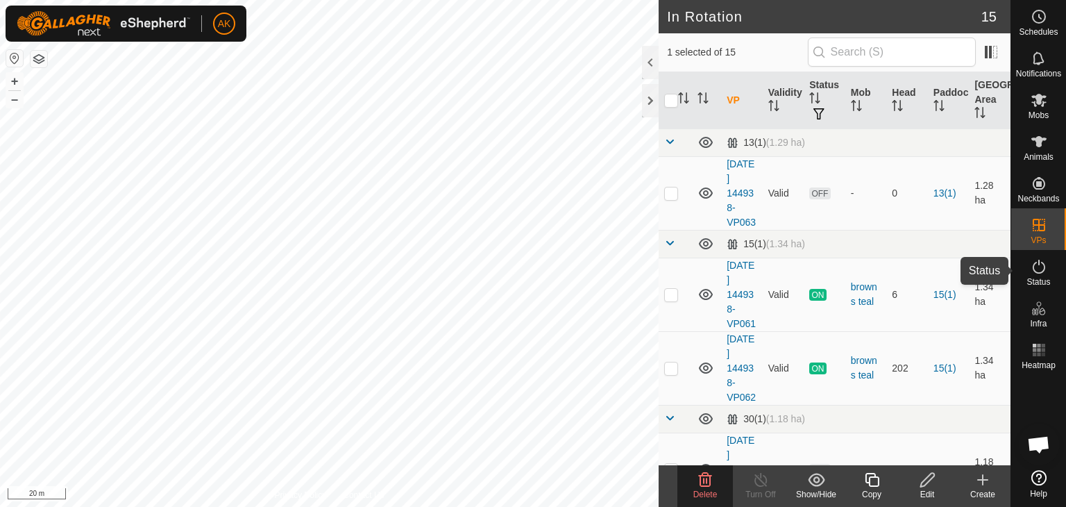
click at [1036, 269] on icon at bounding box center [1039, 266] width 17 height 17
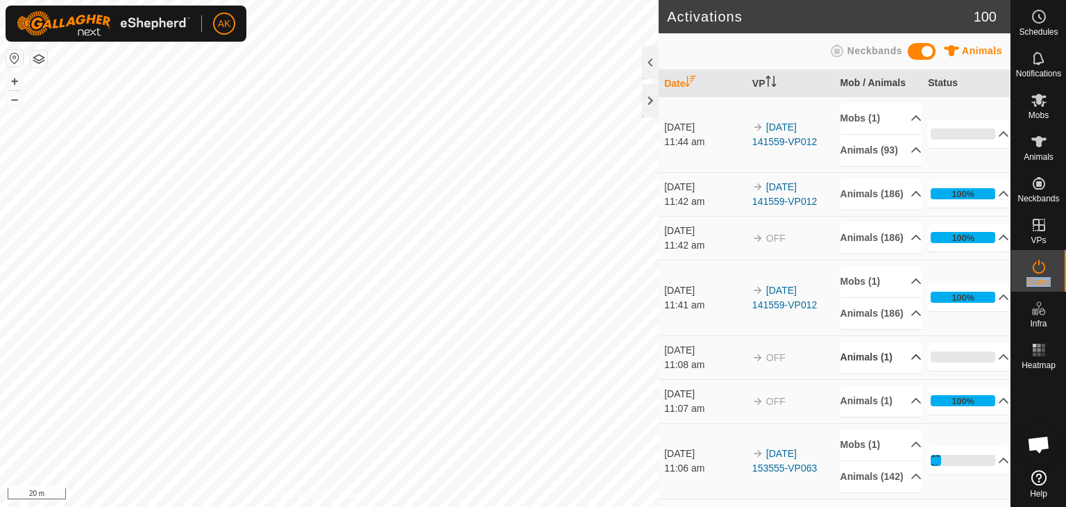
click at [868, 373] on p-accordion-header "Animals (1)" at bounding box center [880, 356] width 81 height 31
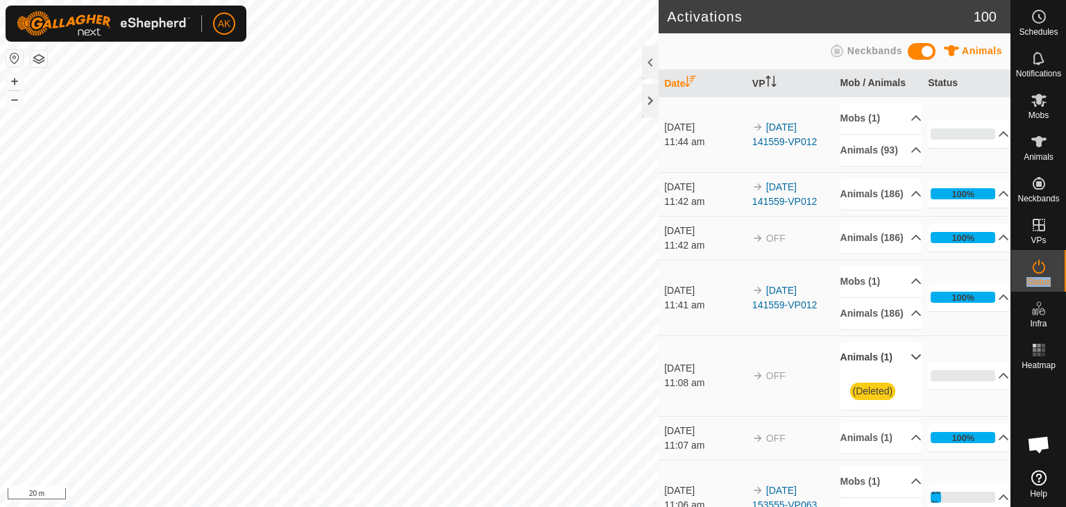
click at [863, 400] on span "(Deleted)" at bounding box center [873, 390] width 46 height 17
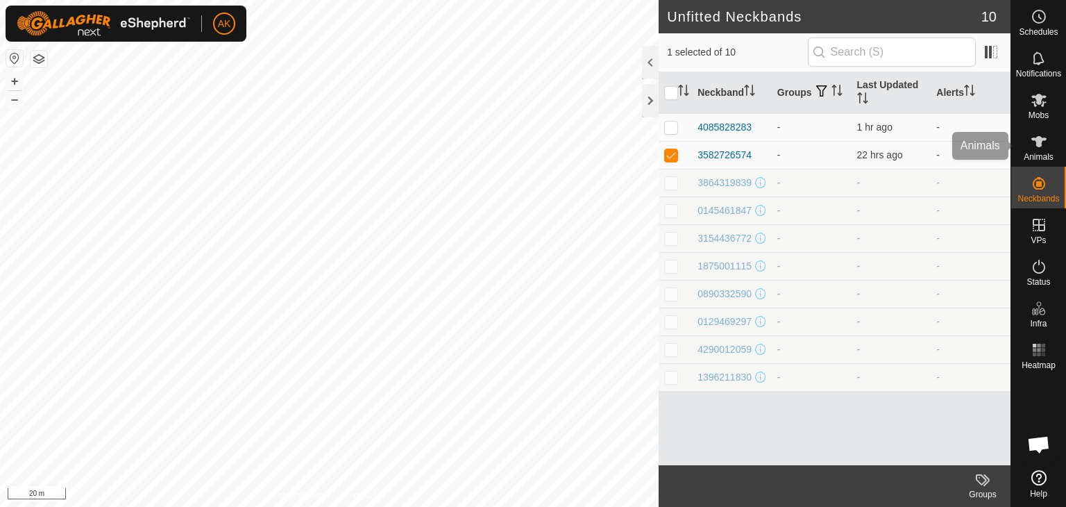
click at [1040, 153] on span "Animals" at bounding box center [1039, 157] width 30 height 8
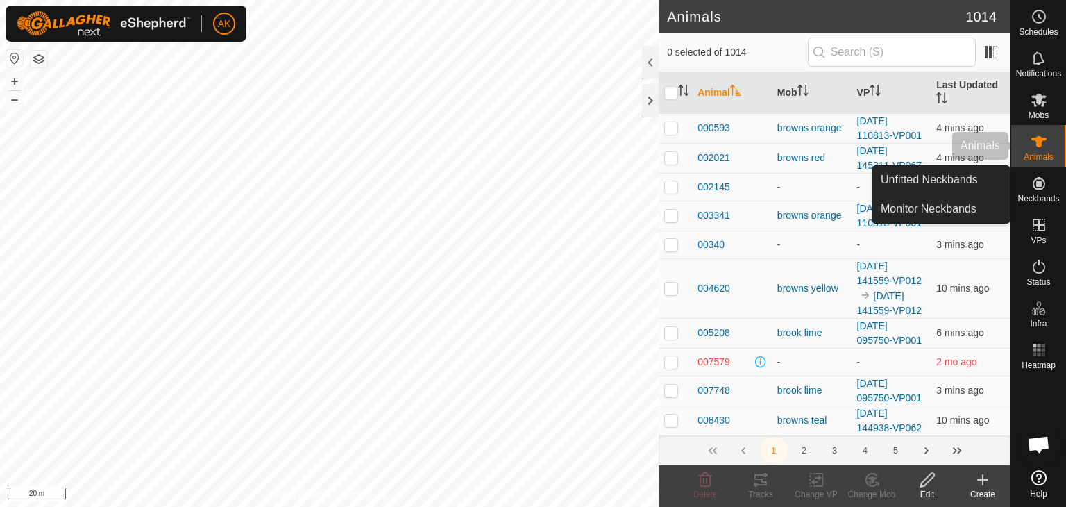
click at [1041, 136] on icon at bounding box center [1039, 141] width 17 height 17
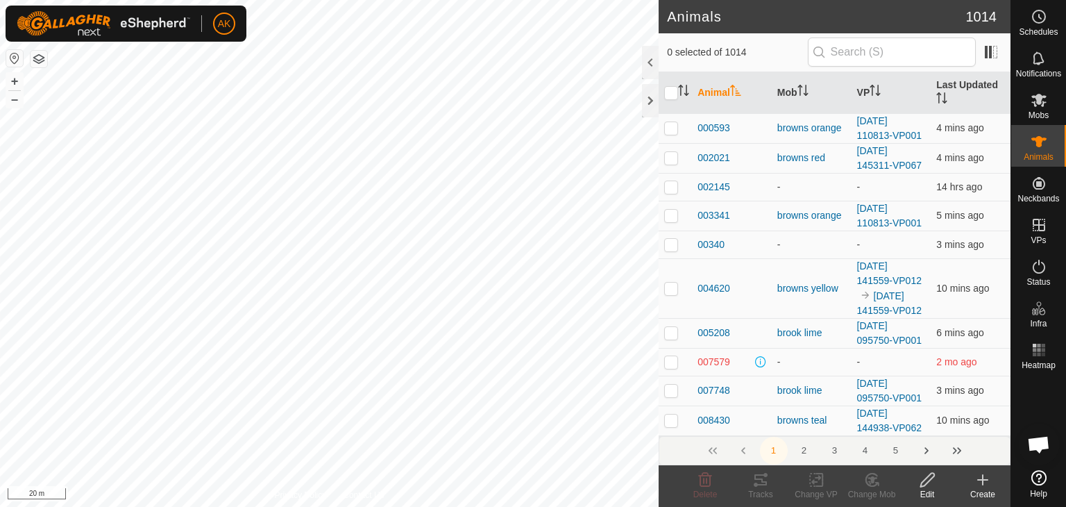
click at [982, 480] on icon at bounding box center [983, 480] width 10 height 0
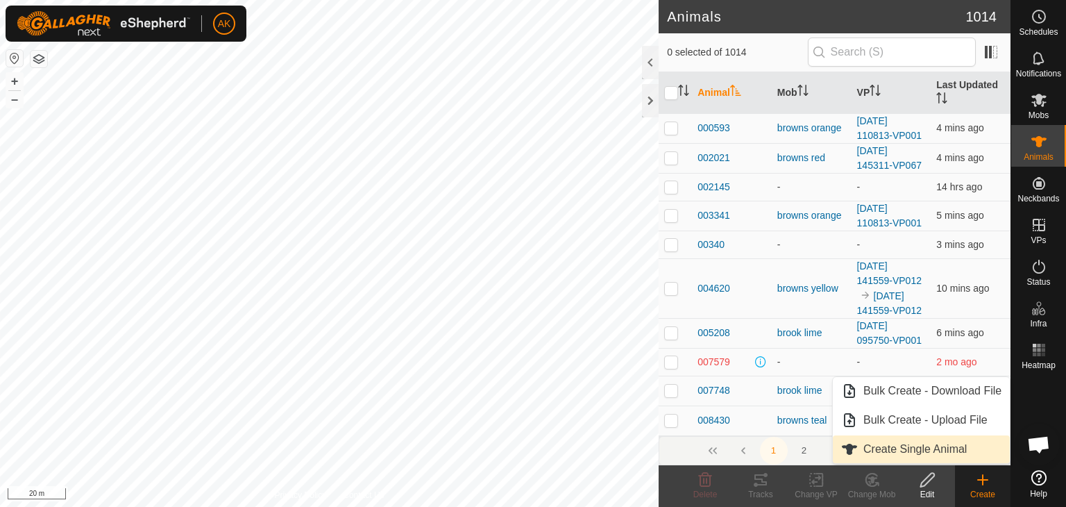
click at [940, 444] on link "Create Single Animal" at bounding box center [921, 449] width 177 height 28
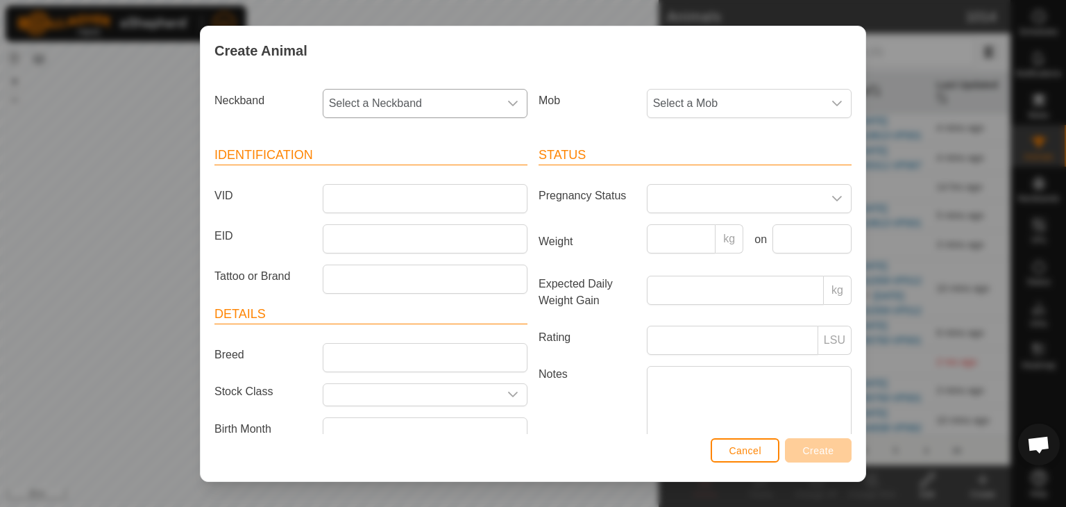
click at [361, 99] on span "Select a Neckband" at bounding box center [411, 104] width 176 height 28
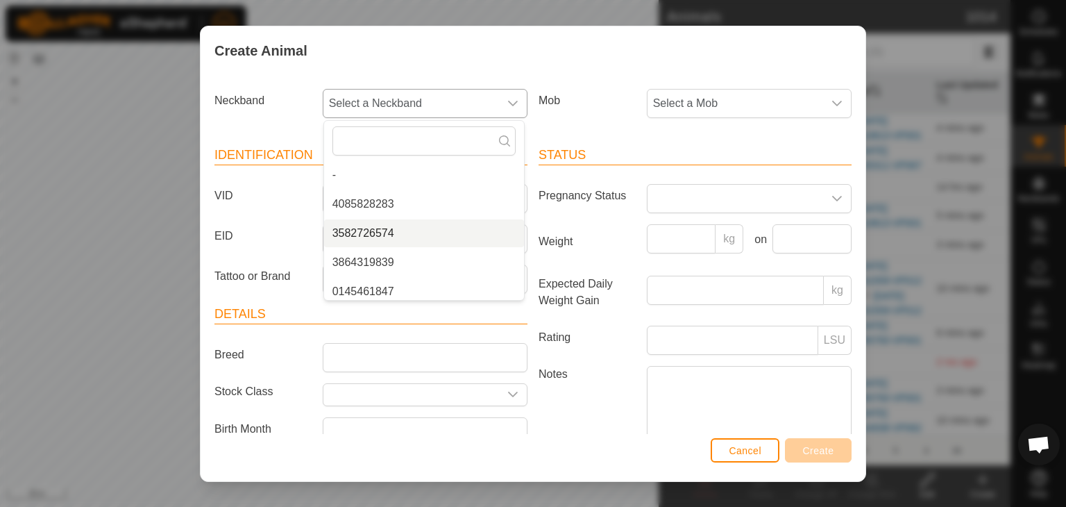
click at [356, 231] on li "3582726574" at bounding box center [424, 233] width 200 height 28
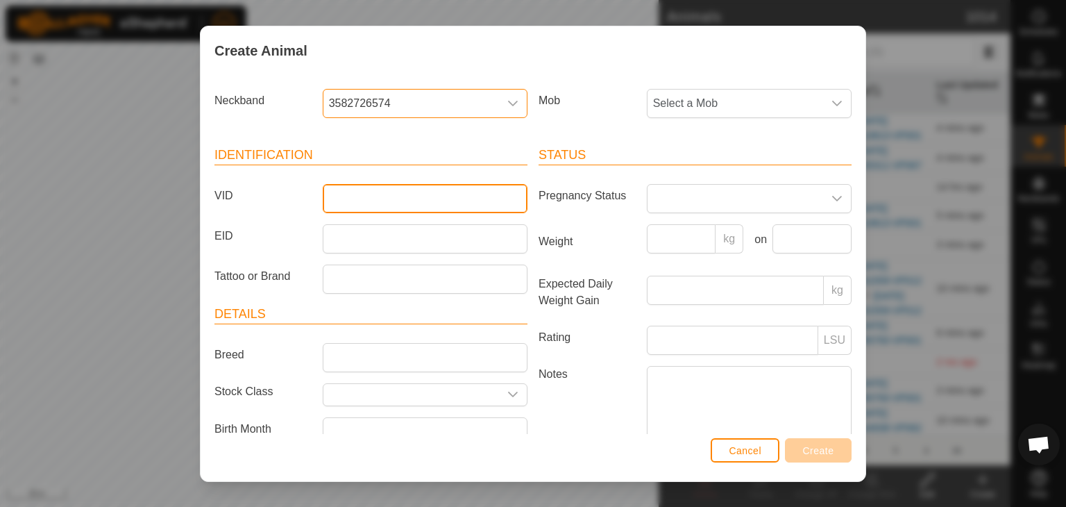
click at [339, 208] on input "VID" at bounding box center [425, 198] width 205 height 29
type input "4"
type input "726574"
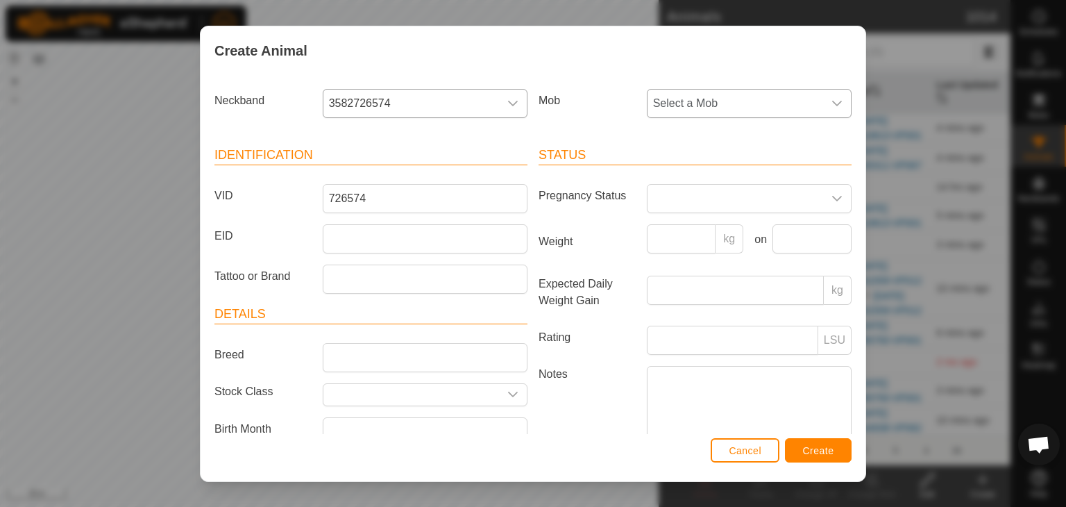
click at [682, 106] on span "Select a Mob" at bounding box center [736, 104] width 176 height 28
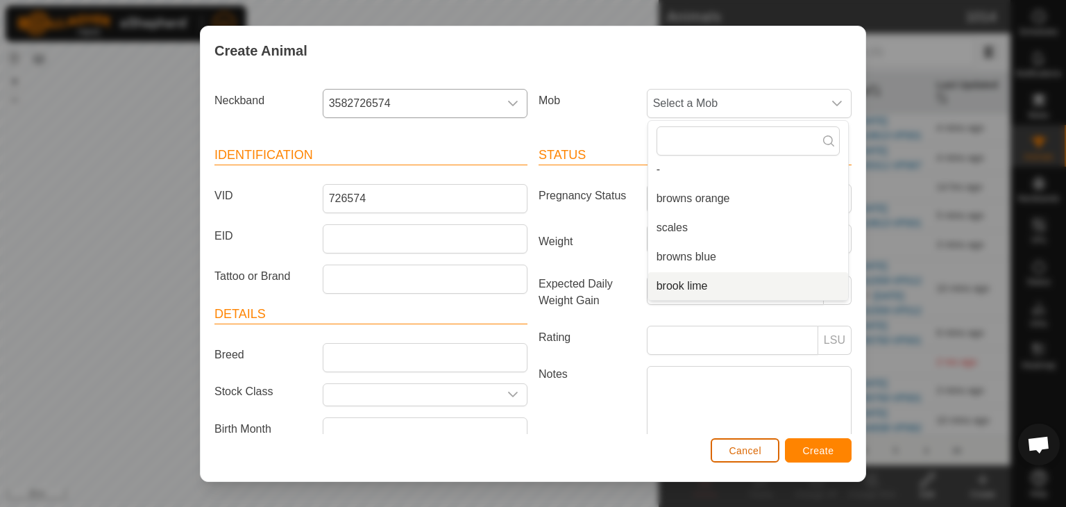
click at [750, 450] on span "Cancel" at bounding box center [745, 450] width 33 height 11
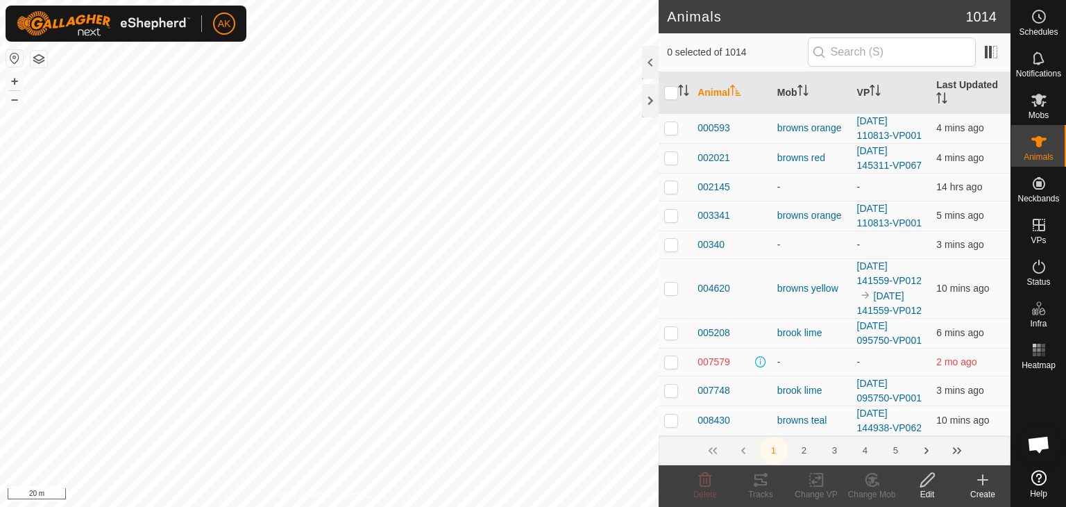
click at [984, 484] on icon at bounding box center [982, 479] width 17 height 17
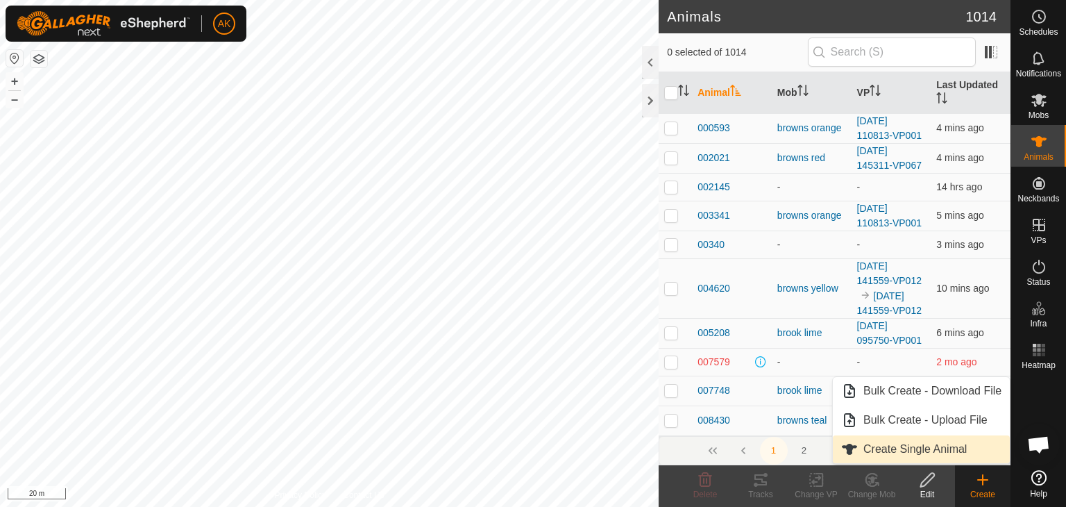
click at [919, 443] on link "Create Single Animal" at bounding box center [921, 449] width 177 height 28
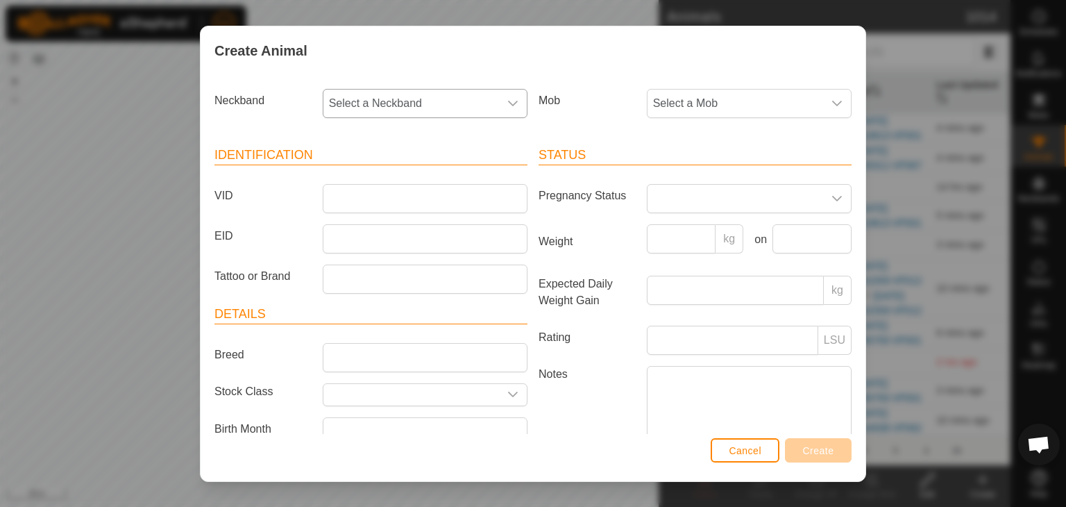
click at [431, 102] on span "Select a Neckband" at bounding box center [411, 104] width 176 height 28
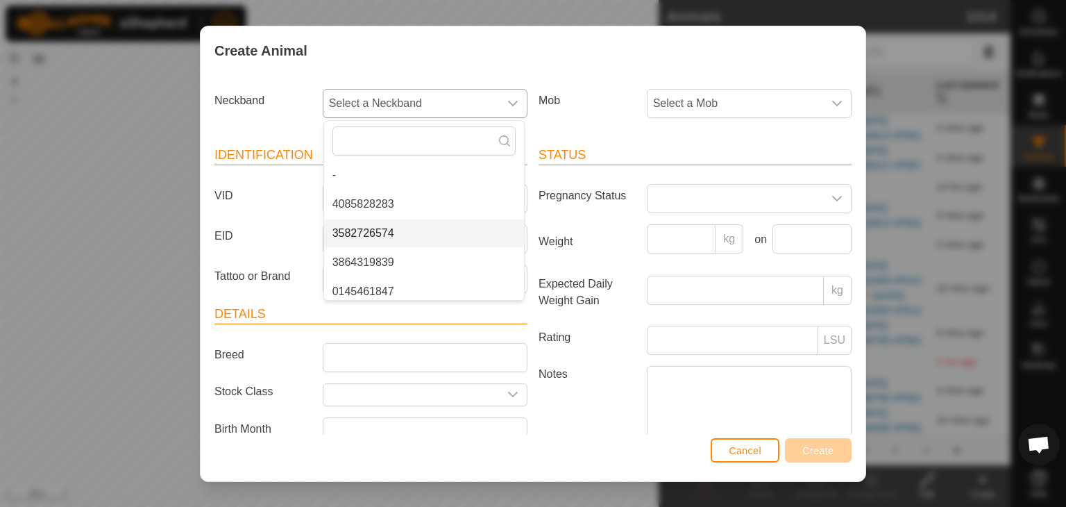
click at [380, 230] on li "3582726574" at bounding box center [424, 233] width 200 height 28
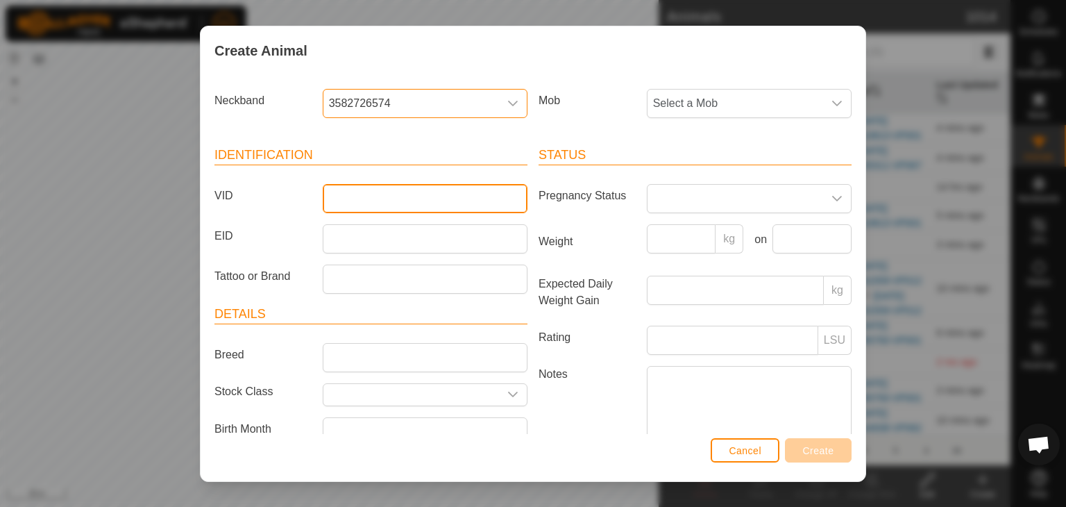
click at [366, 196] on input "VID" at bounding box center [425, 198] width 205 height 29
type input "415272"
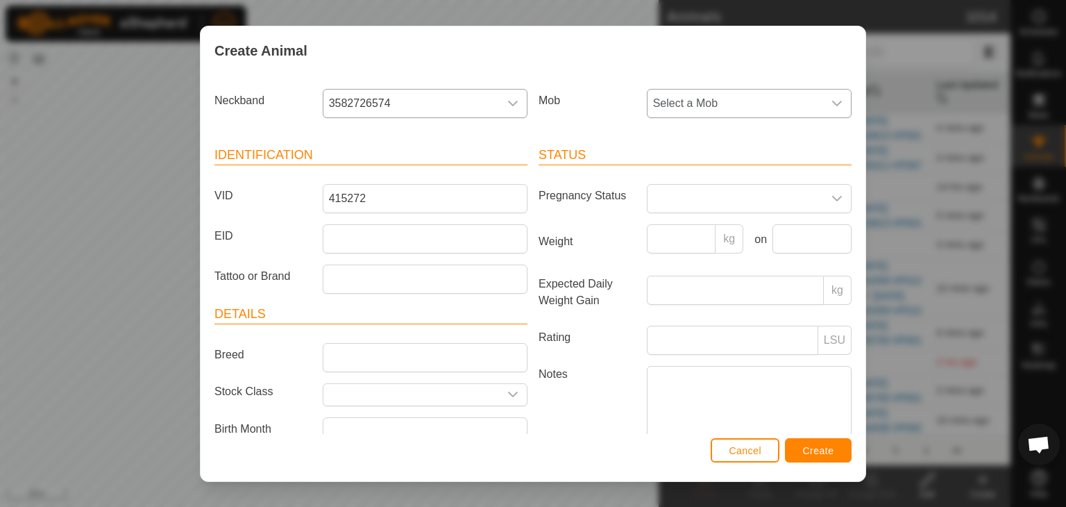
click at [677, 104] on span "Select a Mob" at bounding box center [736, 104] width 176 height 28
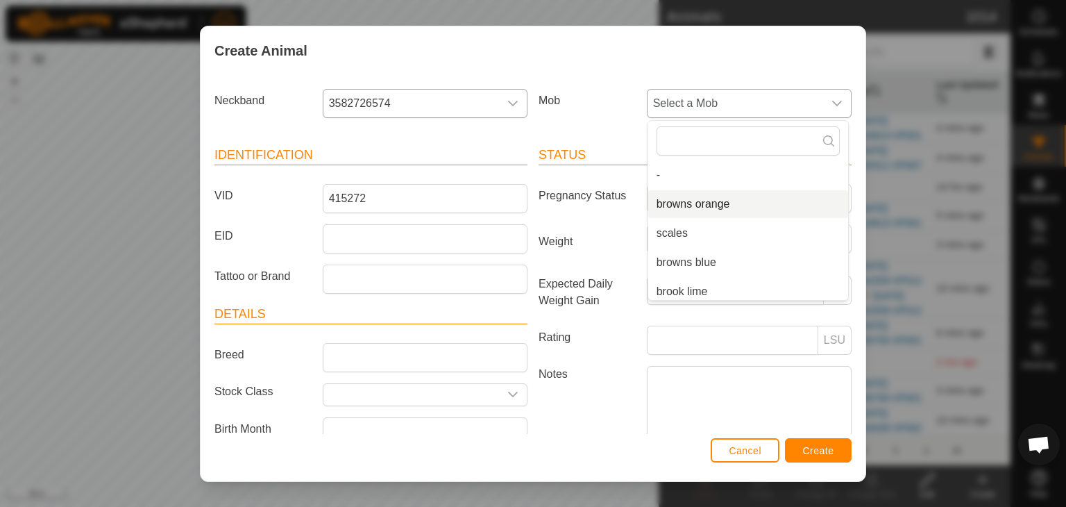
click at [677, 203] on li "browns orange" at bounding box center [748, 204] width 200 height 28
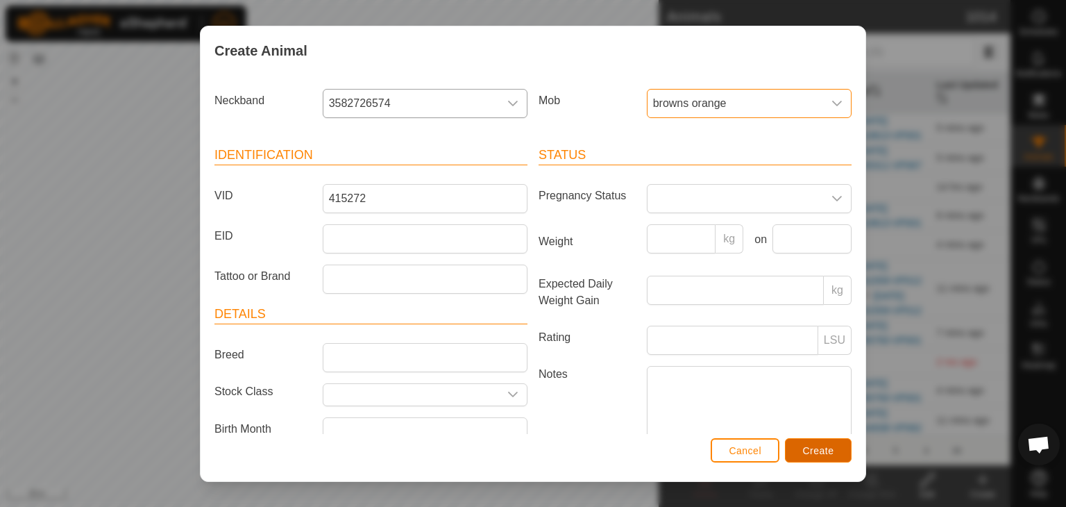
click at [814, 448] on span "Create" at bounding box center [818, 450] width 31 height 11
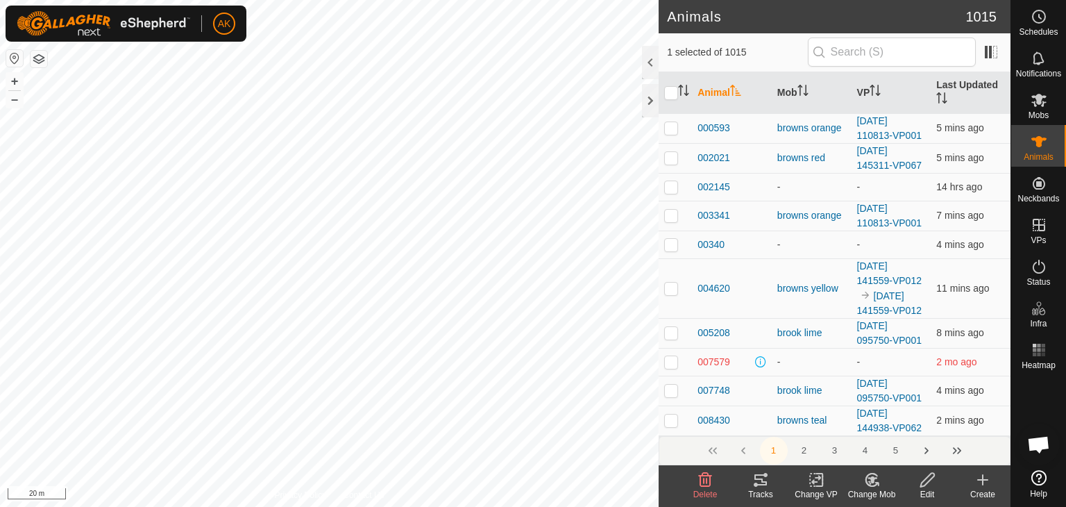
click at [875, 481] on icon at bounding box center [871, 479] width 17 height 17
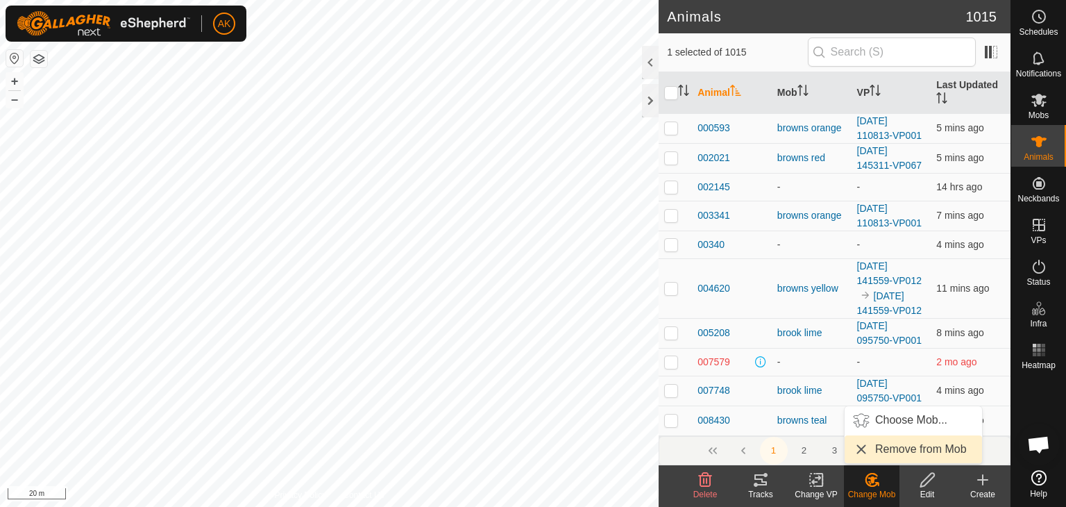
click at [882, 450] on link "Remove from Mob" at bounding box center [913, 449] width 137 height 28
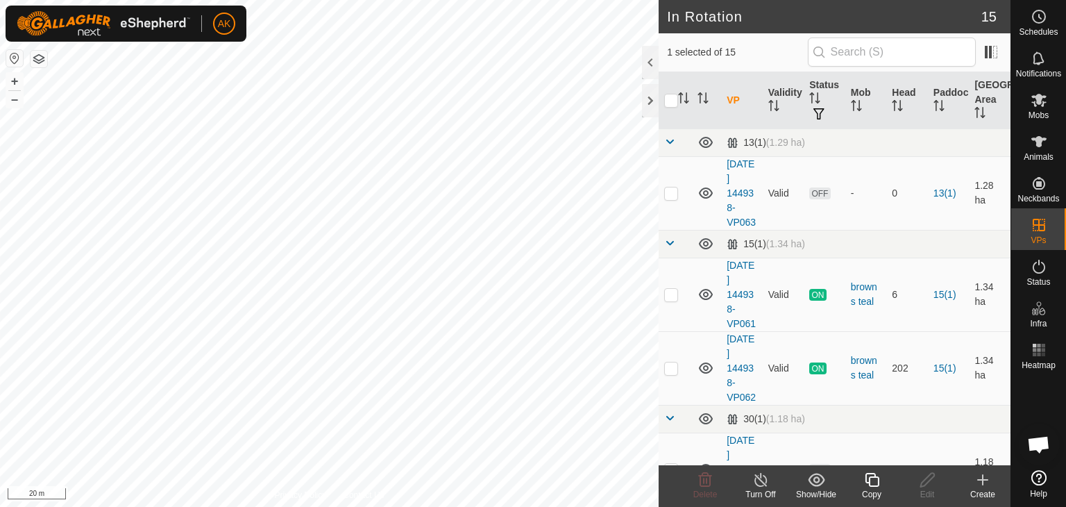
checkbox input "true"
checkbox input "false"
click at [702, 478] on icon at bounding box center [705, 479] width 17 height 17
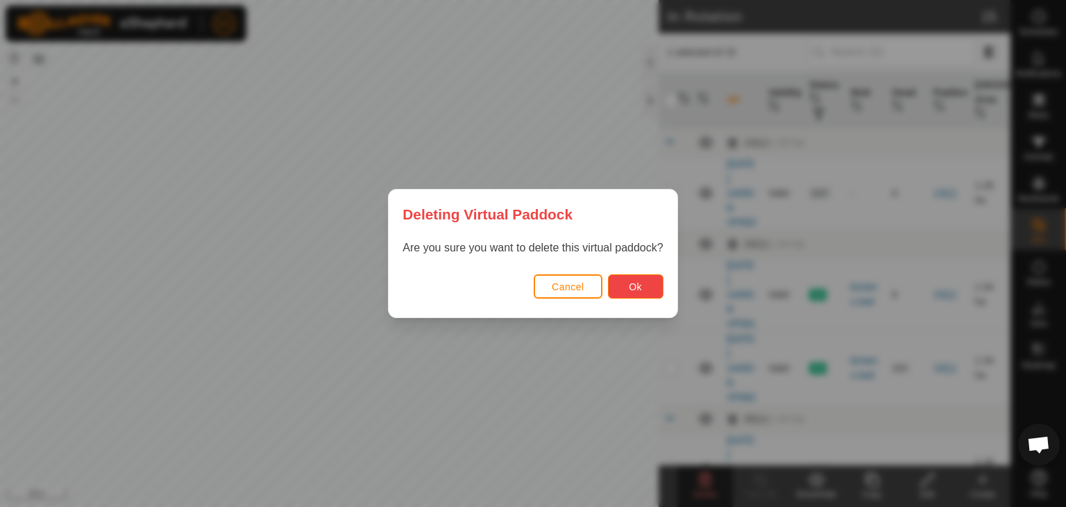
click at [644, 284] on button "Ok" at bounding box center [636, 286] width 56 height 24
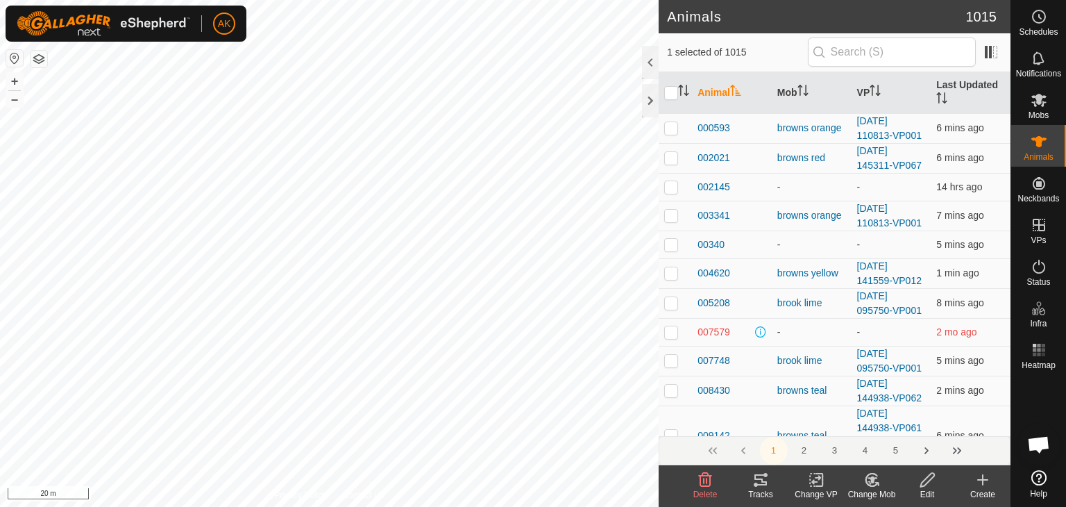
click at [877, 482] on icon at bounding box center [876, 483] width 3 height 3
click at [879, 451] on ul "Choose Mob... Remove from [GEOGRAPHIC_DATA]" at bounding box center [913, 434] width 137 height 57
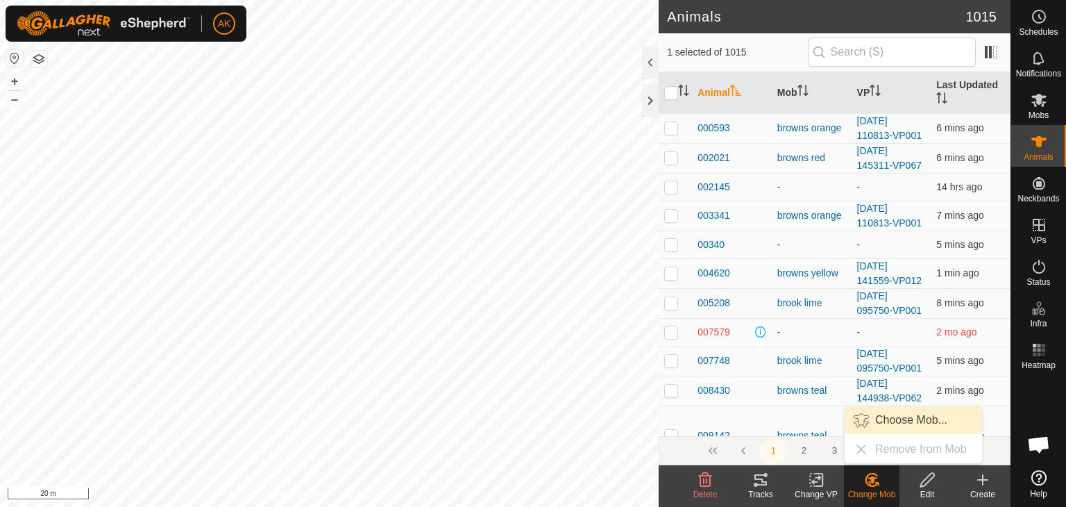
click at [879, 421] on link "Choose Mob..." at bounding box center [913, 420] width 137 height 28
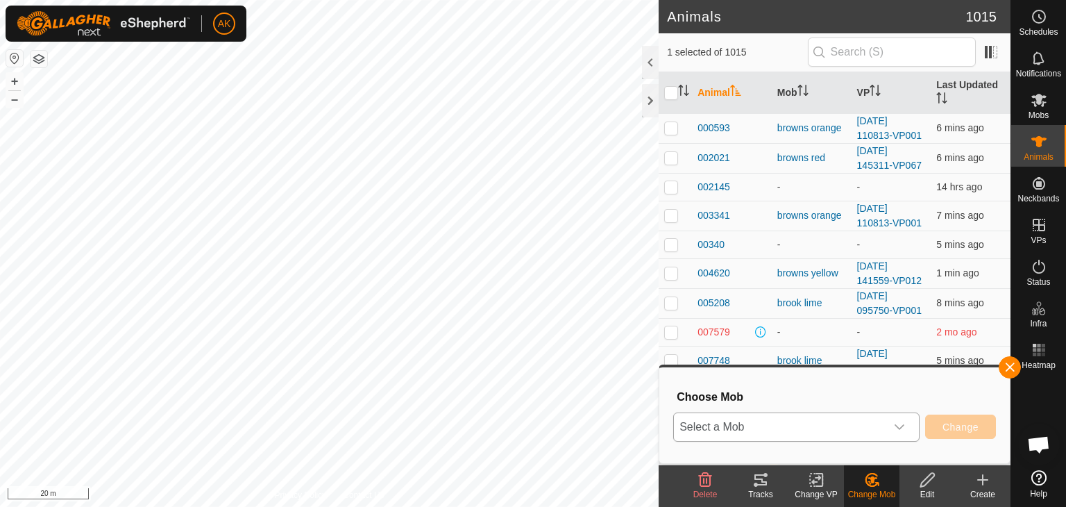
click at [896, 423] on icon "dropdown trigger" at bounding box center [899, 426] width 11 height 11
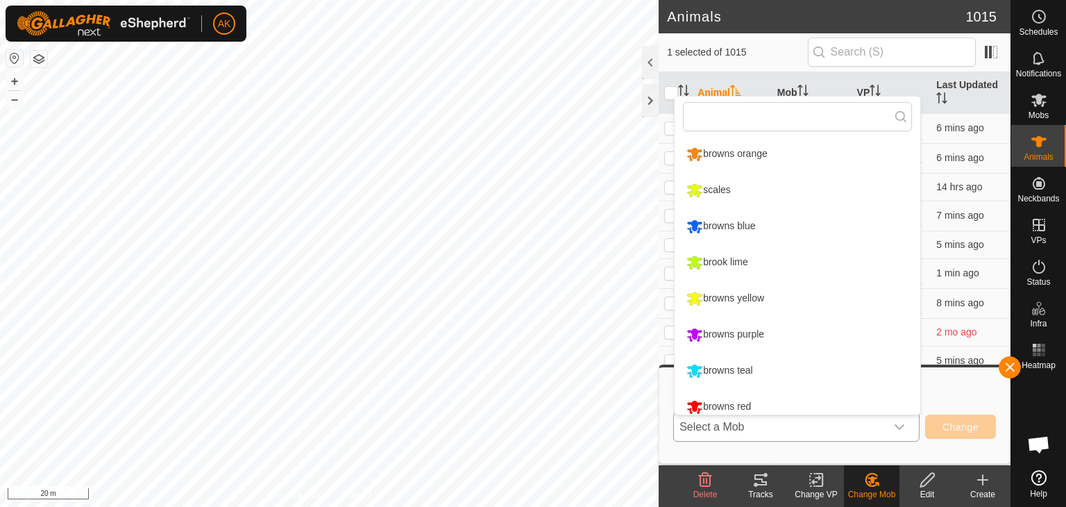
scroll to position [10, 0]
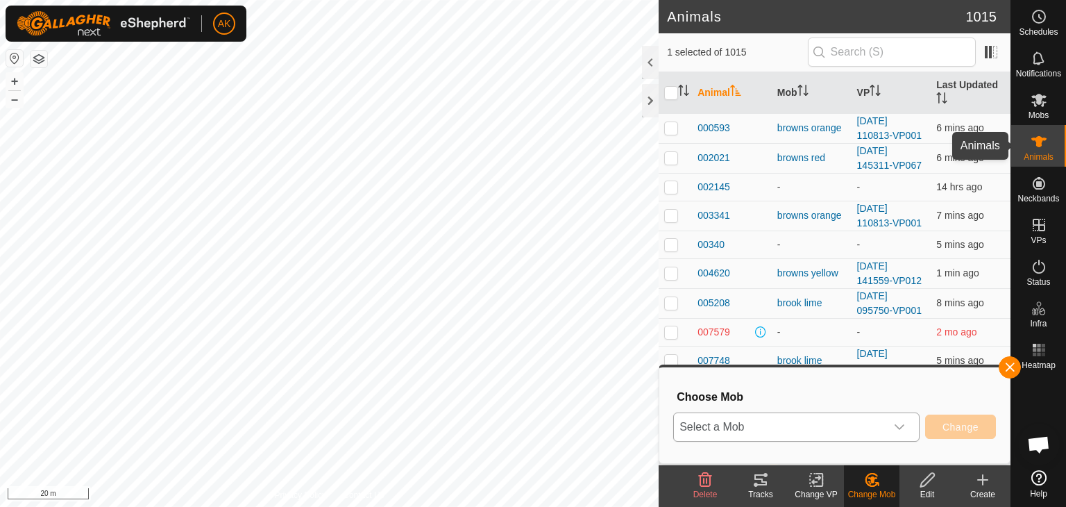
click at [1036, 142] on icon at bounding box center [1039, 141] width 17 height 17
click at [819, 482] on icon at bounding box center [816, 479] width 17 height 17
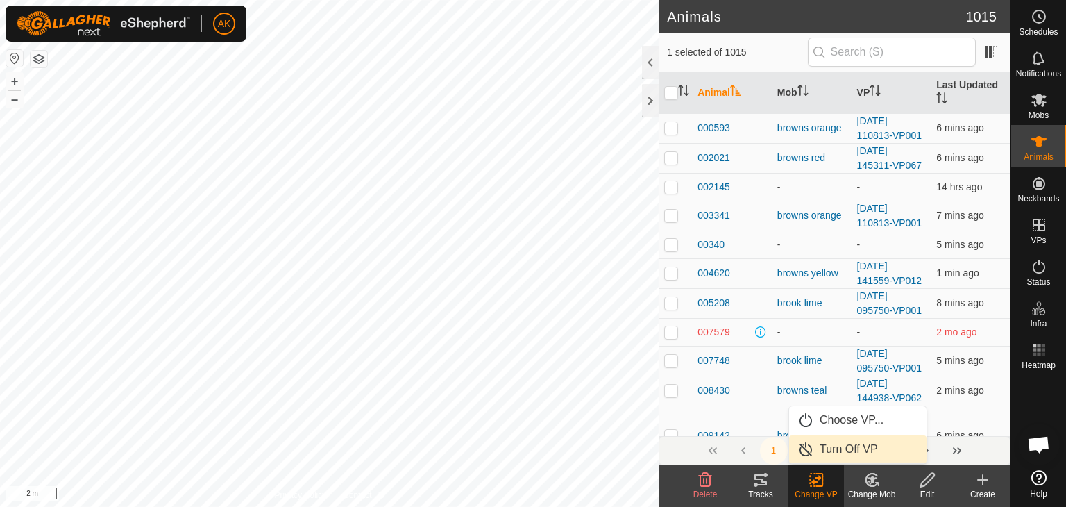
click at [843, 448] on link "Turn Off VP" at bounding box center [857, 449] width 137 height 28
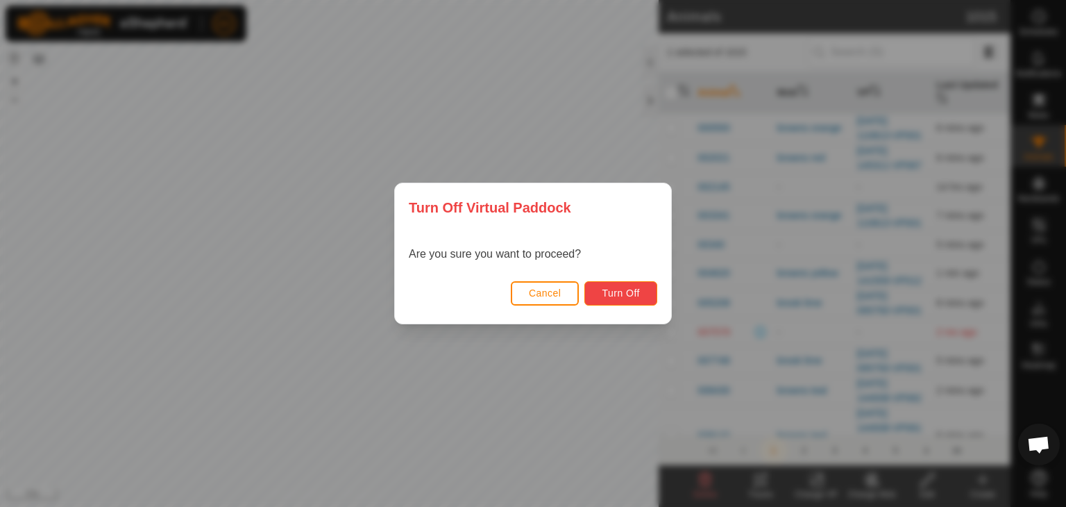
click at [622, 301] on button "Turn Off" at bounding box center [620, 293] width 73 height 24
